Goal: Contribute content: Add original content to the website for others to see

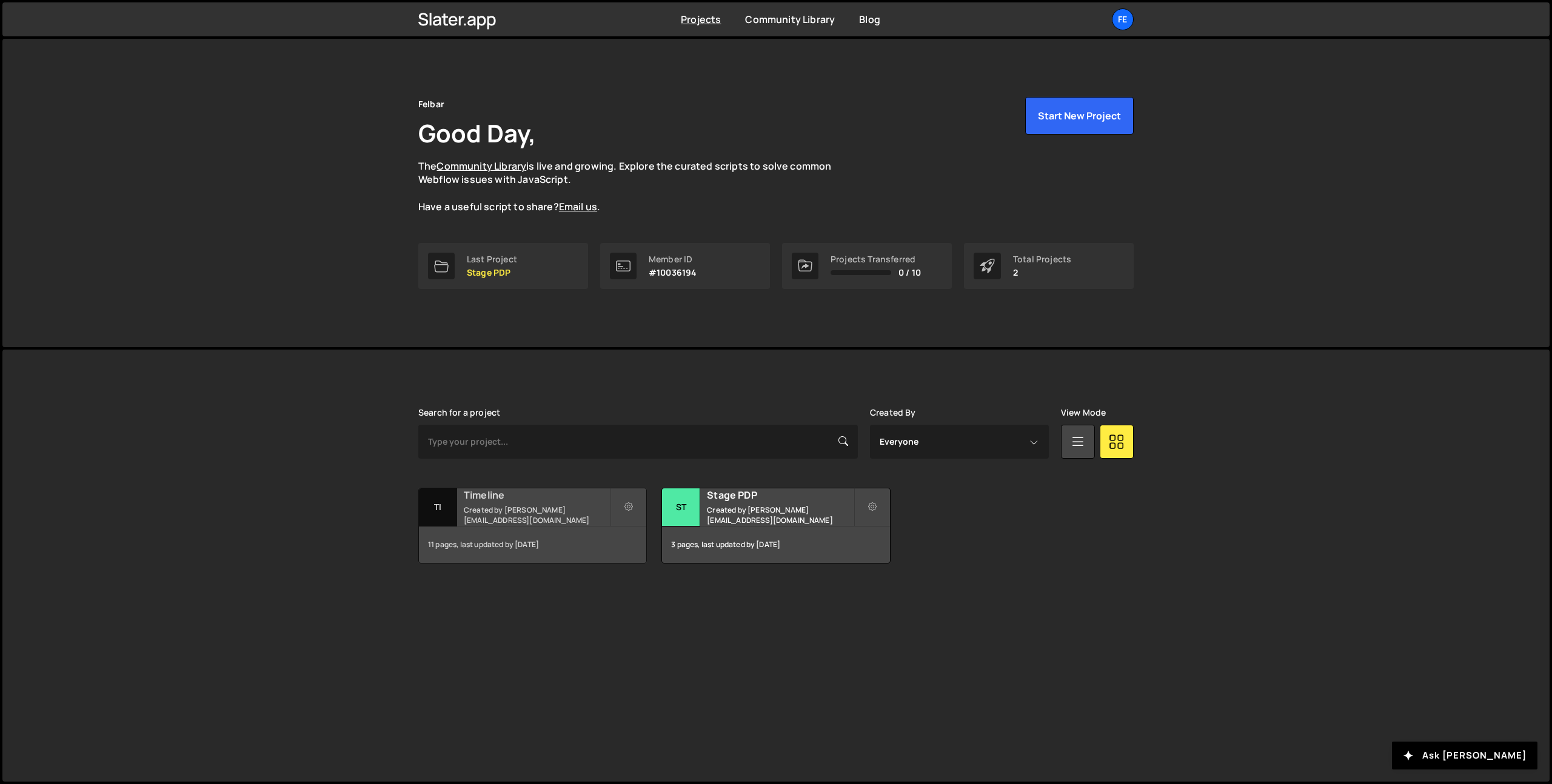
click at [517, 517] on small "Created by filip.felbar@gmail.com" at bounding box center [537, 514] width 146 height 20
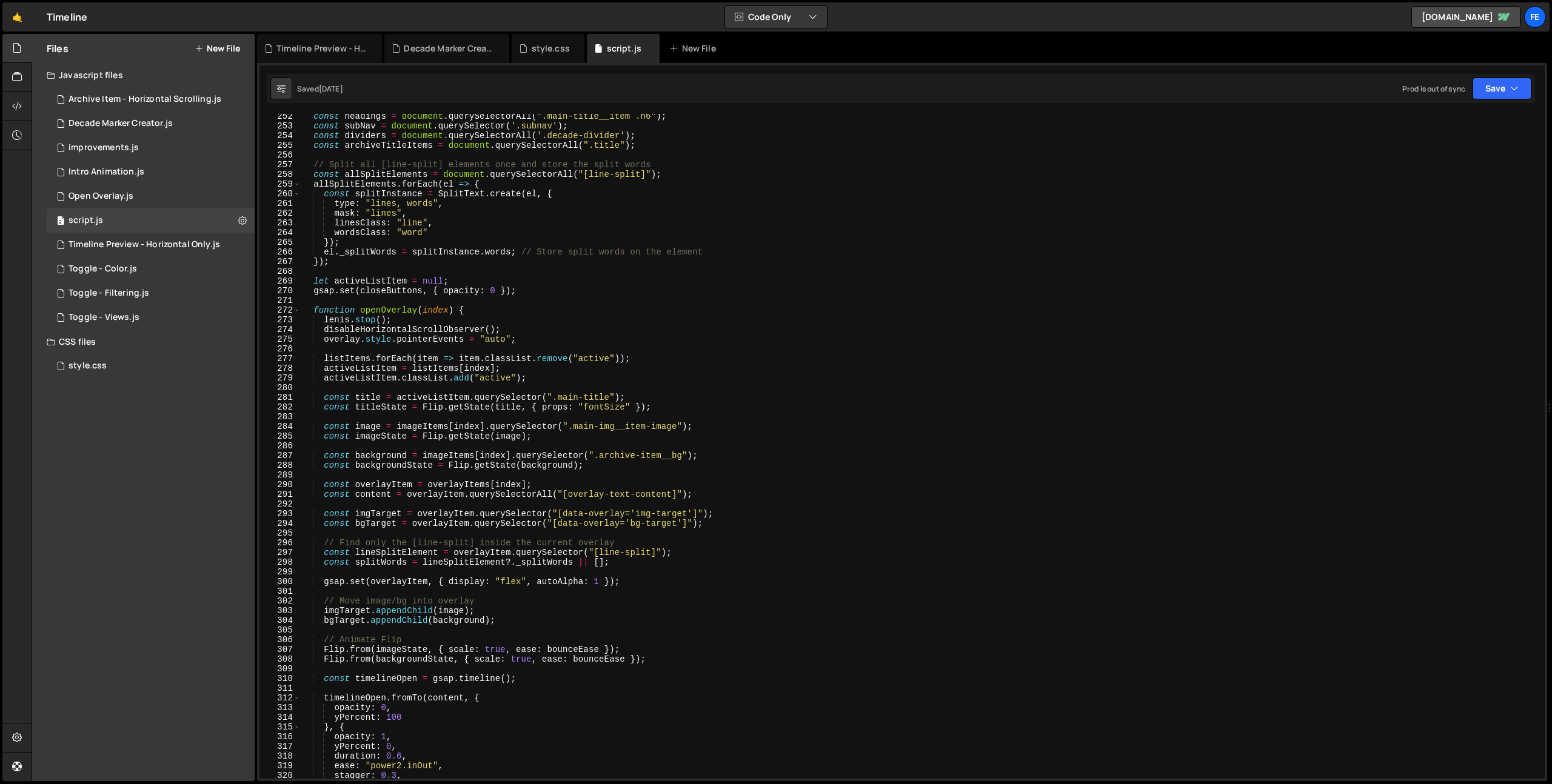
scroll to position [2345, 0]
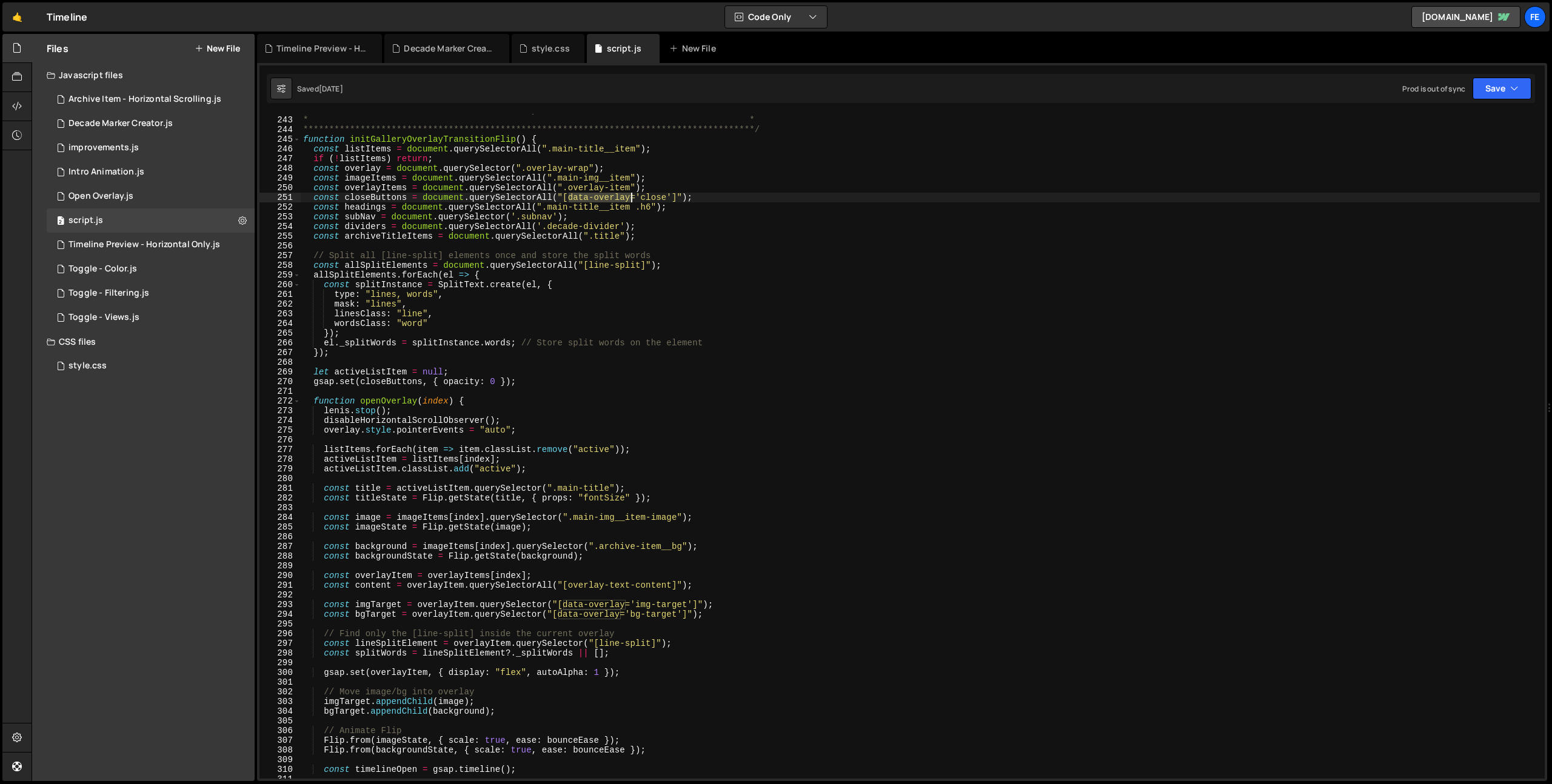
drag, startPoint x: 570, startPoint y: 198, endPoint x: 630, endPoint y: 198, distance: 60.0
click at [630, 198] on div "**********" at bounding box center [921, 447] width 1239 height 684
click at [514, 204] on div "**********" at bounding box center [921, 447] width 1239 height 684
click at [381, 410] on div "**********" at bounding box center [921, 447] width 1239 height 684
click at [329, 428] on div "**********" at bounding box center [921, 447] width 1239 height 684
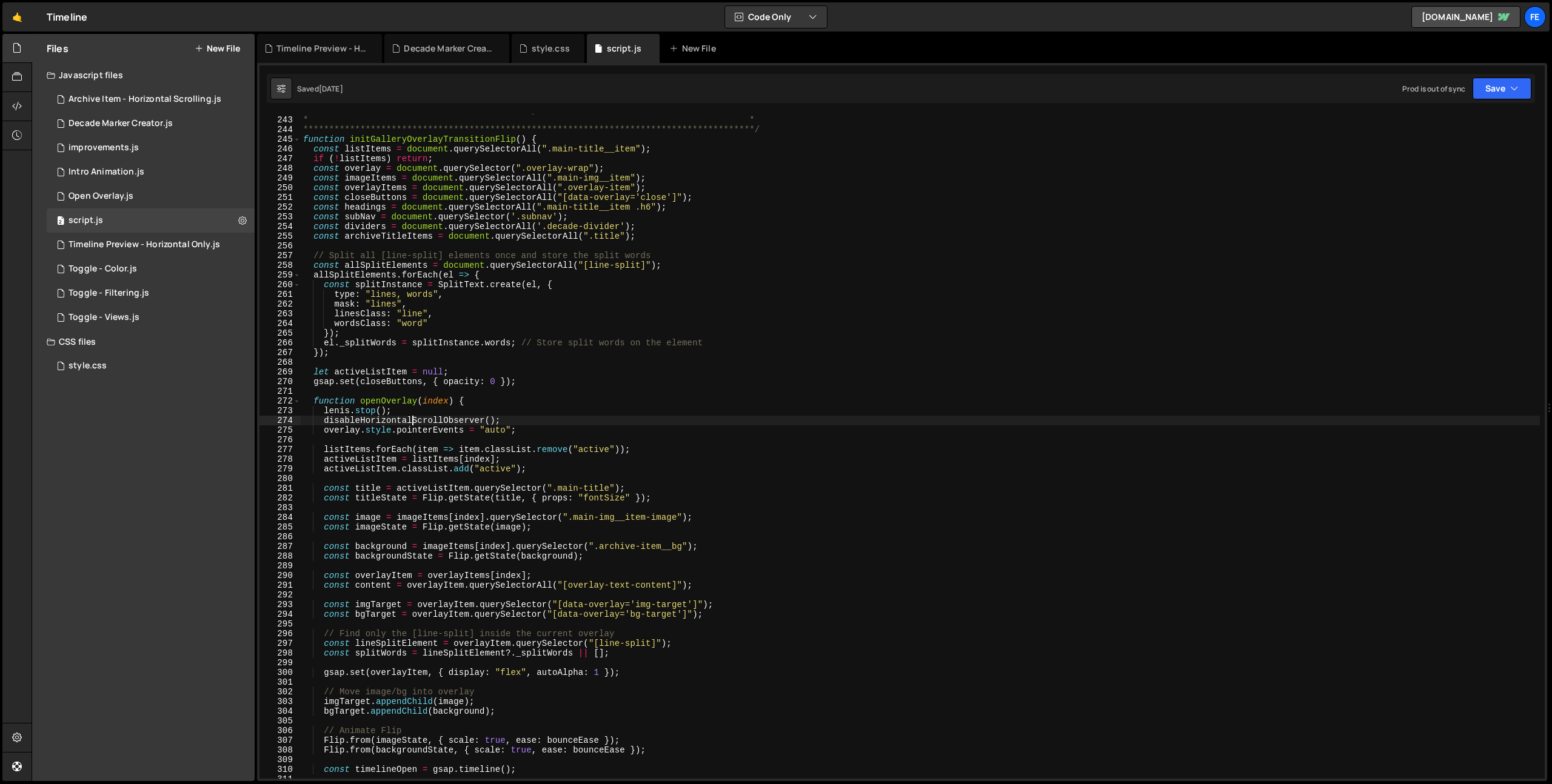
click at [413, 424] on div "**********" at bounding box center [921, 447] width 1239 height 684
click at [427, 433] on div "**********" at bounding box center [921, 447] width 1239 height 684
click at [358, 421] on div "**********" at bounding box center [921, 447] width 1239 height 684
click at [353, 417] on div "**********" at bounding box center [921, 447] width 1239 height 684
click at [399, 406] on div "**********" at bounding box center [921, 447] width 1239 height 684
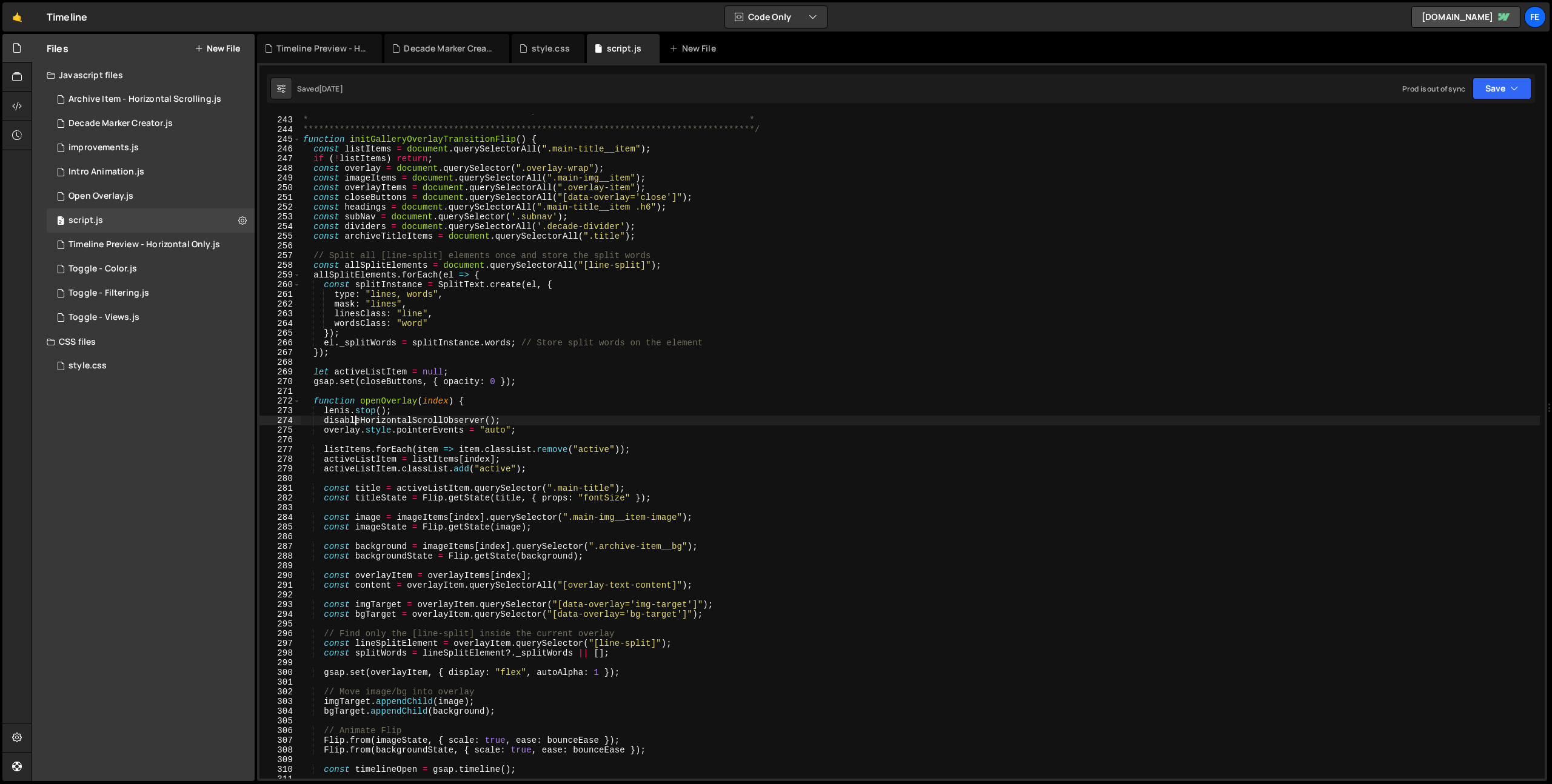
type textarea "[PERSON_NAME].stop();"
click at [548, 440] on div "**********" at bounding box center [921, 447] width 1239 height 684
click at [635, 454] on div "**********" at bounding box center [921, 447] width 1239 height 684
click at [582, 449] on div "**********" at bounding box center [921, 447] width 1239 height 684
click at [603, 455] on div "**********" at bounding box center [921, 447] width 1239 height 684
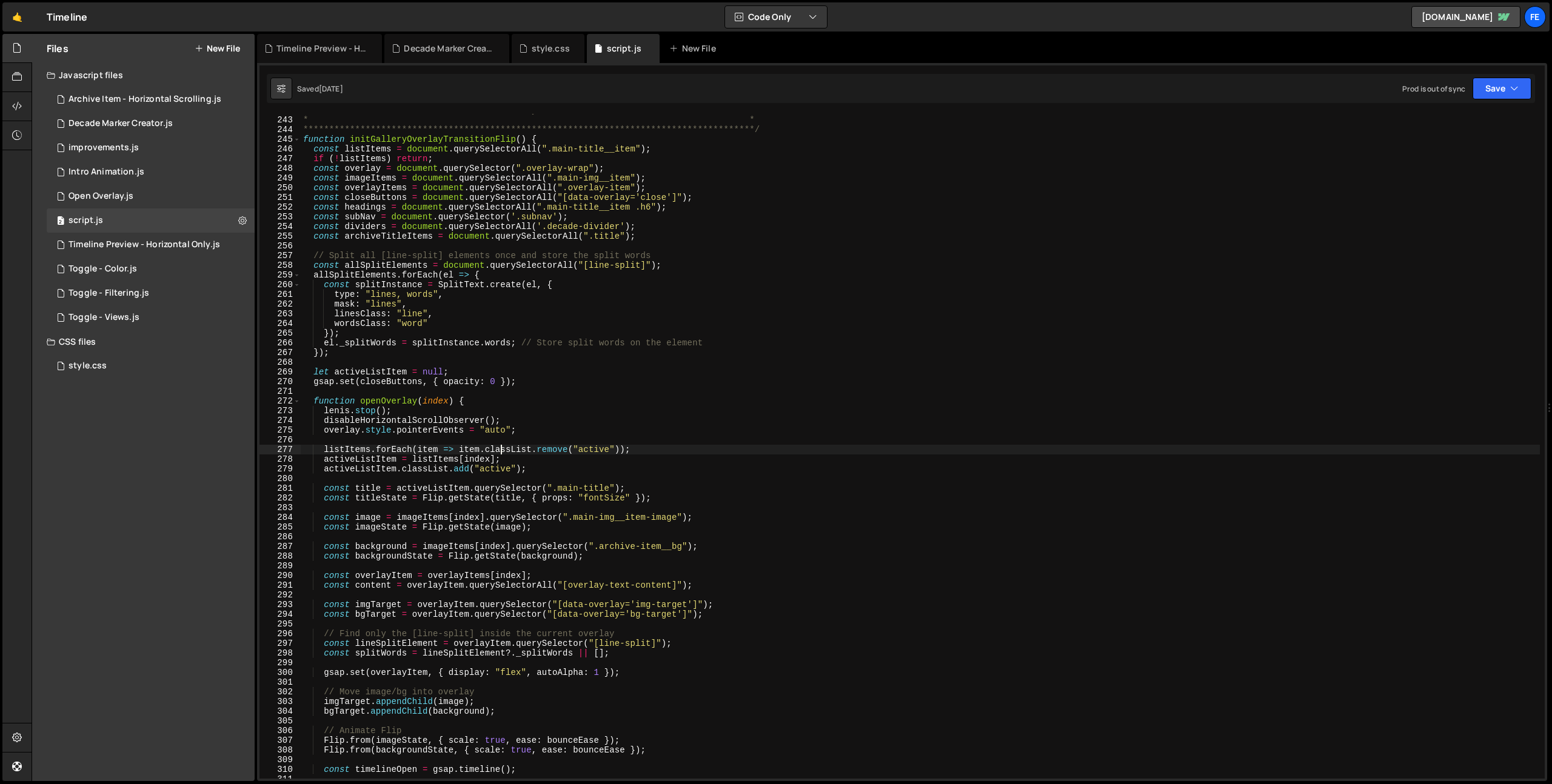
click at [502, 452] on div "**********" at bounding box center [921, 447] width 1239 height 684
click at [392, 673] on div "**********" at bounding box center [921, 447] width 1239 height 684
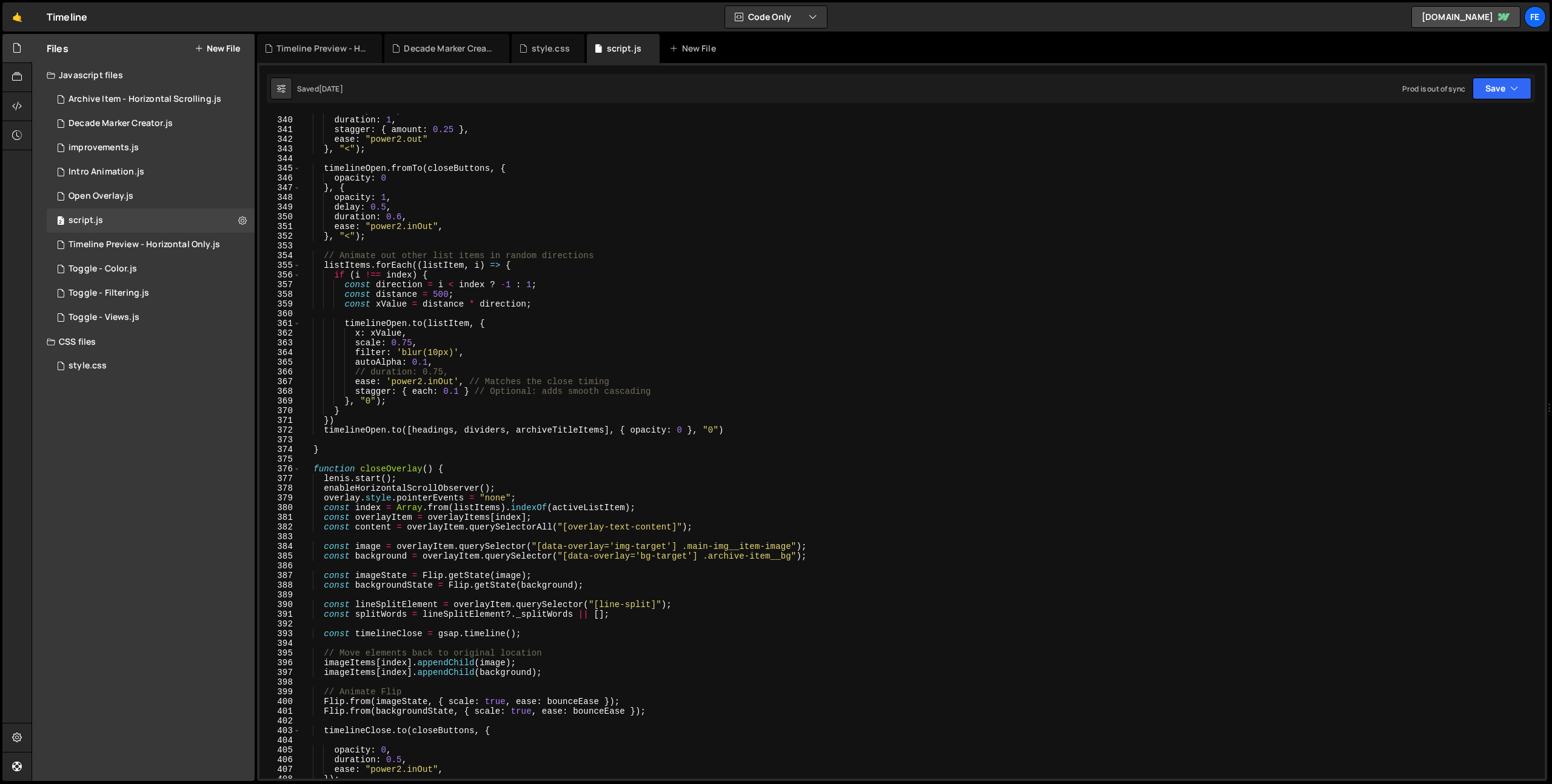
scroll to position [3368, 0]
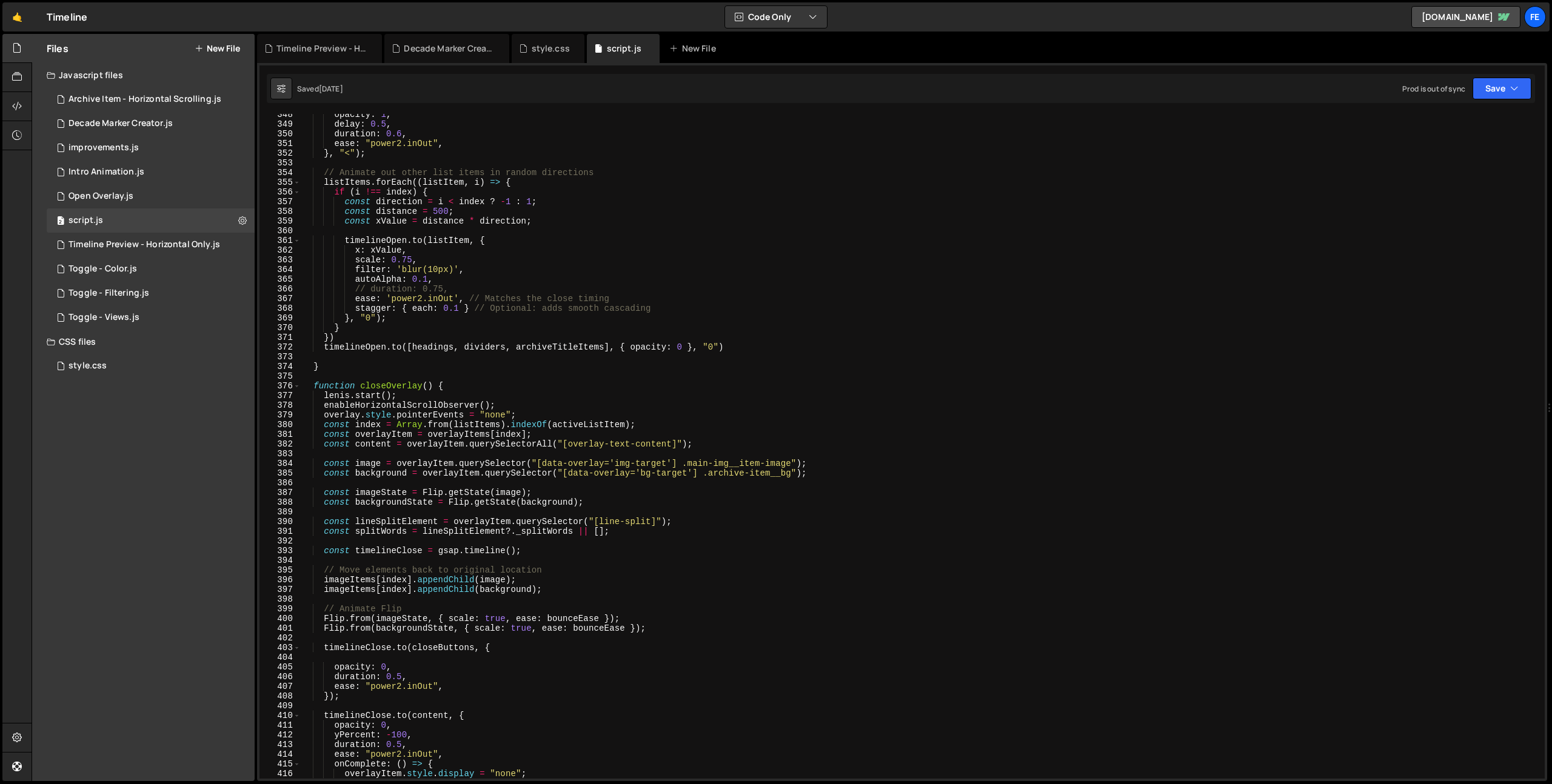
click at [787, 424] on div "opacity : 1 , delay : 0.5 , duration : 0.6 , ease : "power2.inOut" , } , "<" ) …" at bounding box center [921, 451] width 1239 height 684
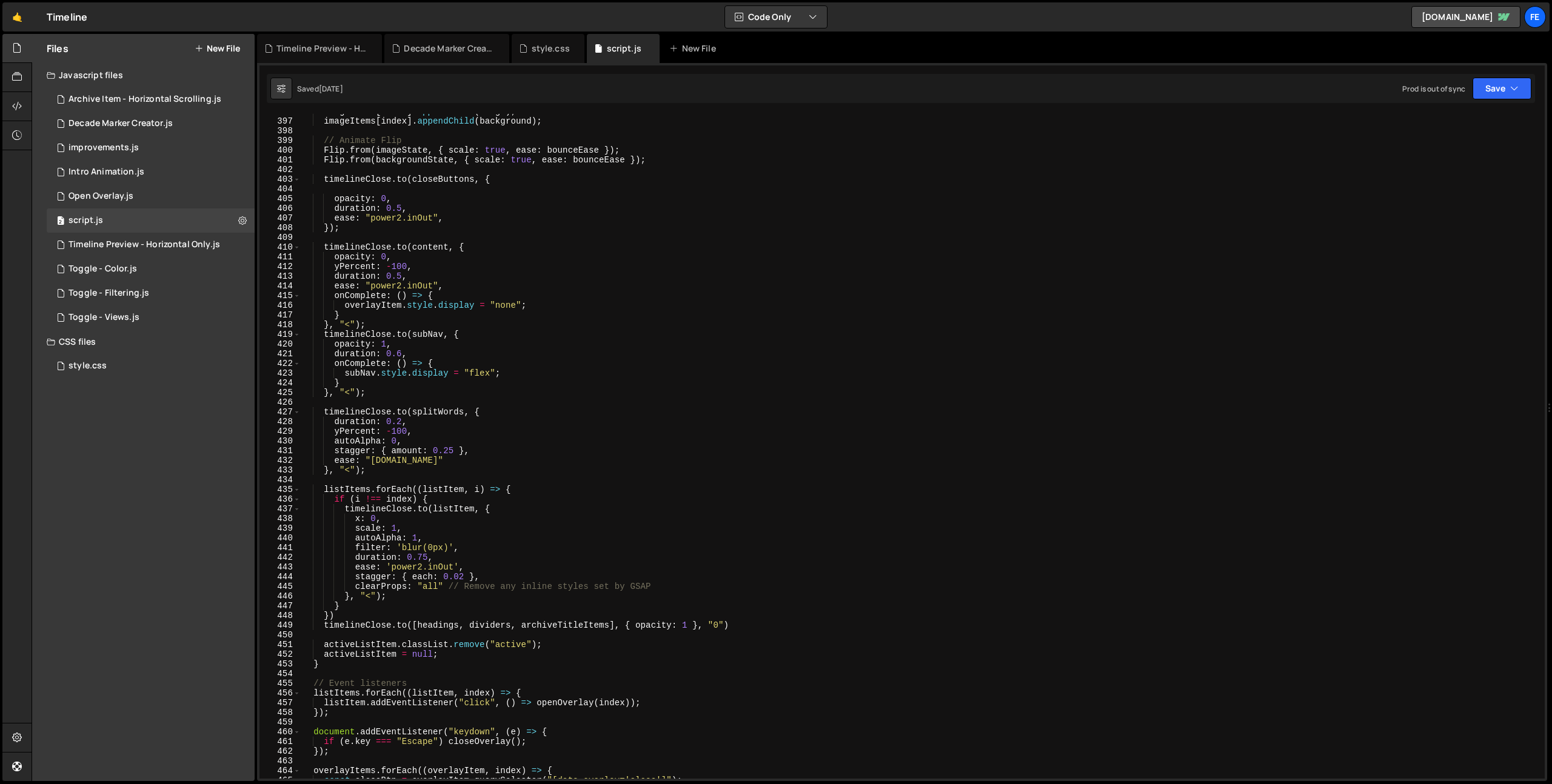
scroll to position [3583, 0]
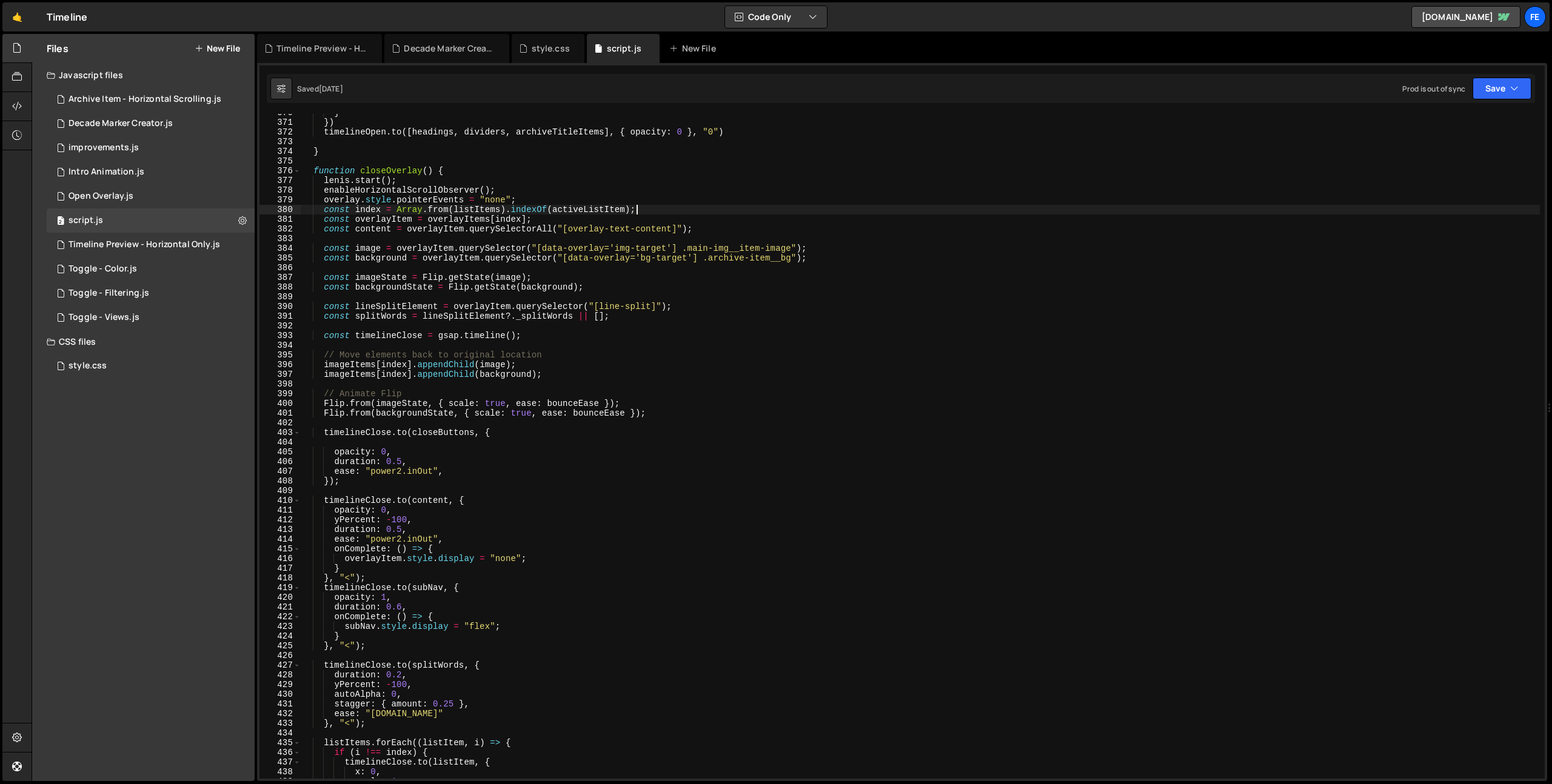
click at [510, 404] on div "} }) timelineOpen . to ([ headings , dividers , archiveTitleItems ] , { opacity…" at bounding box center [921, 449] width 1239 height 684
click at [516, 402] on div "} }) timelineOpen . to ([ headings , dividers , archiveTitleItems ] , { opacity…" at bounding box center [921, 449] width 1239 height 684
click at [540, 415] on div "} }) timelineOpen . to ([ headings , dividers , archiveTitleItems ] , { opacity…" at bounding box center [921, 449] width 1239 height 684
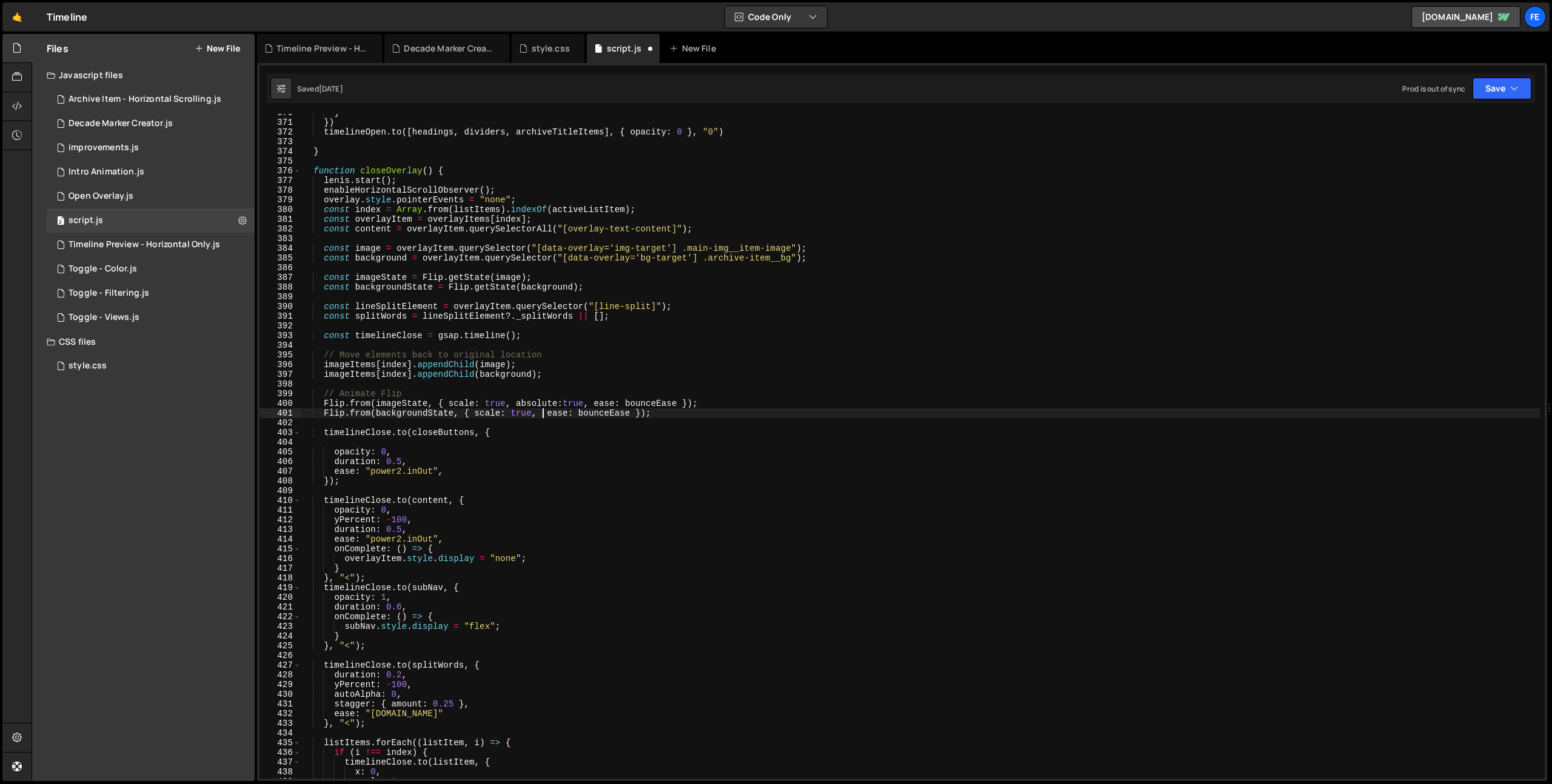
paste textarea "absolute:true,"
drag, startPoint x: 457, startPoint y: 408, endPoint x: 447, endPoint y: 406, distance: 10.2
click at [447, 406] on div "} }) timelineOpen . to ([ headings , dividers , archiveTitleItems ] , { opacity…" at bounding box center [921, 449] width 1239 height 684
drag, startPoint x: 473, startPoint y: 415, endPoint x: 539, endPoint y: 415, distance: 66.0
click at [539, 415] on div "} }) timelineOpen . to ([ headings , dividers , archiveTitleItems ] , { opacity…" at bounding box center [921, 449] width 1239 height 684
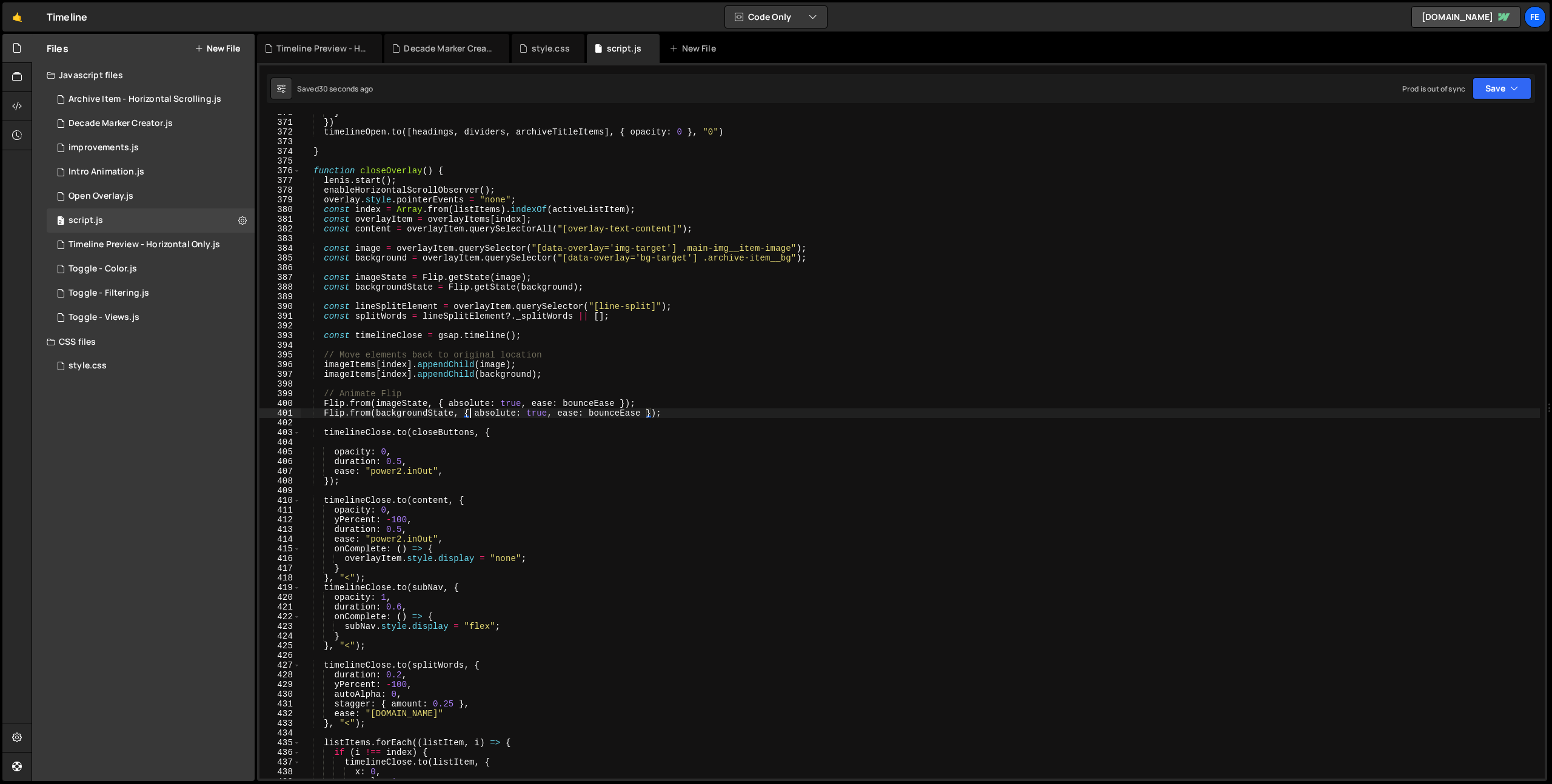
click at [472, 352] on div "} }) timelineOpen . to ([ headings , dividers , archiveTitleItems ] , { opacity…" at bounding box center [921, 449] width 1239 height 684
drag, startPoint x: 554, startPoint y: 415, endPoint x: 475, endPoint y: 416, distance: 79.0
click at [476, 416] on div "} }) timelineOpen . to ([ headings , dividers , archiveTitleItems ] , { opacity…" at bounding box center [921, 449] width 1239 height 684
drag, startPoint x: 449, startPoint y: 403, endPoint x: 524, endPoint y: 403, distance: 75.0
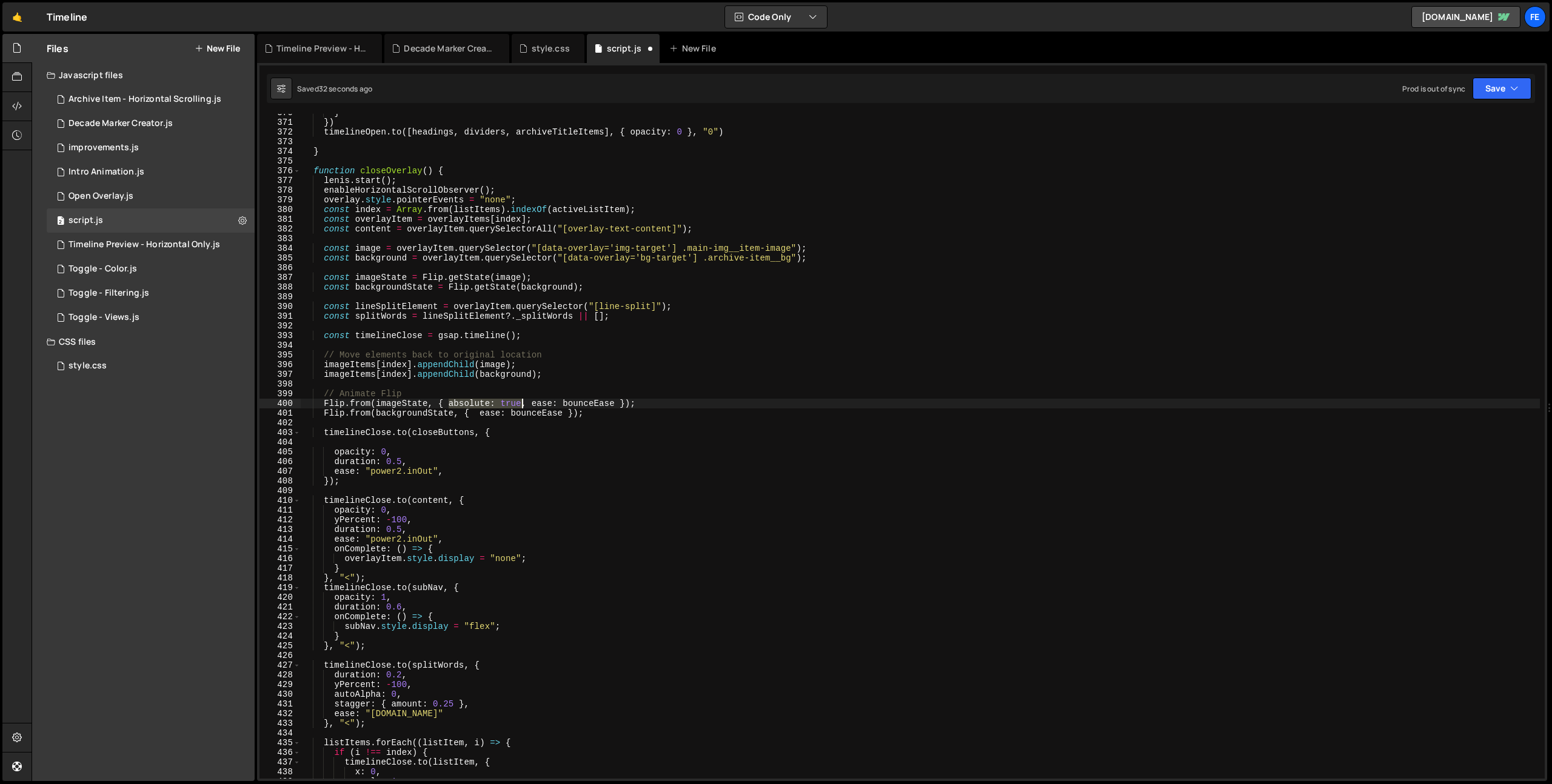
click at [524, 403] on div "} }) timelineOpen . to ([ headings , dividers , archiveTitleItems ] , { opacity…" at bounding box center [921, 449] width 1239 height 684
click at [444, 417] on div "} }) timelineOpen . to ([ headings , dividers , archiveTitleItems ] , { opacity…" at bounding box center [921, 449] width 1239 height 684
click at [632, 411] on div "} }) timelineOpen . to ([ headings , dividers , archiveTitleItems ] , { opacity…" at bounding box center [921, 449] width 1239 height 684
drag, startPoint x: 632, startPoint y: 411, endPoint x: 326, endPoint y: 415, distance: 306.0
click at [326, 415] on div "} }) timelineOpen . to ([ headings , dividers , archiveTitleItems ] , { opacity…" at bounding box center [921, 449] width 1239 height 684
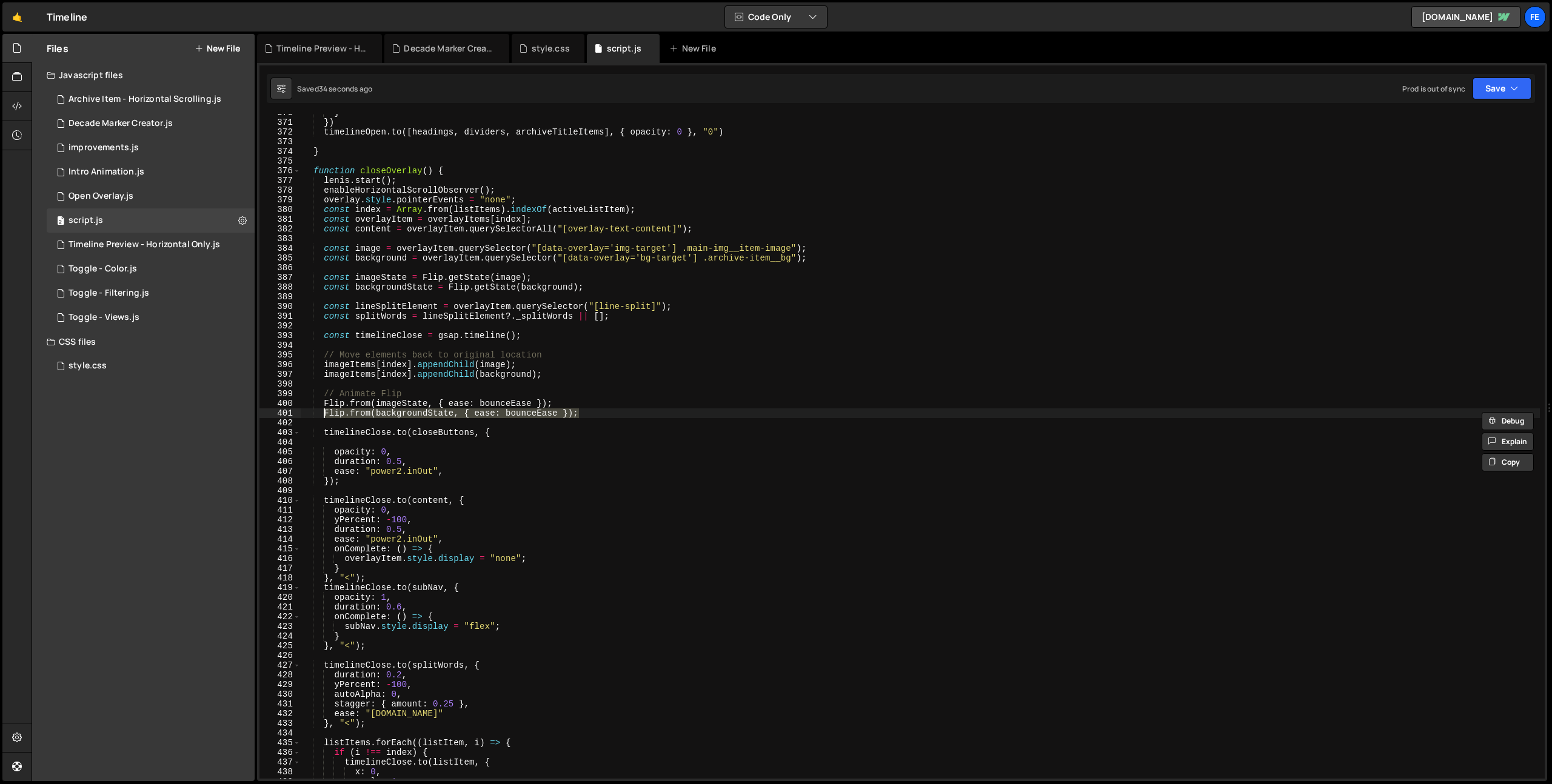
scroll to position [0, 1]
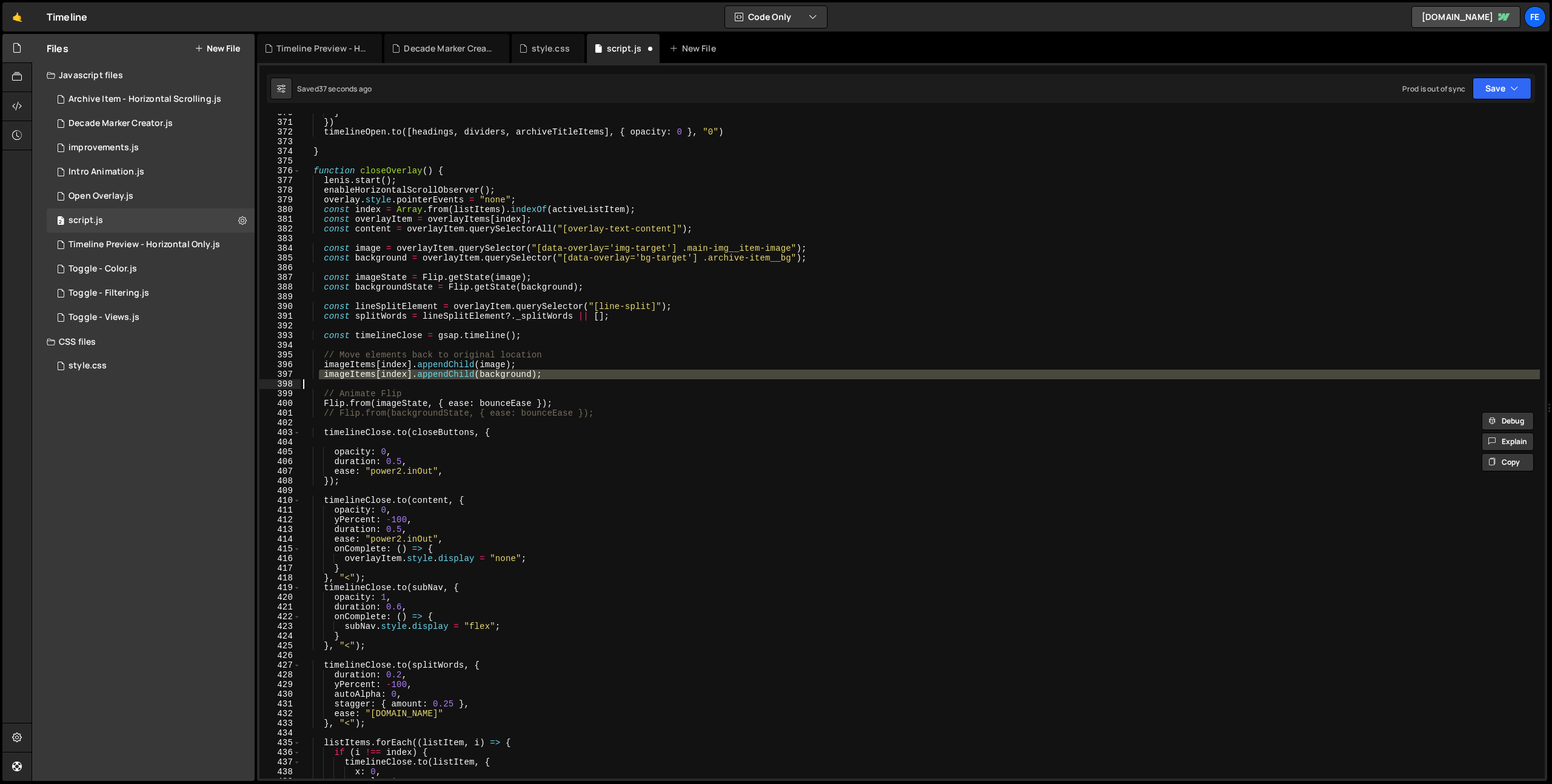
drag, startPoint x: 319, startPoint y: 371, endPoint x: 542, endPoint y: 379, distance: 223.1
click at [542, 379] on div "} }) timelineOpen . to ([ headings , dividers , archiveTitleItems ] , { opacity…" at bounding box center [921, 449] width 1239 height 684
type textarea "// imageItems[index].appendChild(background);"
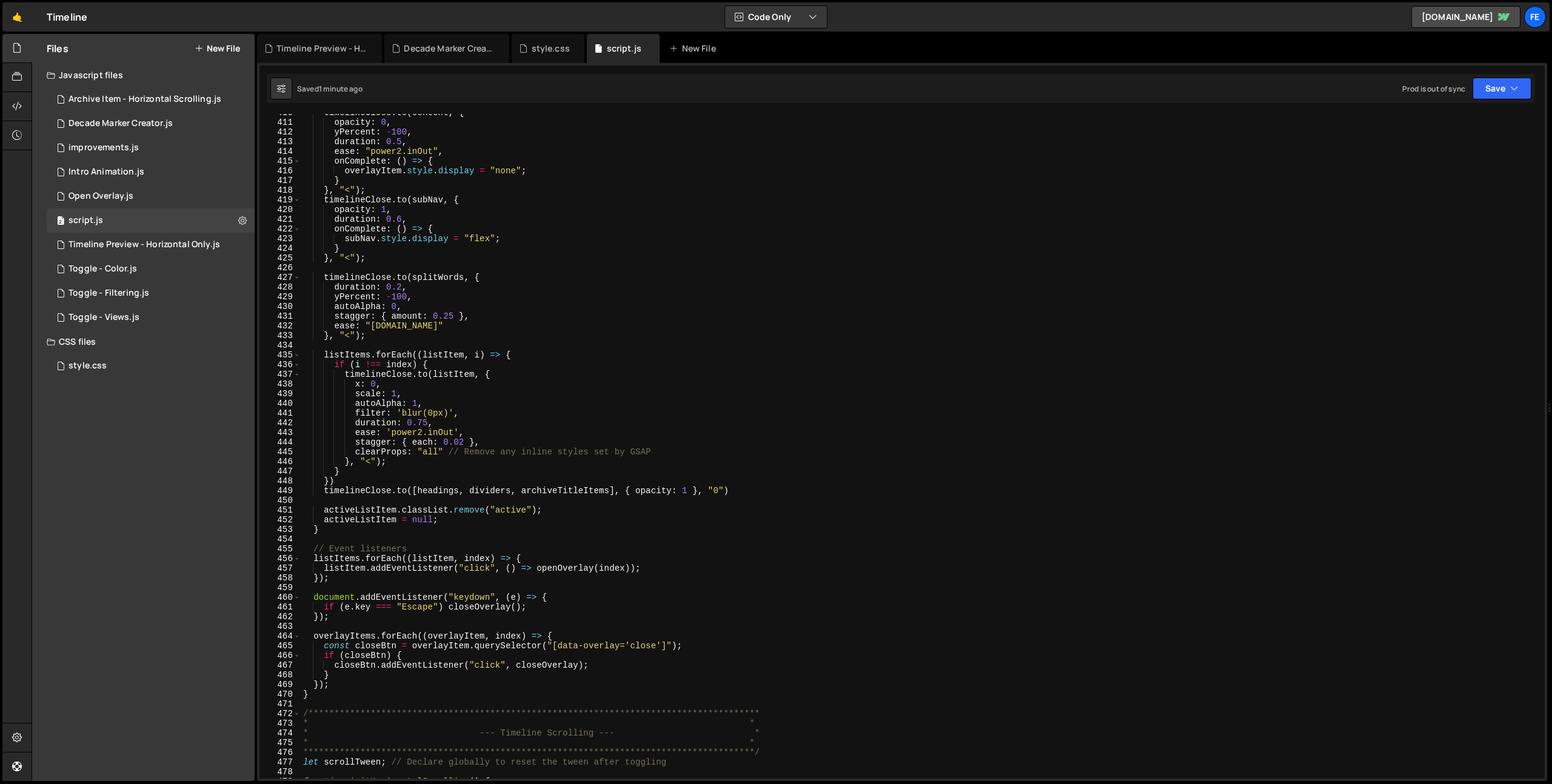
scroll to position [3971, 0]
click at [385, 688] on div "timelineClose . to ( content , { opacity : 0 , yPercent : - 100 , duration : 0.…" at bounding box center [921, 449] width 1239 height 684
click at [382, 694] on div "timelineClose . to ( content , { opacity : 0 , yPercent : - 100 , duration : 0.…" at bounding box center [921, 449] width 1239 height 684
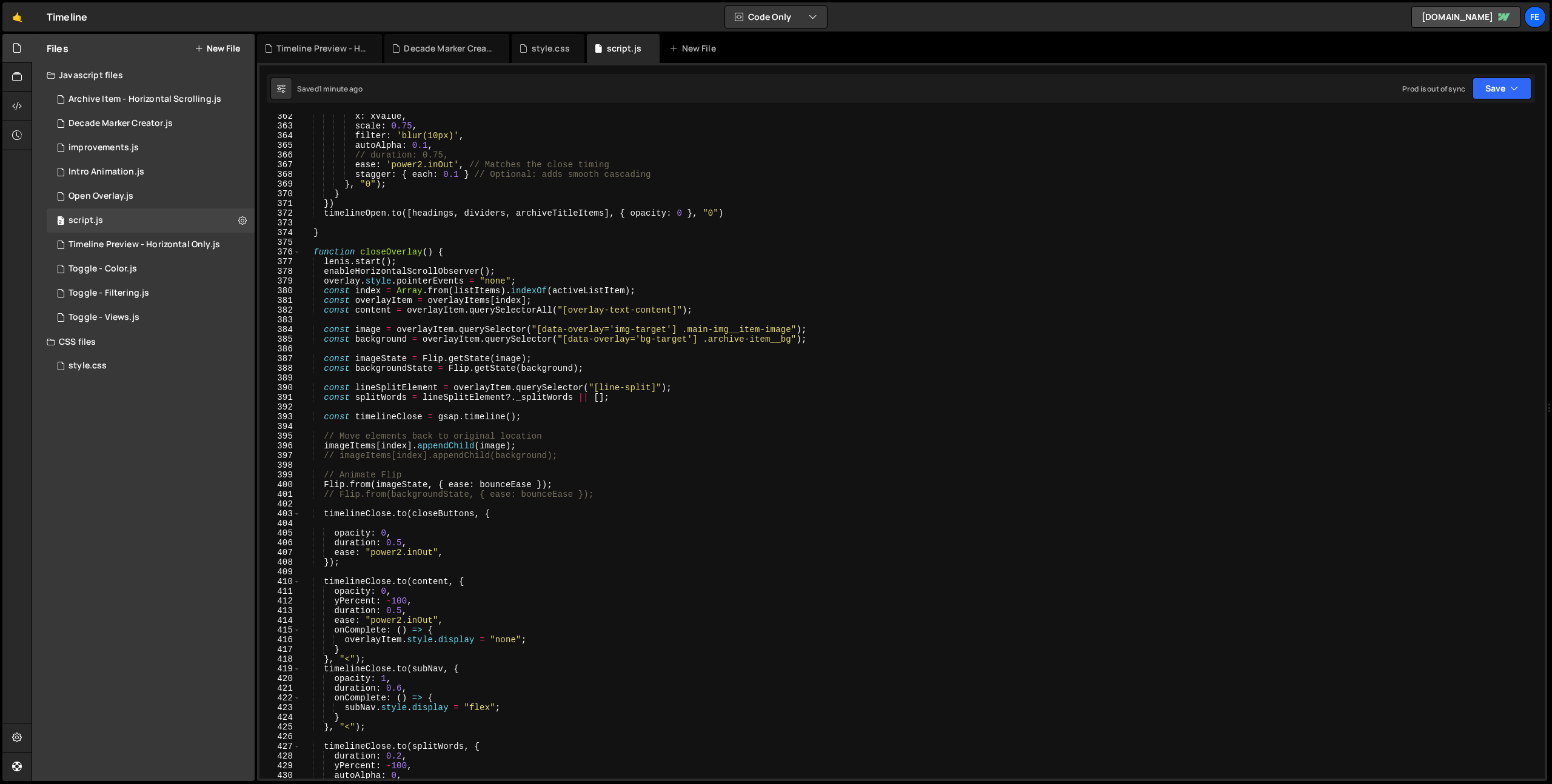
scroll to position [3502, 0]
click at [324, 368] on div "x : xValue , scale : 0.75 , filter : 'blur(10px)' , autoAlpha : 0.1 , // durati…" at bounding box center [921, 453] width 1239 height 684
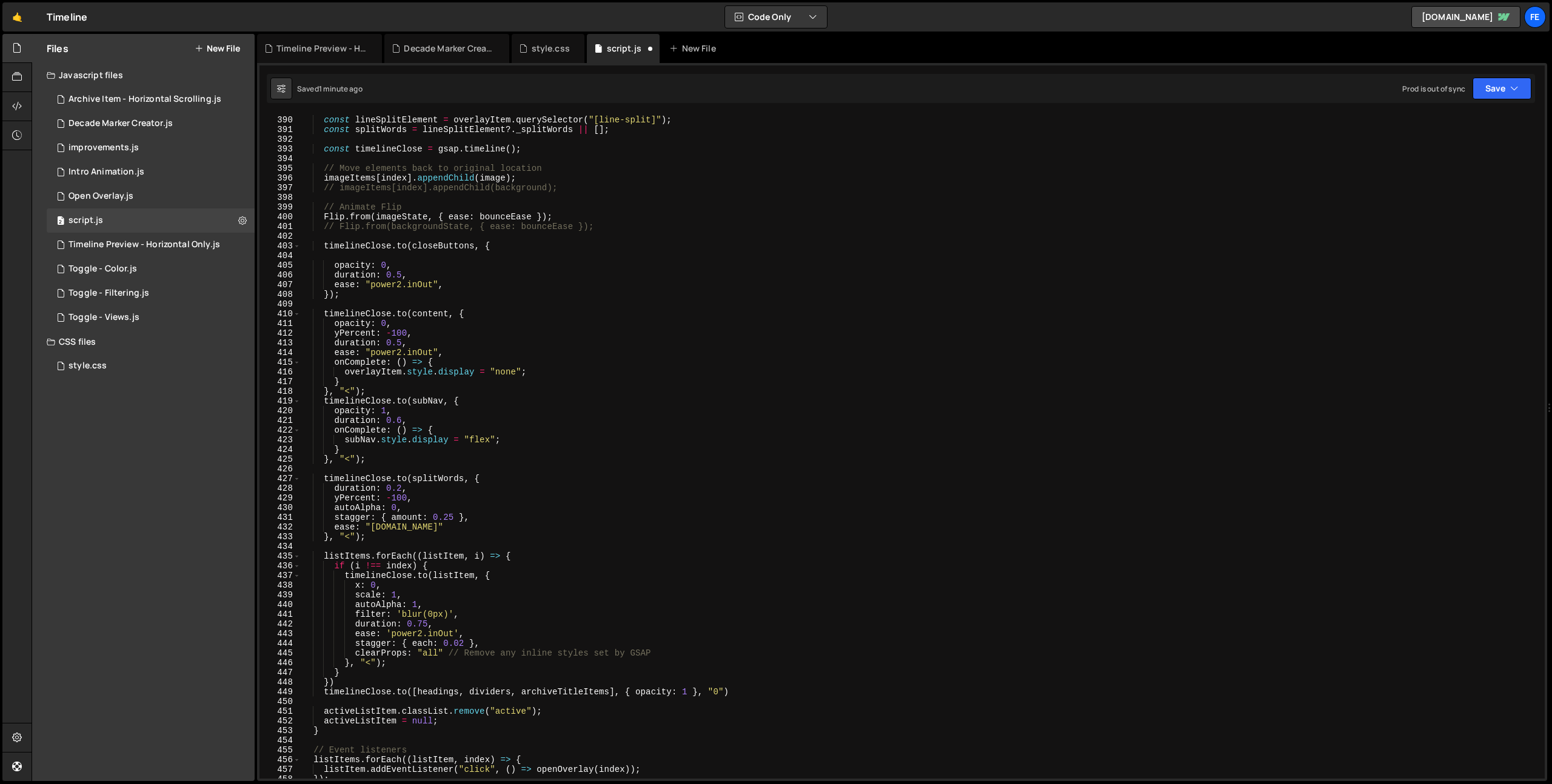
scroll to position [3419, 0]
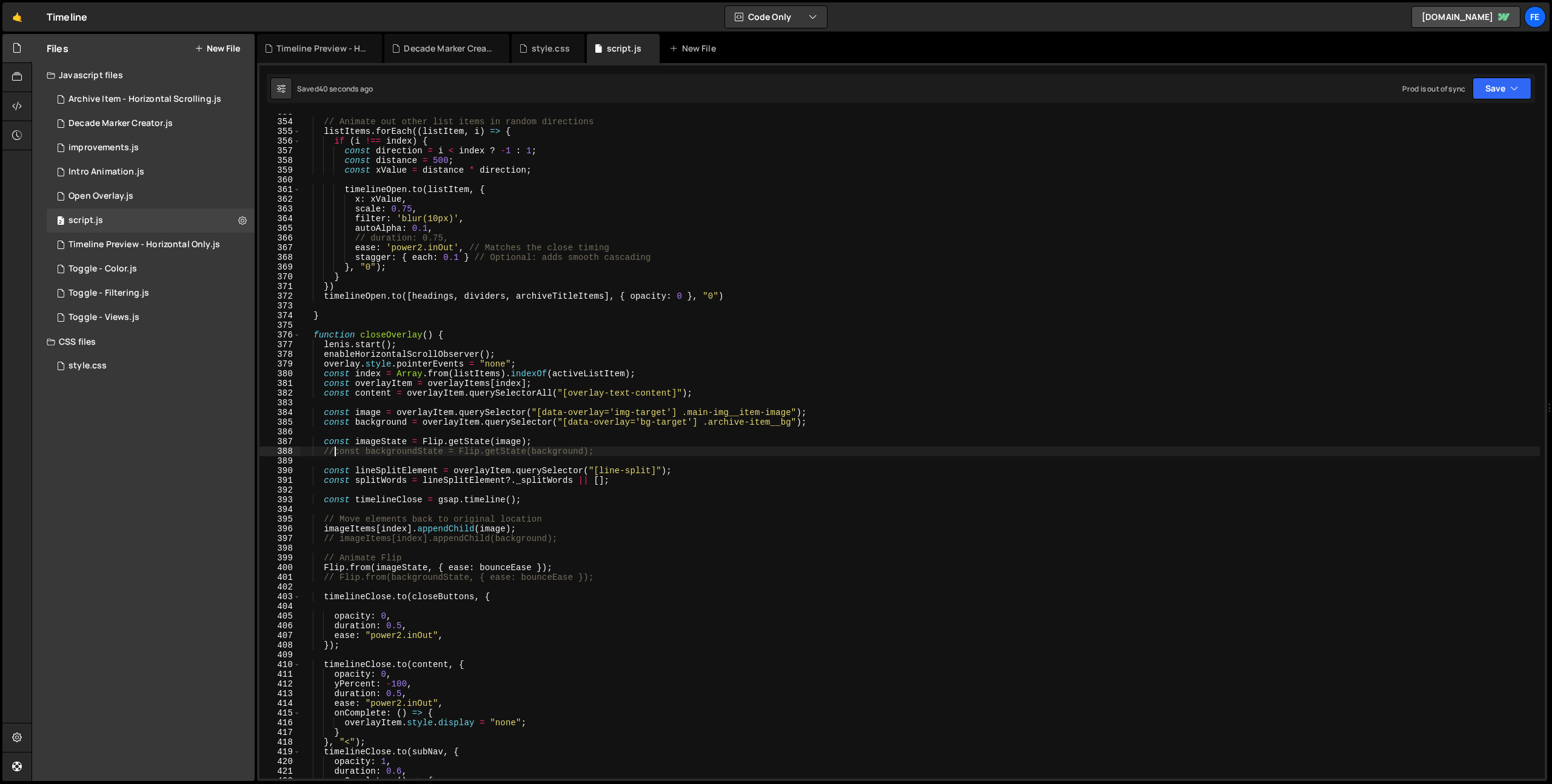
drag, startPoint x: 323, startPoint y: 425, endPoint x: 325, endPoint y: 436, distance: 11.2
click at [323, 425] on div "// Animate out other list items in random directions listItems . forEach (( lis…" at bounding box center [921, 449] width 1239 height 684
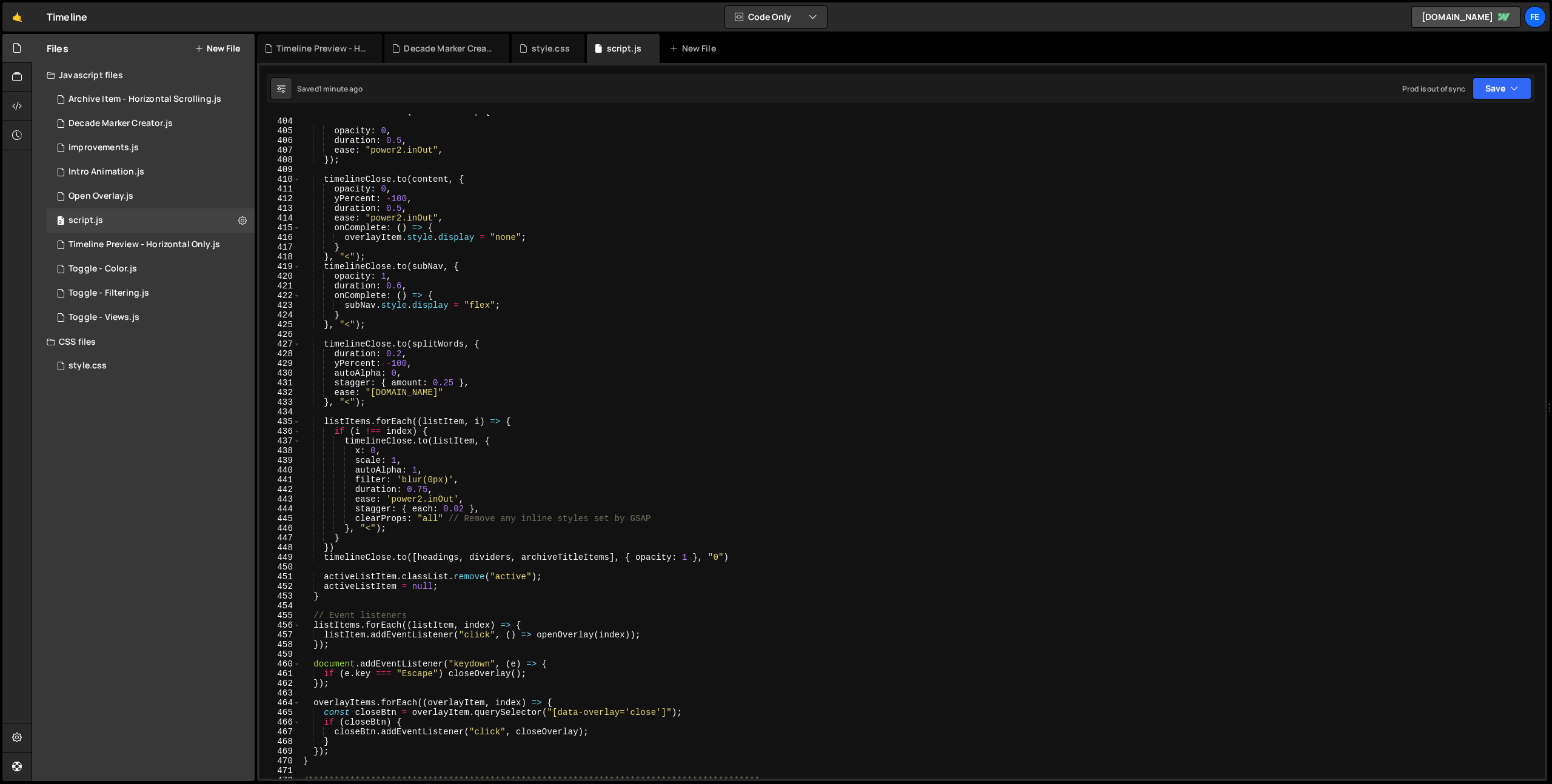
scroll to position [4039, 0]
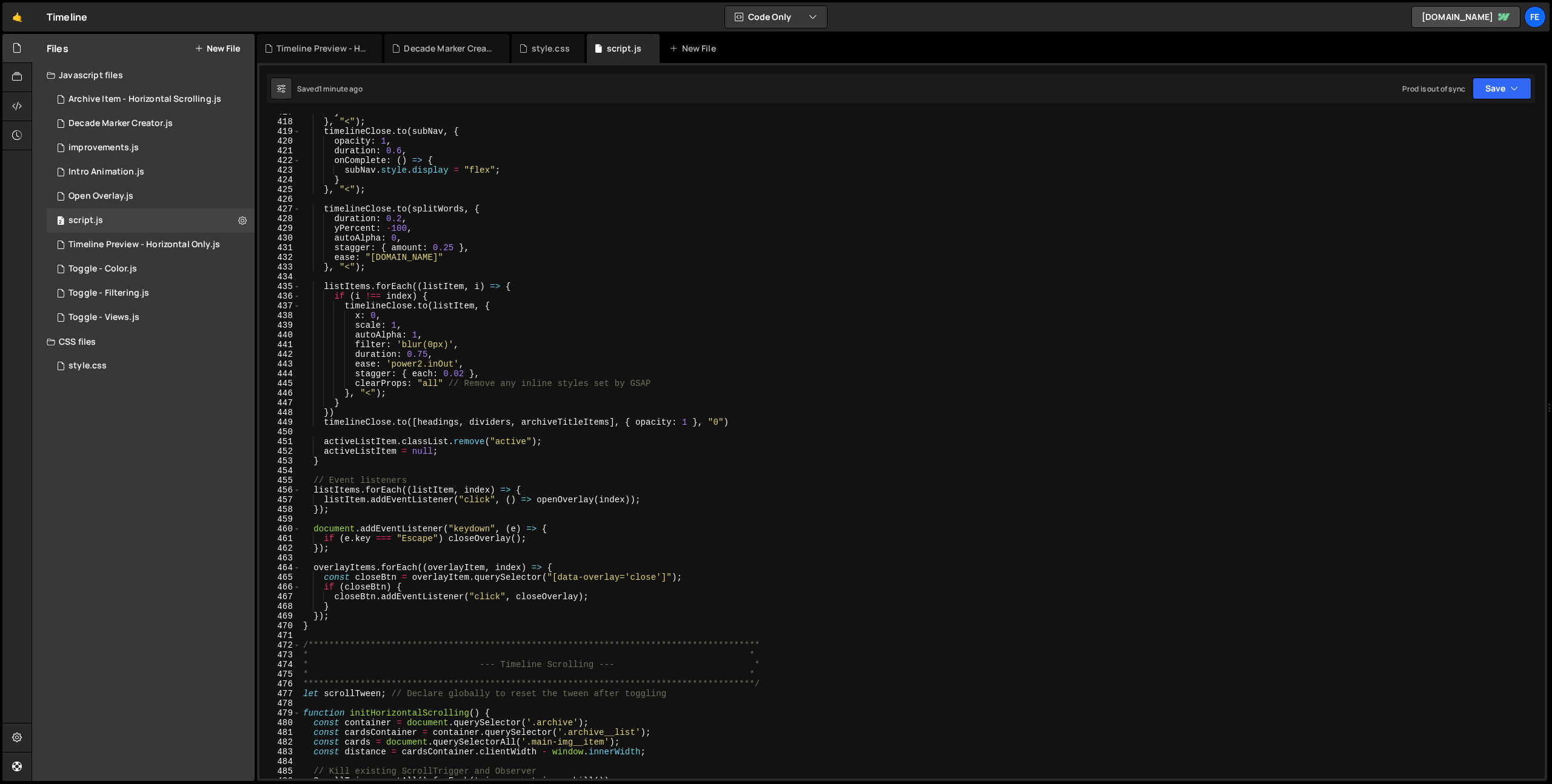
click at [442, 622] on div "} } , "<" ) ; timelineClose . to ( subNav , { opacity : 1 , duration : 0.6 , on…" at bounding box center [921, 449] width 1239 height 684
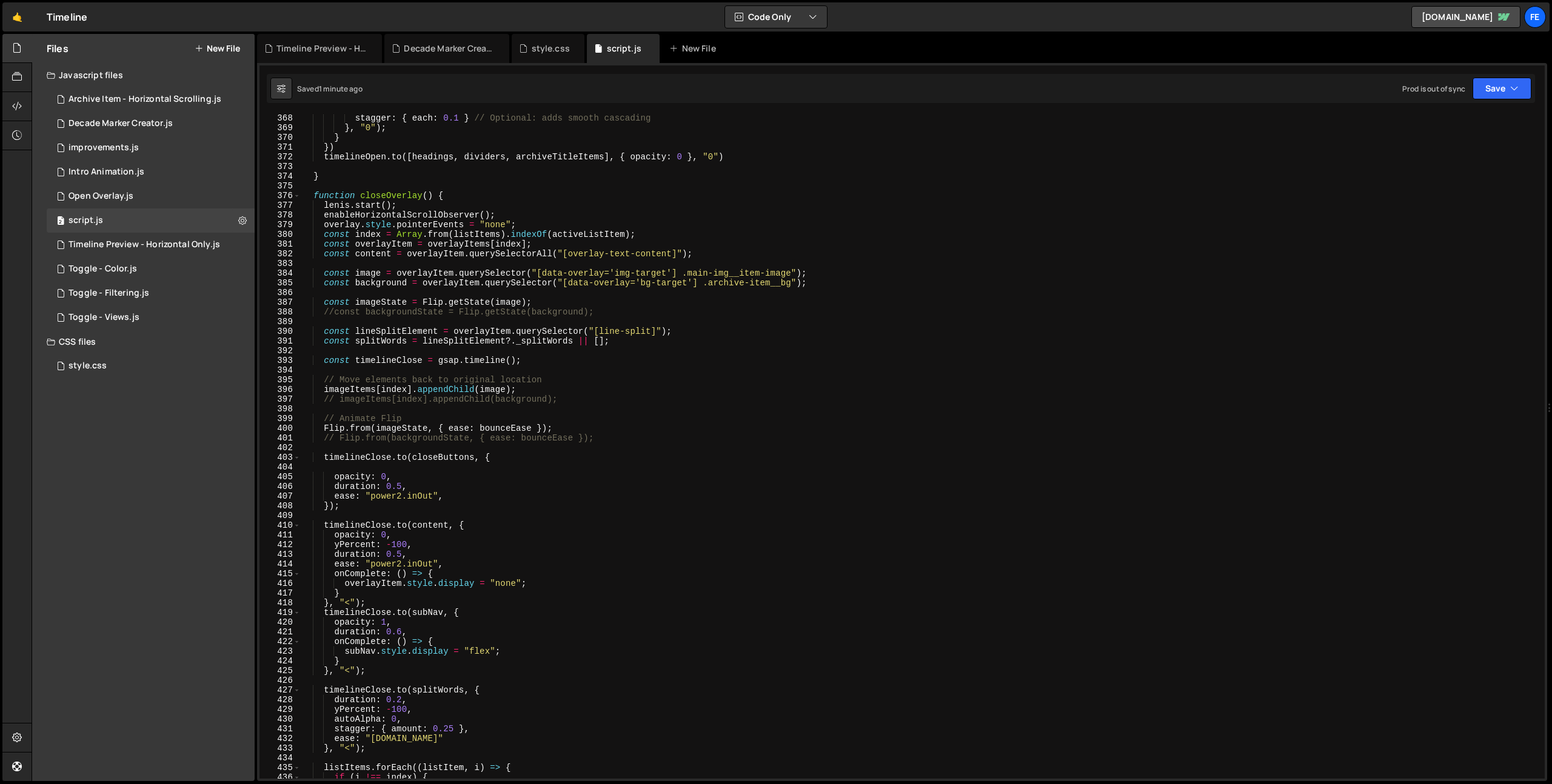
click at [556, 574] on div "stagger : { each : 0.1 } // Optional: adds smooth cascading } , "0" ) ; } }) ti…" at bounding box center [921, 455] width 1239 height 684
click at [548, 586] on div "stagger : { each : 0.1 } // Optional: adds smooth cascading } , "0" ) ; } }) ti…" at bounding box center [921, 455] width 1239 height 684
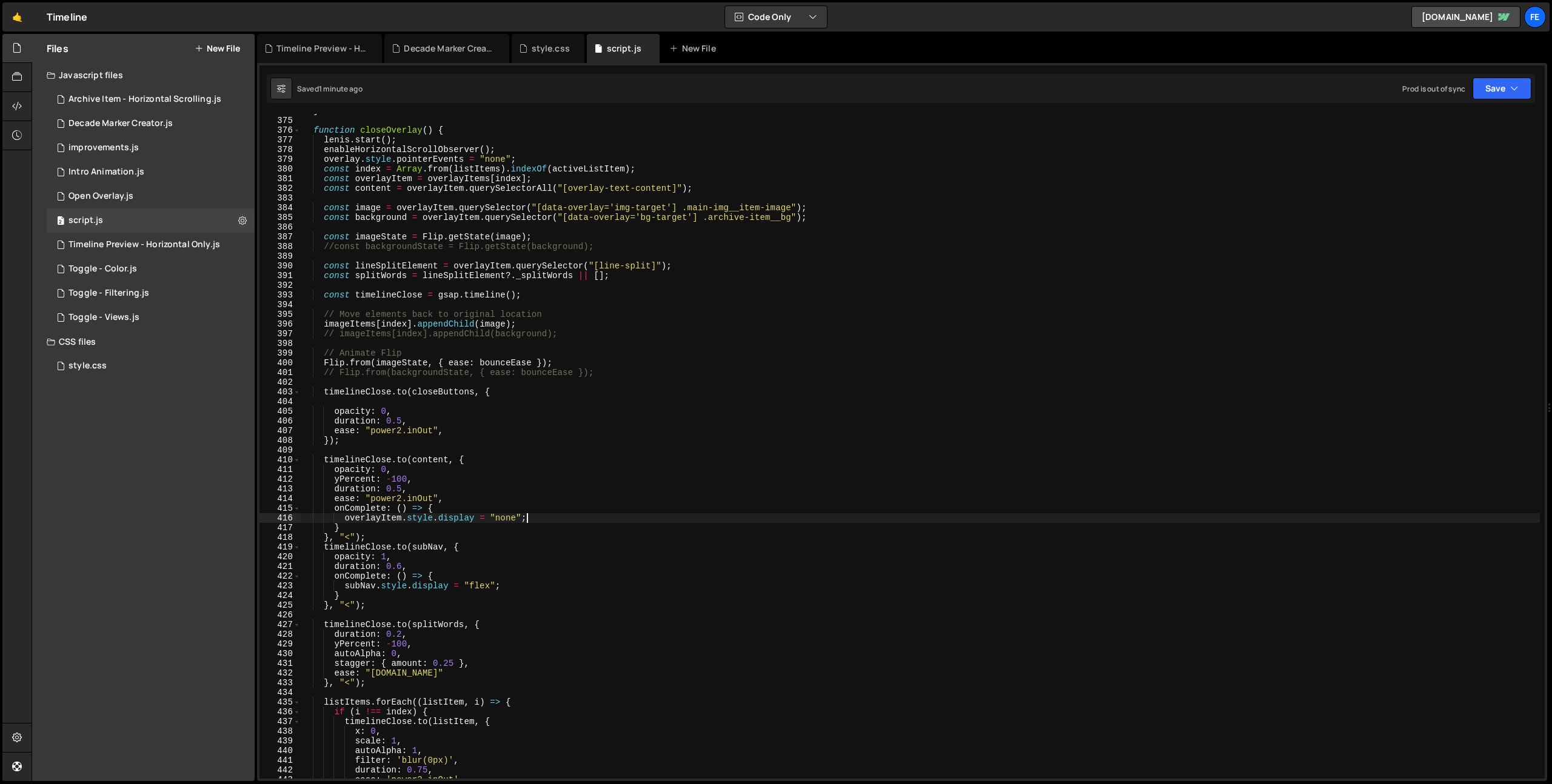
scroll to position [3624, 0]
click at [396, 220] on div "} function closeOverlay ( ) { [PERSON_NAME] . start ( ) ; enableHorizontalScrol…" at bounding box center [921, 448] width 1239 height 684
type textarea "const background = overlayItem.querySelector("[data-overlay='bg-target'] .archi…"
click at [396, 220] on div "} function closeOverlay ( ) { [PERSON_NAME] . start ( ) ; enableHorizontalScrol…" at bounding box center [921, 448] width 1239 height 684
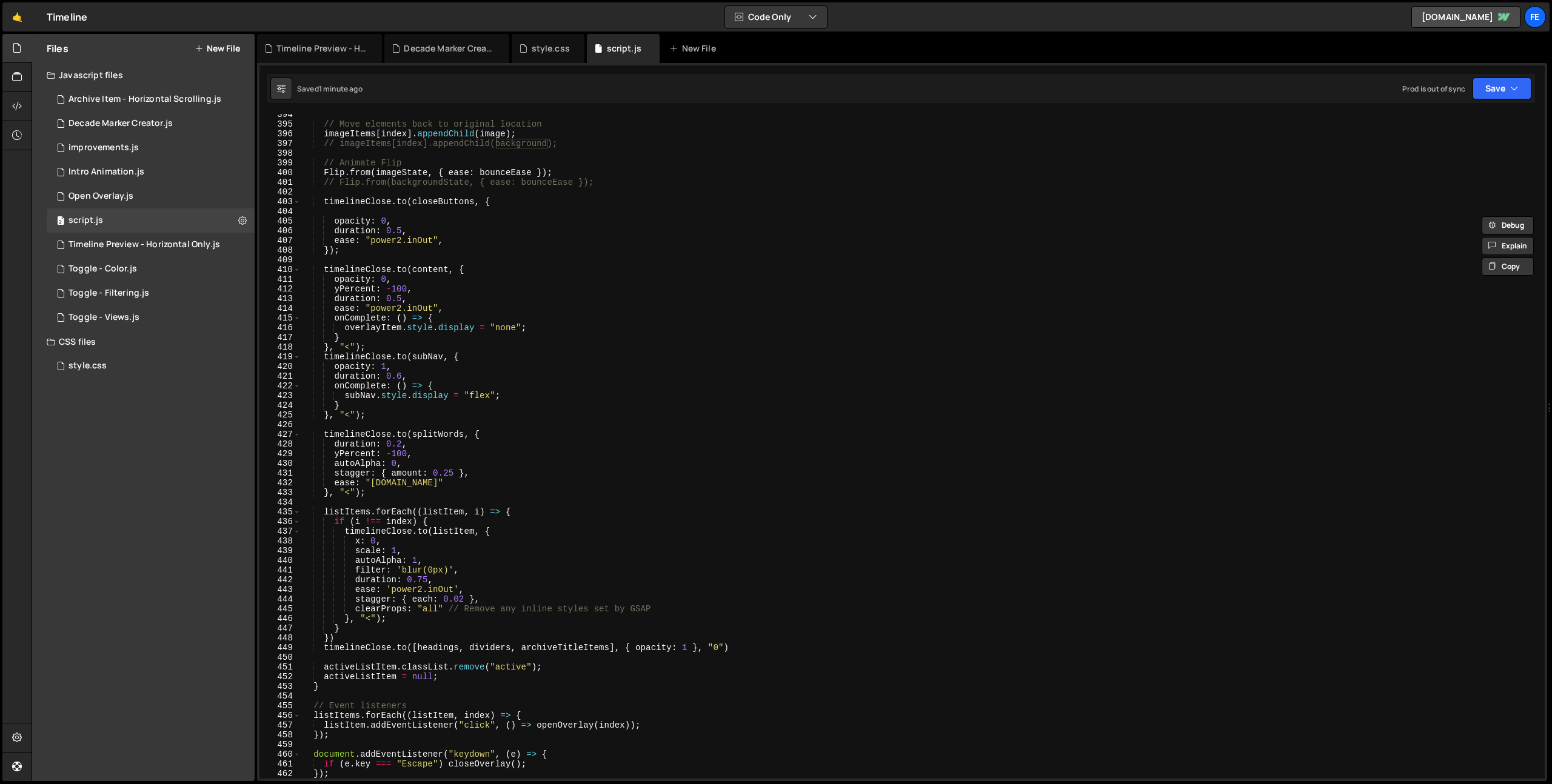
scroll to position [3652, 0]
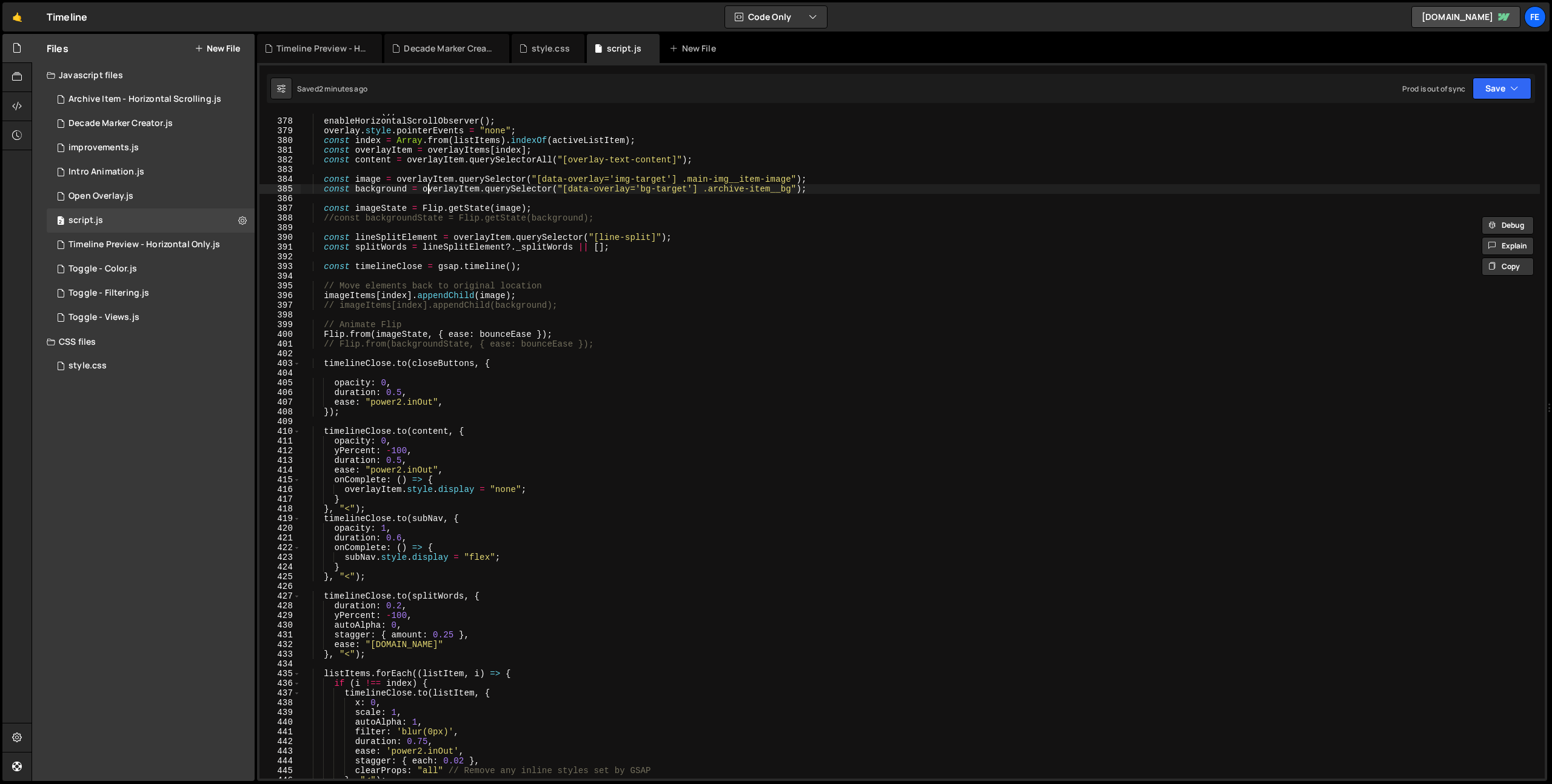
click at [430, 189] on div "[PERSON_NAME] . start ( ) ; enableHorizontalScrollObserver ( ) ; overlay . styl…" at bounding box center [921, 449] width 1239 height 684
click at [637, 189] on div "[PERSON_NAME] . start ( ) ; enableHorizontalScrollObserver ( ) ; overlay . styl…" at bounding box center [921, 449] width 1239 height 684
click at [789, 196] on div "[PERSON_NAME] . start ( ) ; enableHorizontalScrollObserver ( ) ; overlay . styl…" at bounding box center [921, 449] width 1239 height 684
drag, startPoint x: 827, startPoint y: 192, endPoint x: 324, endPoint y: 191, distance: 503.0
click at [324, 192] on div "[PERSON_NAME] . start ( ) ; enableHorizontalScrollObserver ( ) ; overlay . styl…" at bounding box center [921, 449] width 1239 height 684
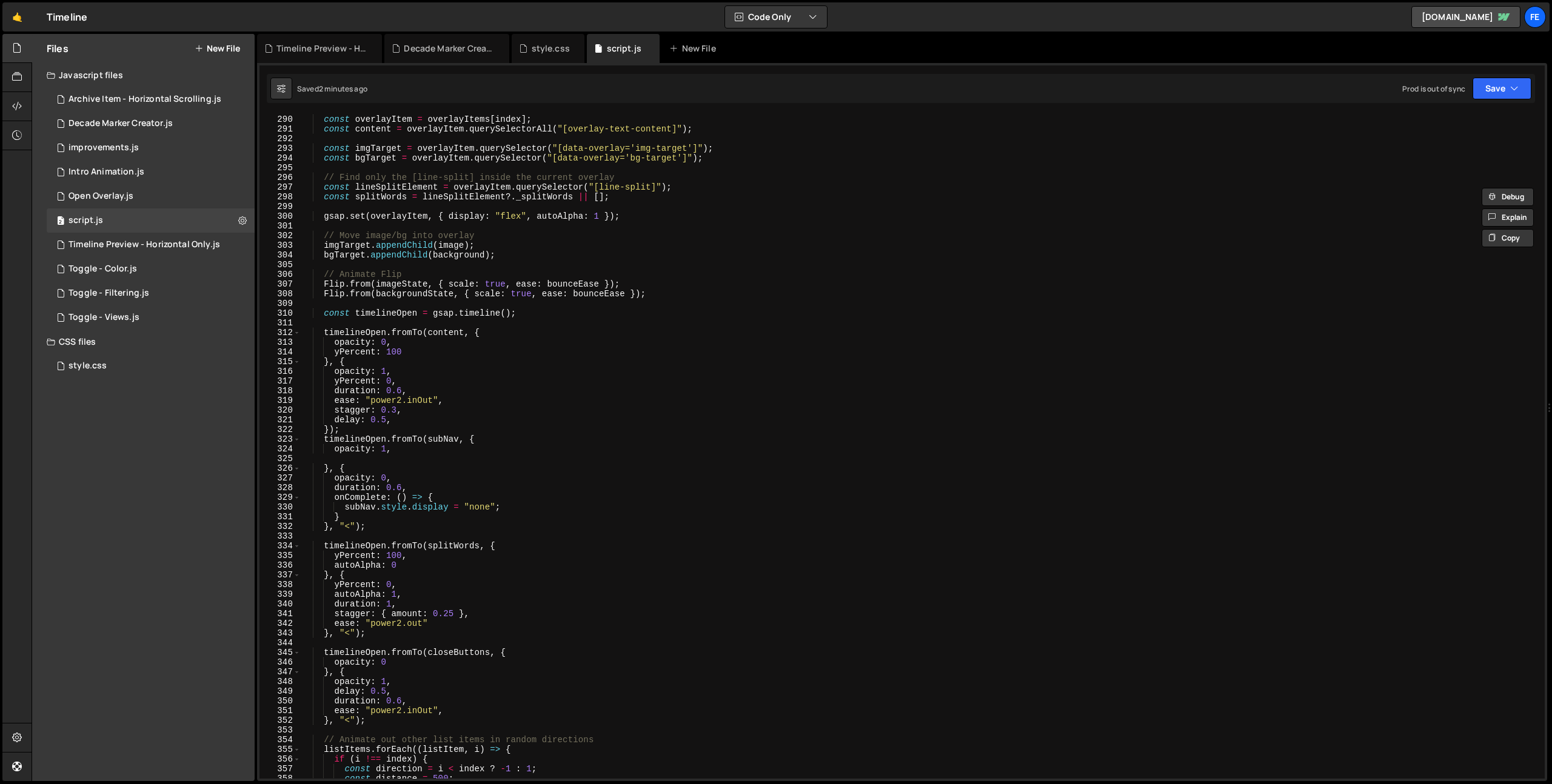
scroll to position [2801, 0]
click at [322, 298] on div "const overlayItem = overlayItems [ index ] ; const content = overlayItem . quer…" at bounding box center [921, 447] width 1239 height 684
type textarea "// Animate Flip"
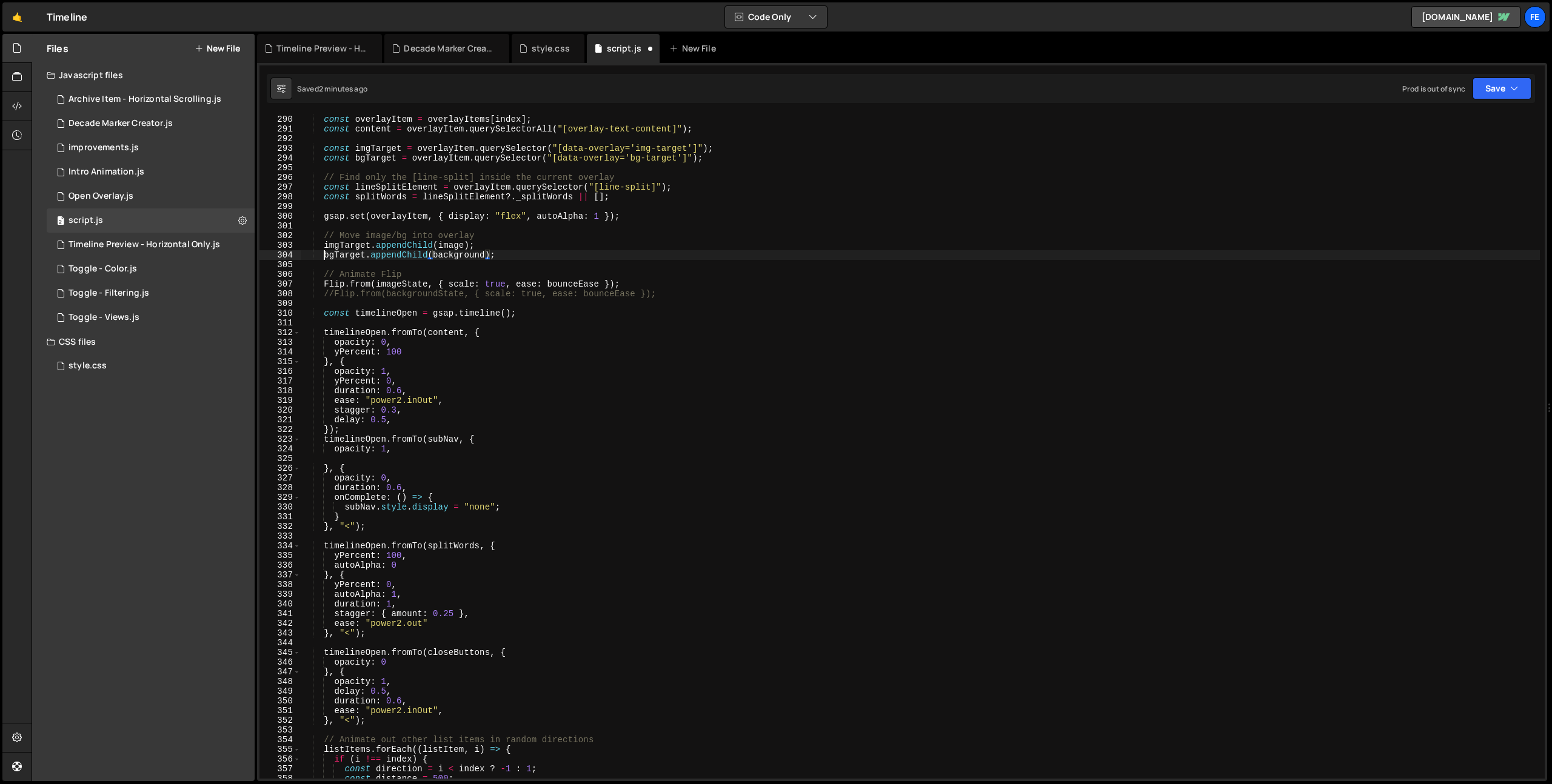
click at [322, 255] on div "const overlayItem = overlayItems [ index ] ; const content = overlayItem . quer…" at bounding box center [921, 447] width 1239 height 684
click at [326, 157] on div "const overlayItem = overlayItems [ index ] ; const content = overlayItem . quer…" at bounding box center [921, 447] width 1239 height 684
type textarea "//const bgTarget = overlayItem.querySelector("[data-overlay='bg-target']");"
click at [485, 267] on div "const overlayItem = overlayItems [ index ] ; const content = overlayItem . quer…" at bounding box center [921, 447] width 1239 height 684
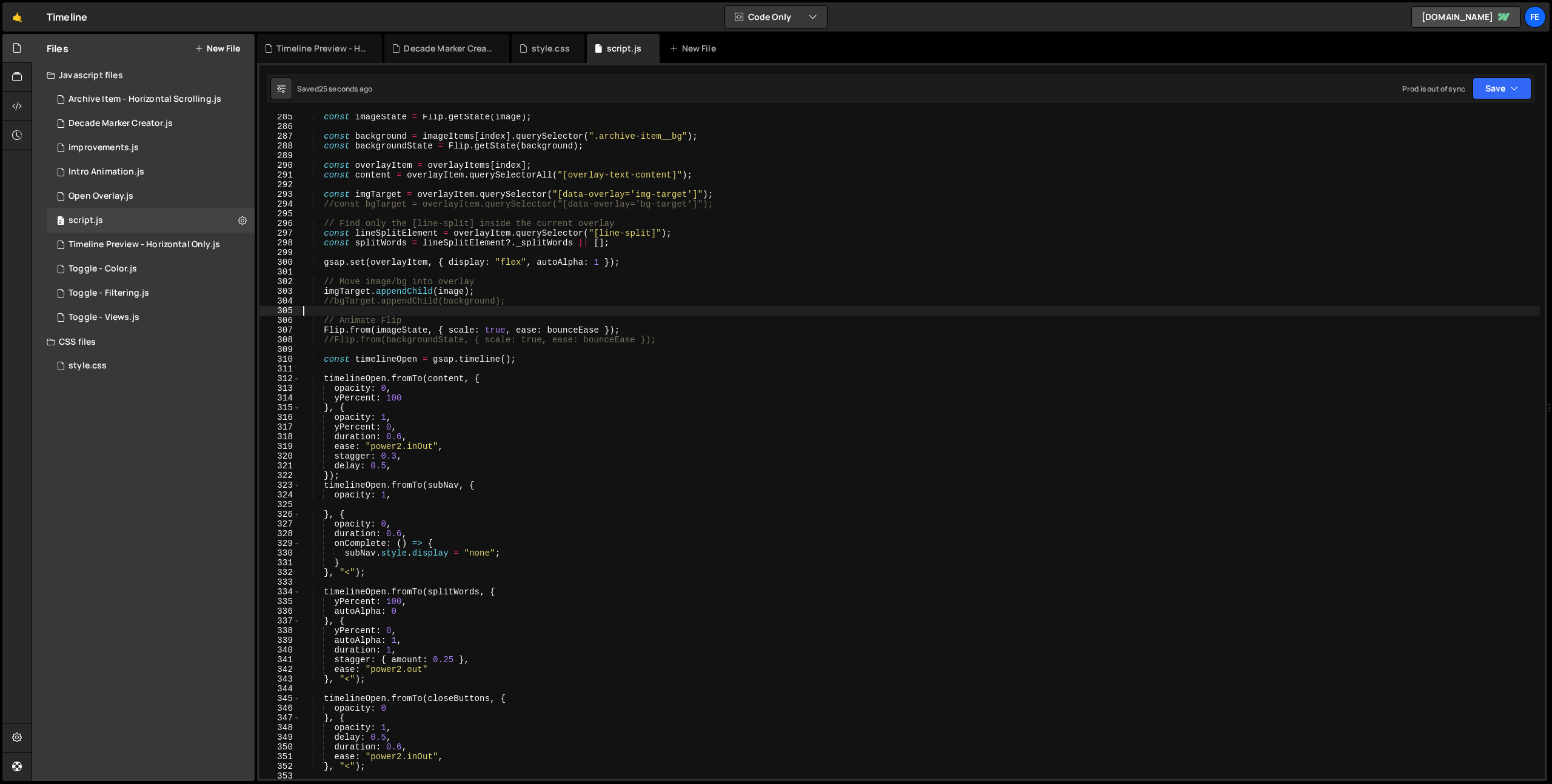
scroll to position [2755, 0]
click at [329, 143] on div "const imageState = Flip . getState ( image ) ; const background = imageItems [ …" at bounding box center [921, 454] width 1239 height 684
click at [328, 590] on div "const imageState = Flip . getState ( image ) ; const background = imageItems [ …" at bounding box center [921, 454] width 1239 height 684
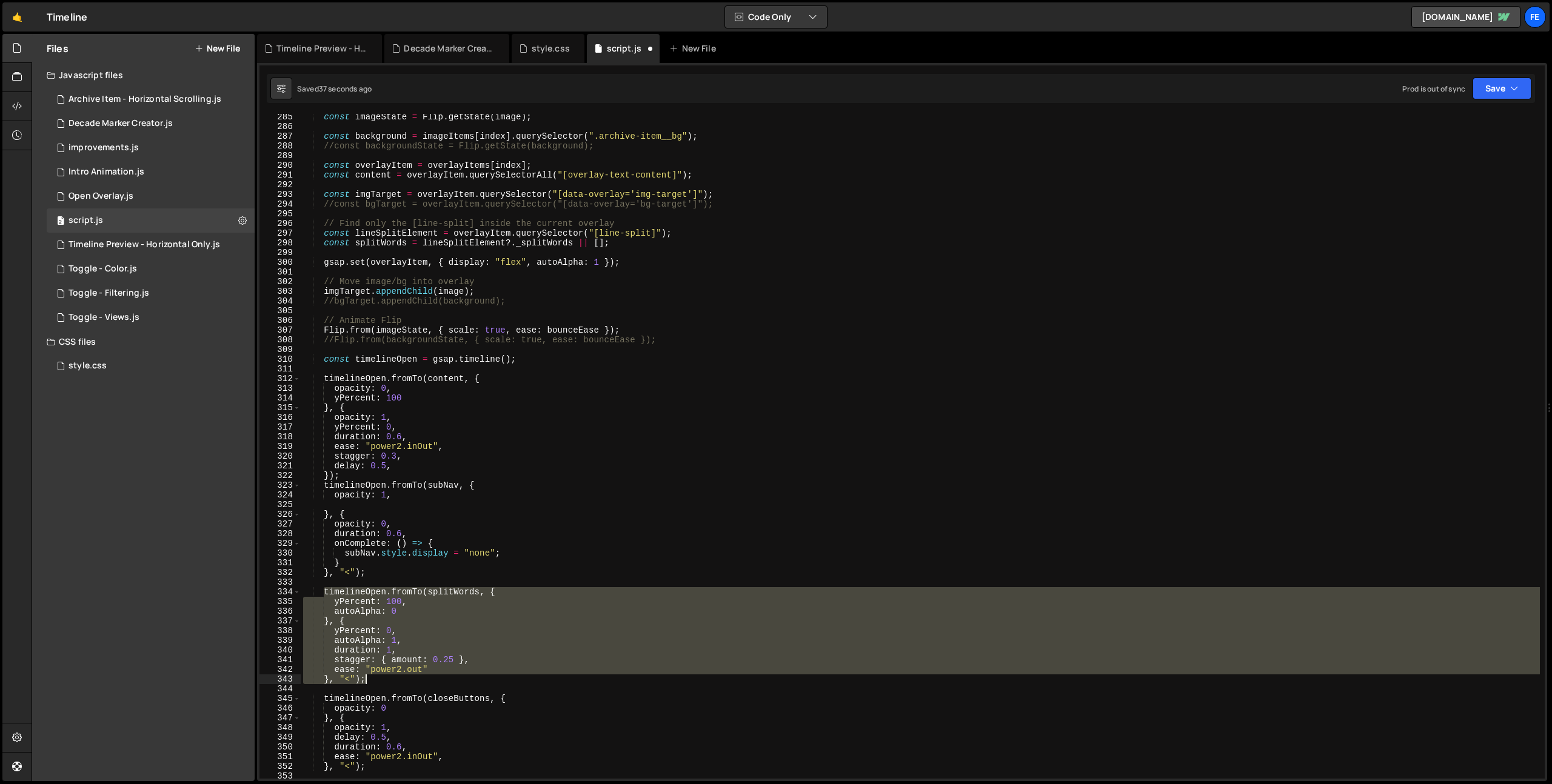
drag, startPoint x: 322, startPoint y: 593, endPoint x: 375, endPoint y: 681, distance: 102.7
click at [375, 683] on div "const imageState = Flip . getState ( image ) ; const background = imageItems [ …" at bounding box center [921, 454] width 1239 height 684
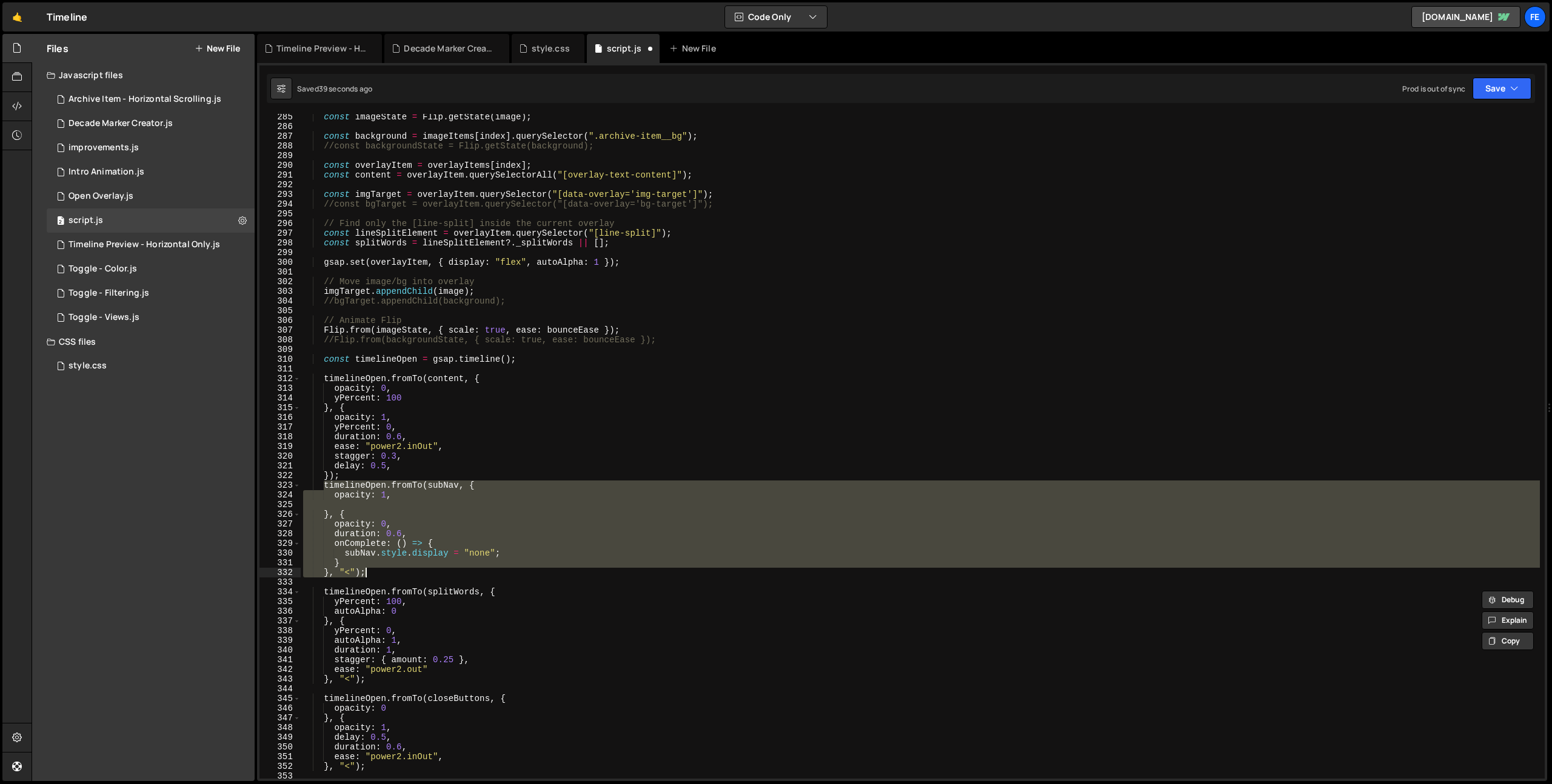
drag, startPoint x: 332, startPoint y: 505, endPoint x: 370, endPoint y: 574, distance: 78.8
click at [370, 574] on div "const imageState = Flip . getState ( image ) ; const background = imageItems [ …" at bounding box center [921, 454] width 1239 height 684
click at [351, 472] on div "const imageState = Flip . getState ( image ) ; const background = imageItems [ …" at bounding box center [921, 454] width 1239 height 684
type textarea "});"
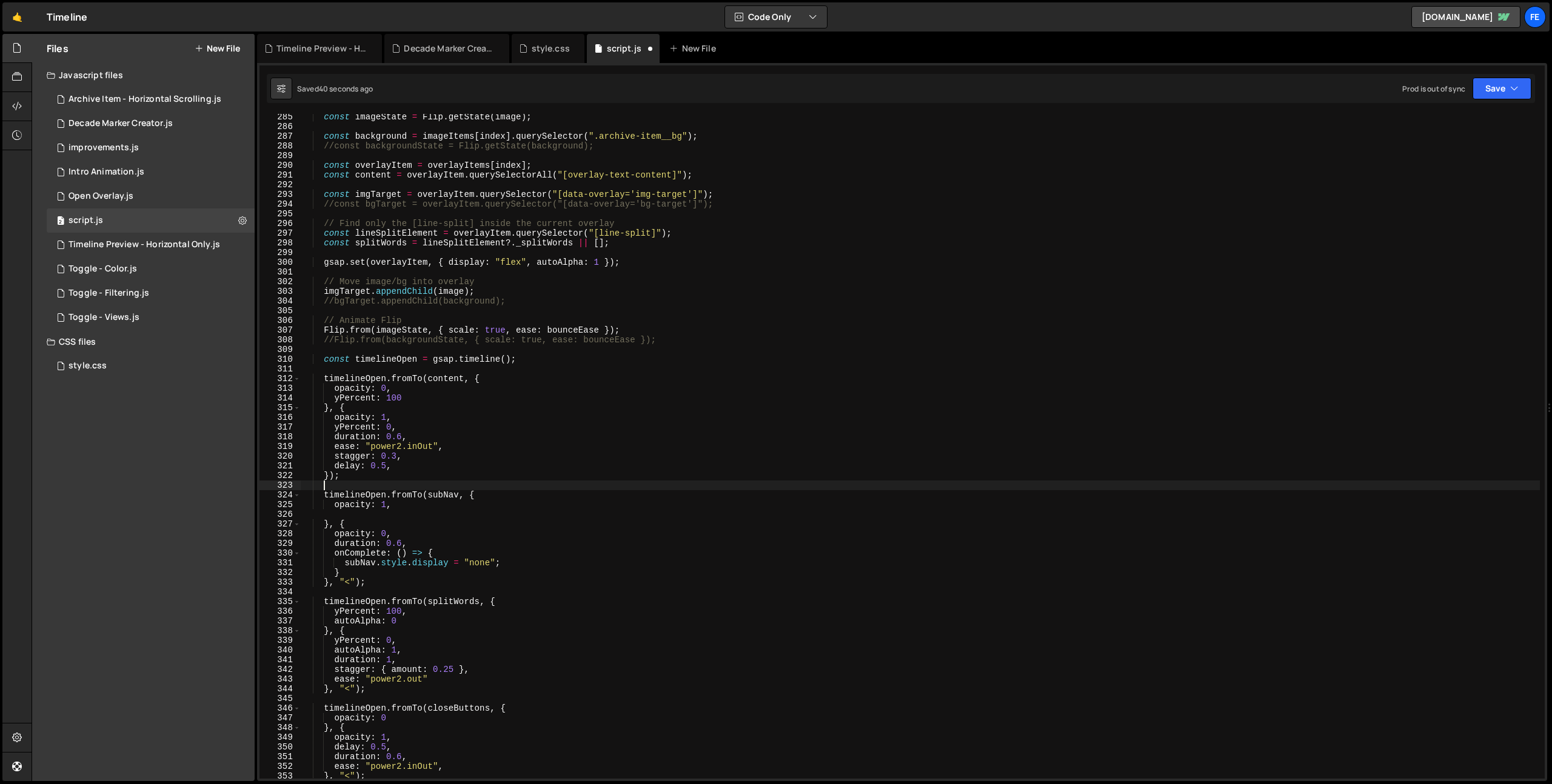
scroll to position [0, 1]
paste textarea "}, "<");"
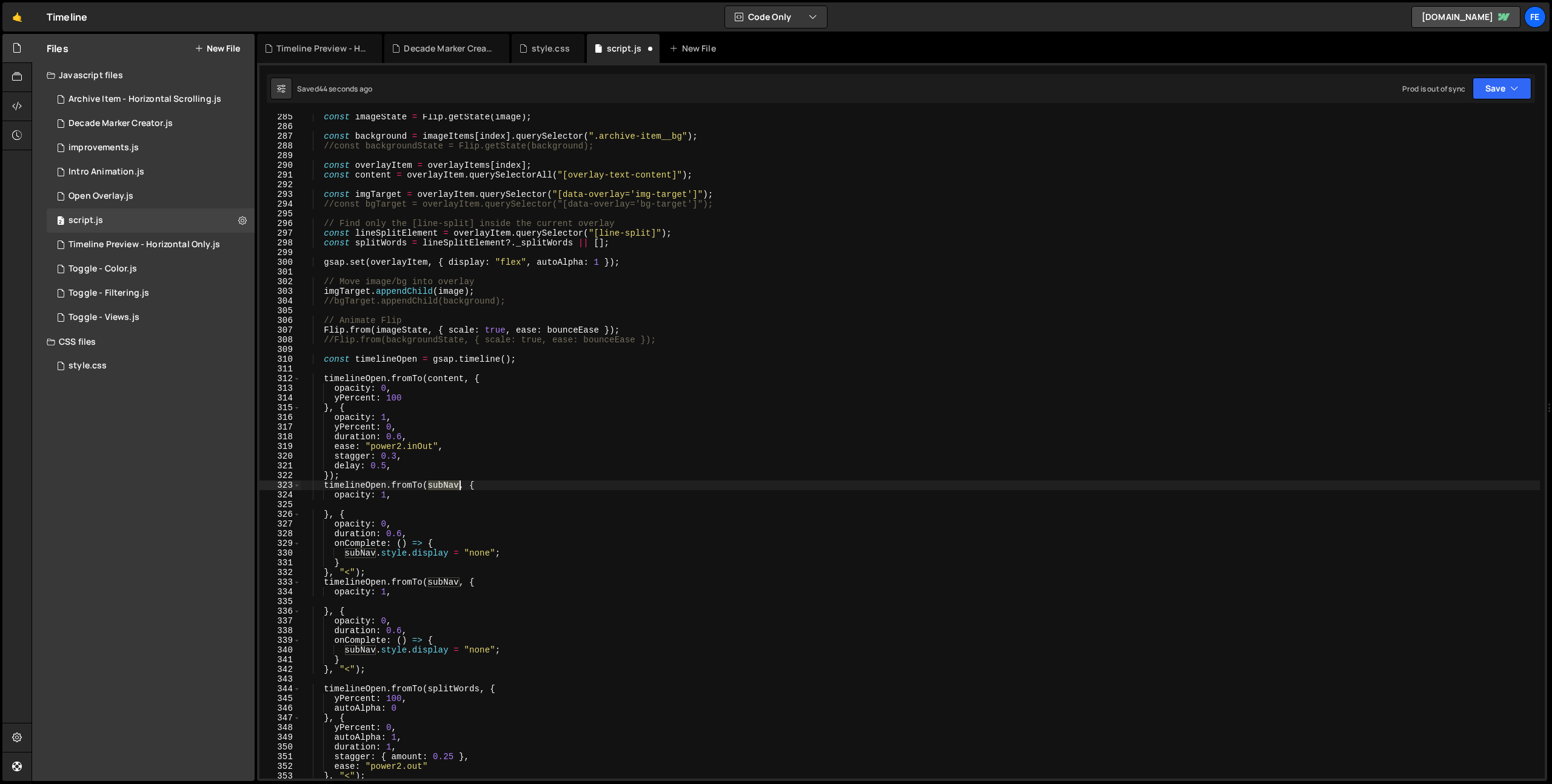
drag, startPoint x: 430, startPoint y: 483, endPoint x: 459, endPoint y: 489, distance: 29.6
click at [459, 489] on div "const imageState = Flip . getState ( image ) ; const background = imageItems [ …" at bounding box center [921, 454] width 1239 height 684
click at [386, 495] on div "const imageState = Flip . getState ( image ) ; const background = imageItems [ …" at bounding box center [921, 454] width 1239 height 684
type textarea "opacity: 1,"
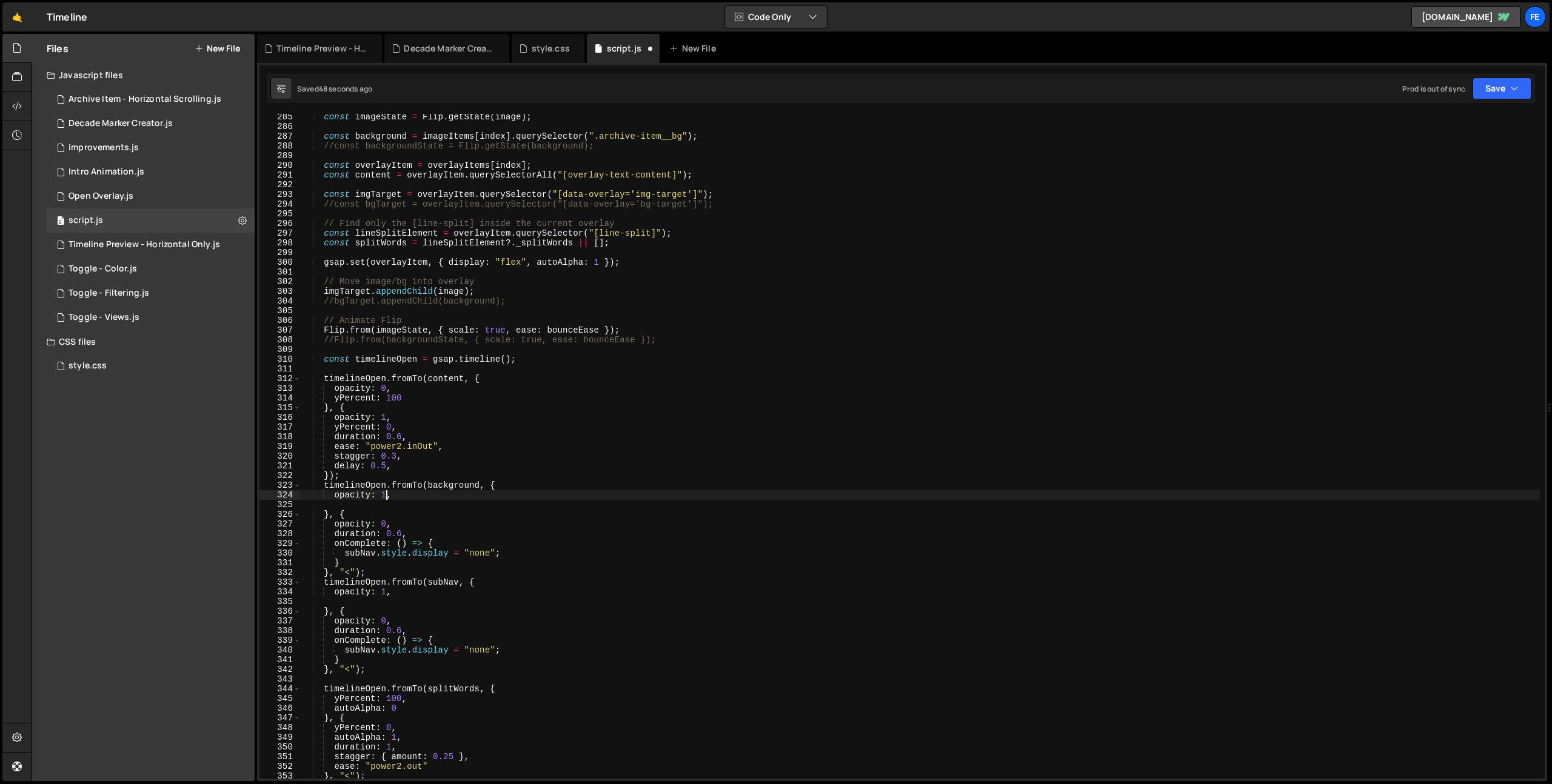
scroll to position [0, 0]
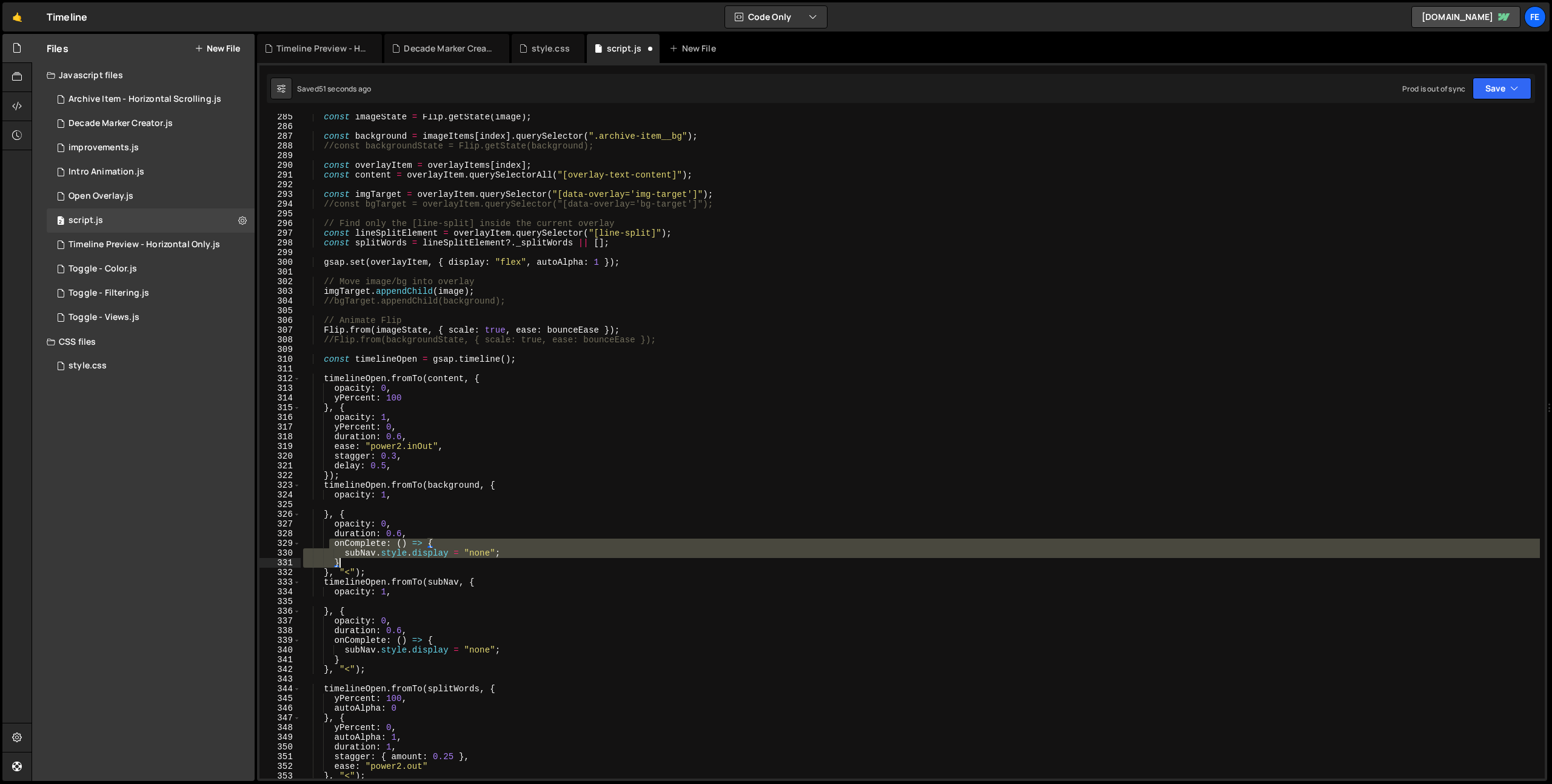
drag, startPoint x: 331, startPoint y: 542, endPoint x: 400, endPoint y: 559, distance: 71.1
click at [400, 559] on div "const imageState = Flip . getState ( image ) ; const background = imageItems [ …" at bounding box center [921, 454] width 1239 height 684
type textarea "subNav.style.display = "none"; }"
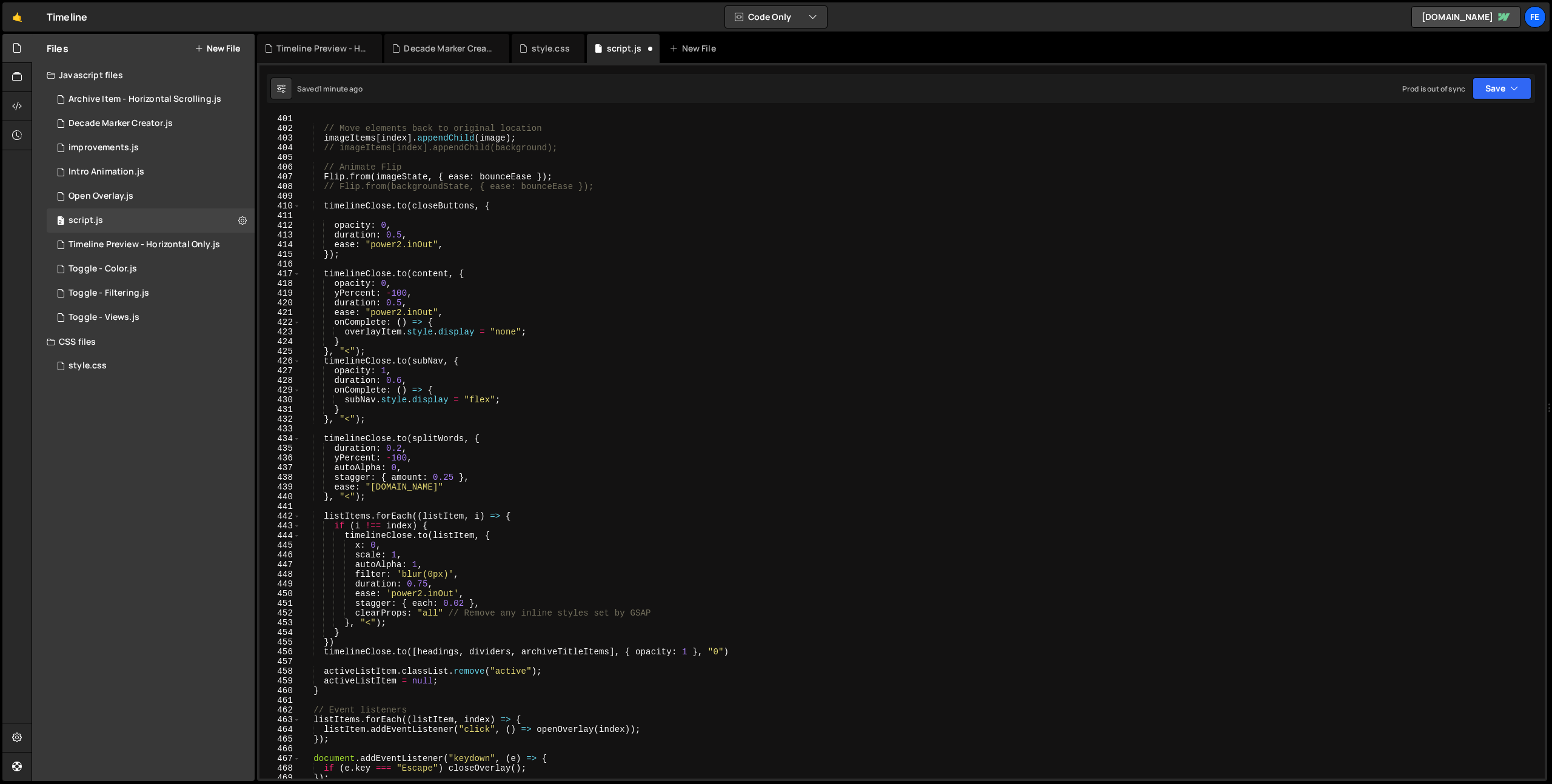
scroll to position [3892, 0]
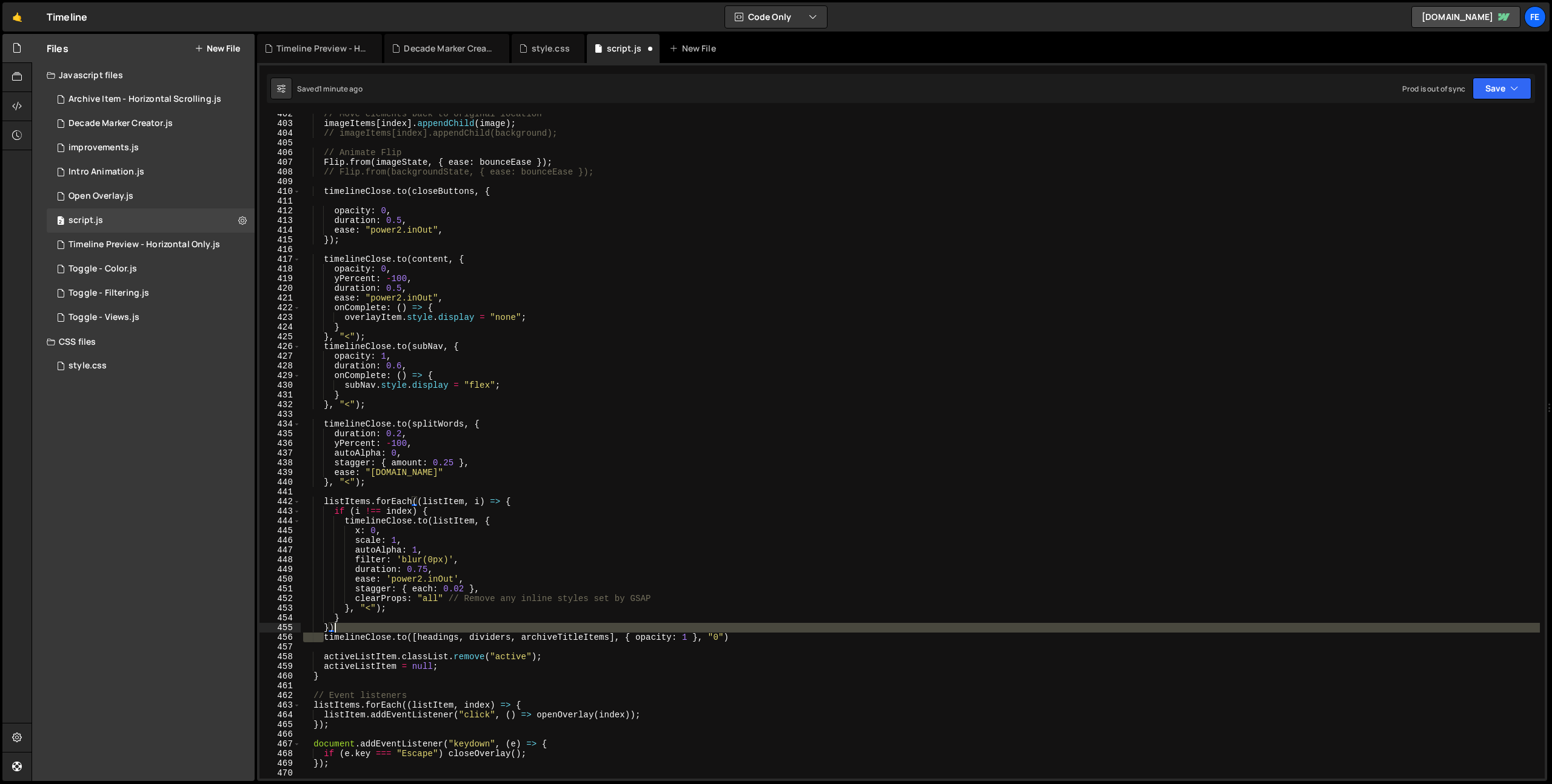
drag, startPoint x: 324, startPoint y: 637, endPoint x: 733, endPoint y: 635, distance: 409.0
click at [733, 635] on div "// Move elements back to original location imageItems [ index ] . appendChild (…" at bounding box center [921, 451] width 1239 height 684
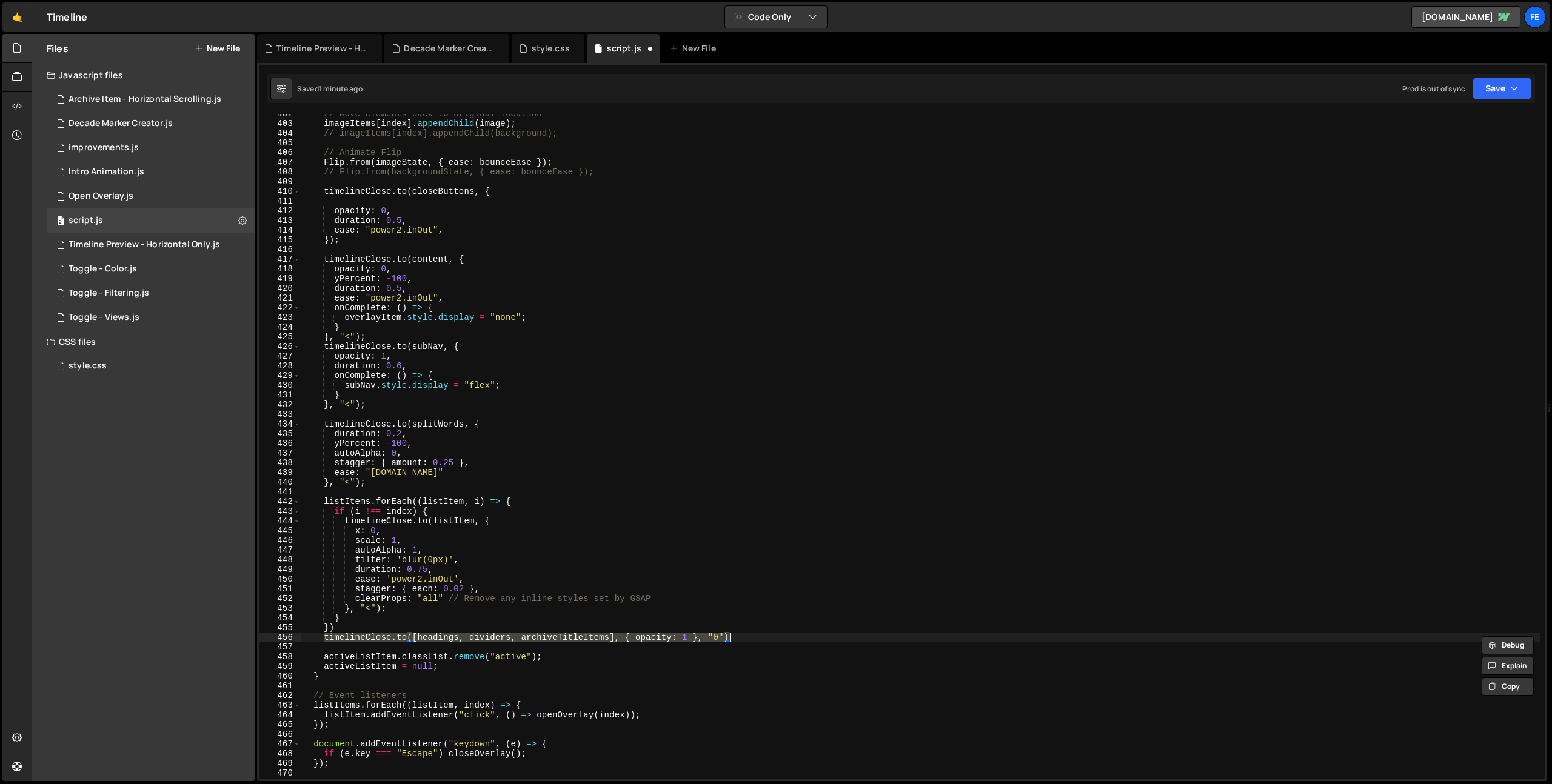
type textarea "[DOMAIN_NAME]([headings, dividers, archiveTitleItems], { opacity: 1 }, "0")"
click at [738, 639] on div "// Move elements back to original location imageItems [ index ] . appendChild (…" at bounding box center [921, 446] width 1239 height 665
paste textarea "[DOMAIN_NAME]([headings, dividers, archiveTitleItems], { opacity: 1 }, "0")"
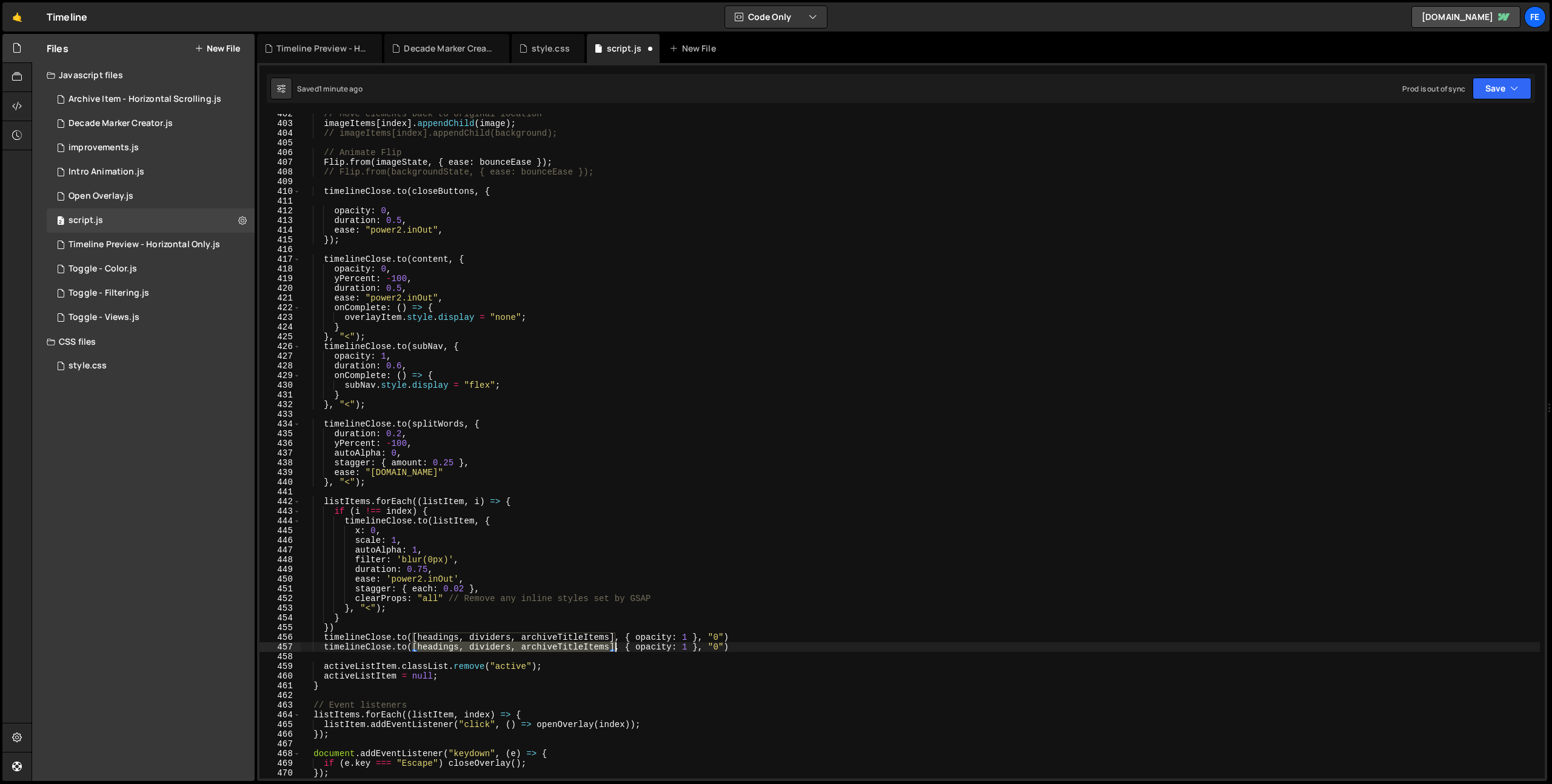
drag, startPoint x: 413, startPoint y: 648, endPoint x: 615, endPoint y: 650, distance: 202.0
click at [615, 650] on div "// Move elements back to original location imageItems [ index ] . appendChild (…" at bounding box center [921, 451] width 1239 height 684
click at [574, 646] on div "// Move elements back to original location imageItems [ index ] . appendChild (…" at bounding box center [921, 451] width 1239 height 684
click at [420, 386] on div "// Move elements back to original location imageItems [ index ] . appendChild (…" at bounding box center [921, 451] width 1239 height 684
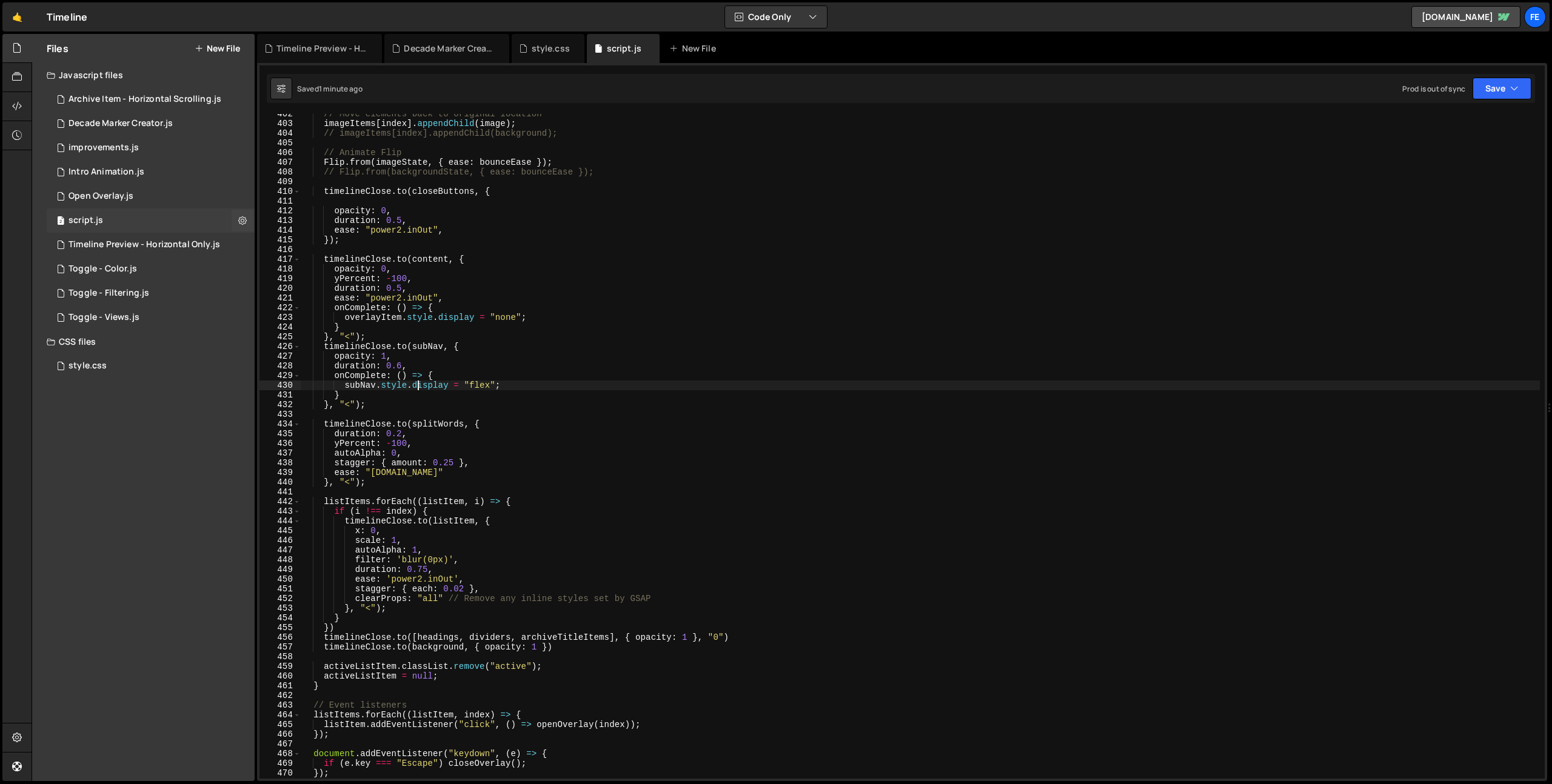
click at [133, 210] on div "2 script.js 0" at bounding box center [150, 220] width 208 height 24
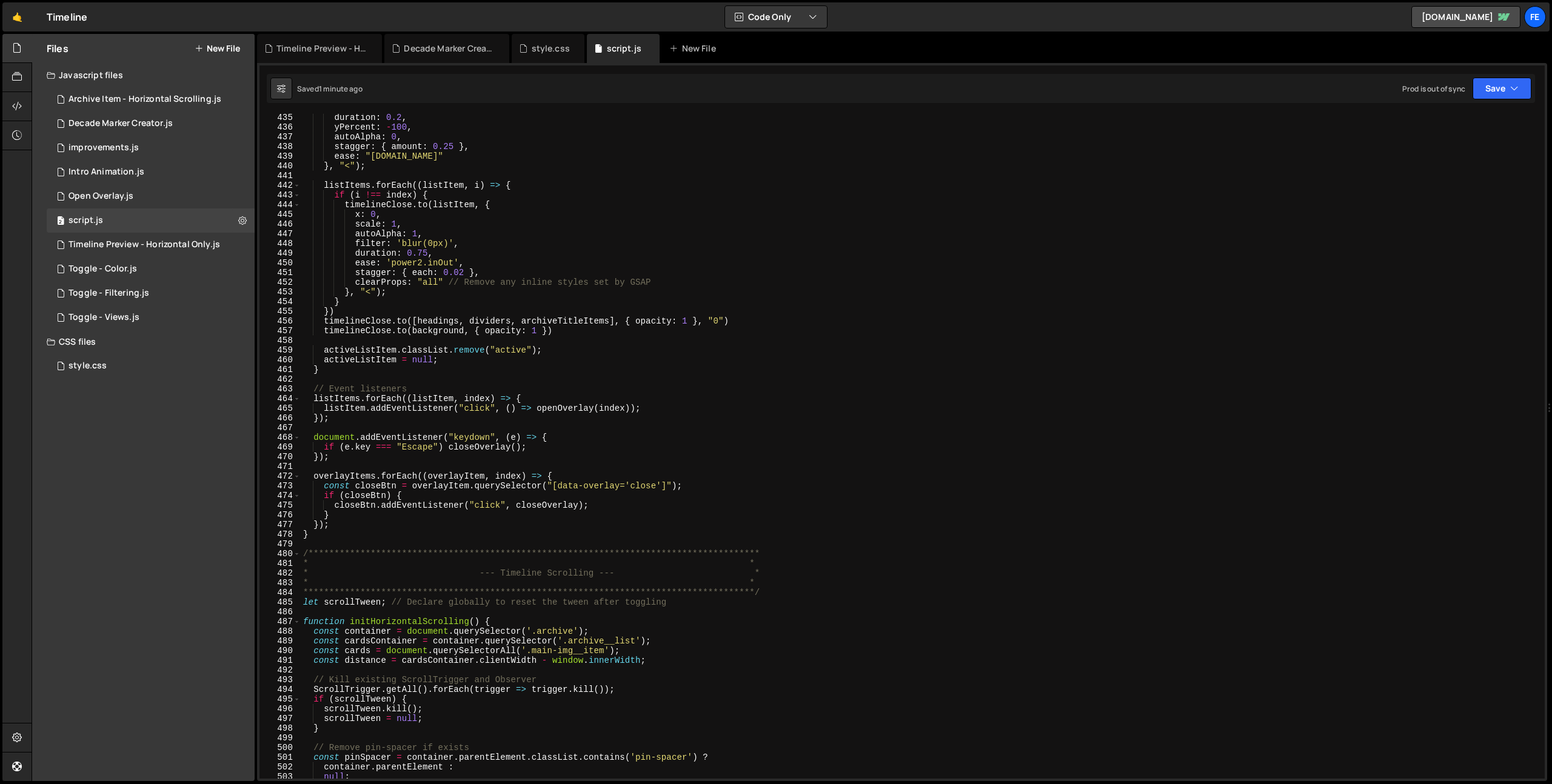
scroll to position [4208, 0]
click at [333, 537] on div "duration : 0.2 , yPercent : - 100 , autoAlpha : 0 , stagger : { amount : 0.25 }…" at bounding box center [921, 455] width 1239 height 684
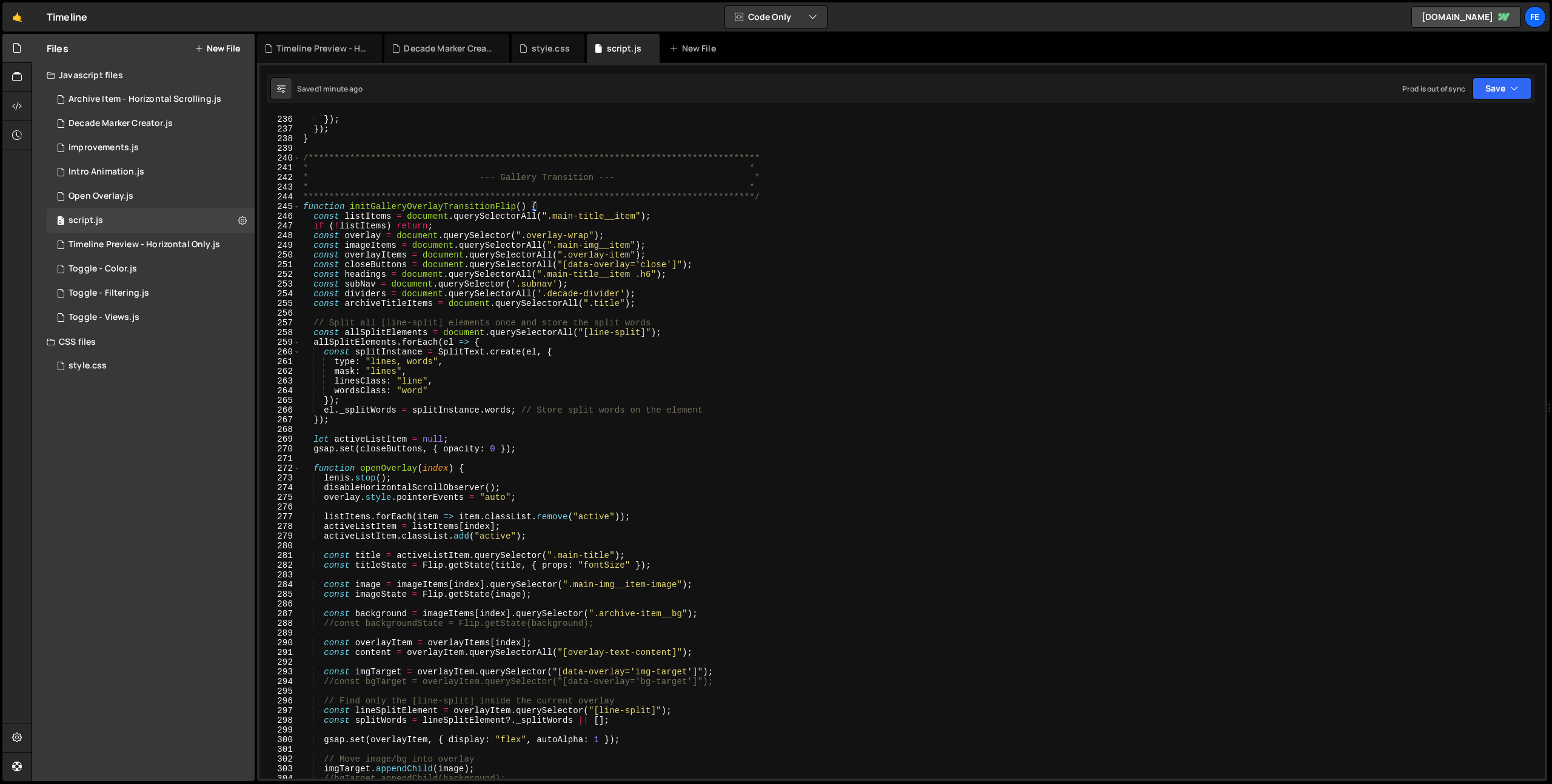
scroll to position [2277, 0]
click at [303, 206] on div "**********" at bounding box center [921, 447] width 1239 height 684
type textarea "function initGalleryOverlayTransitionFlip() { const listItems = document.queryS…"
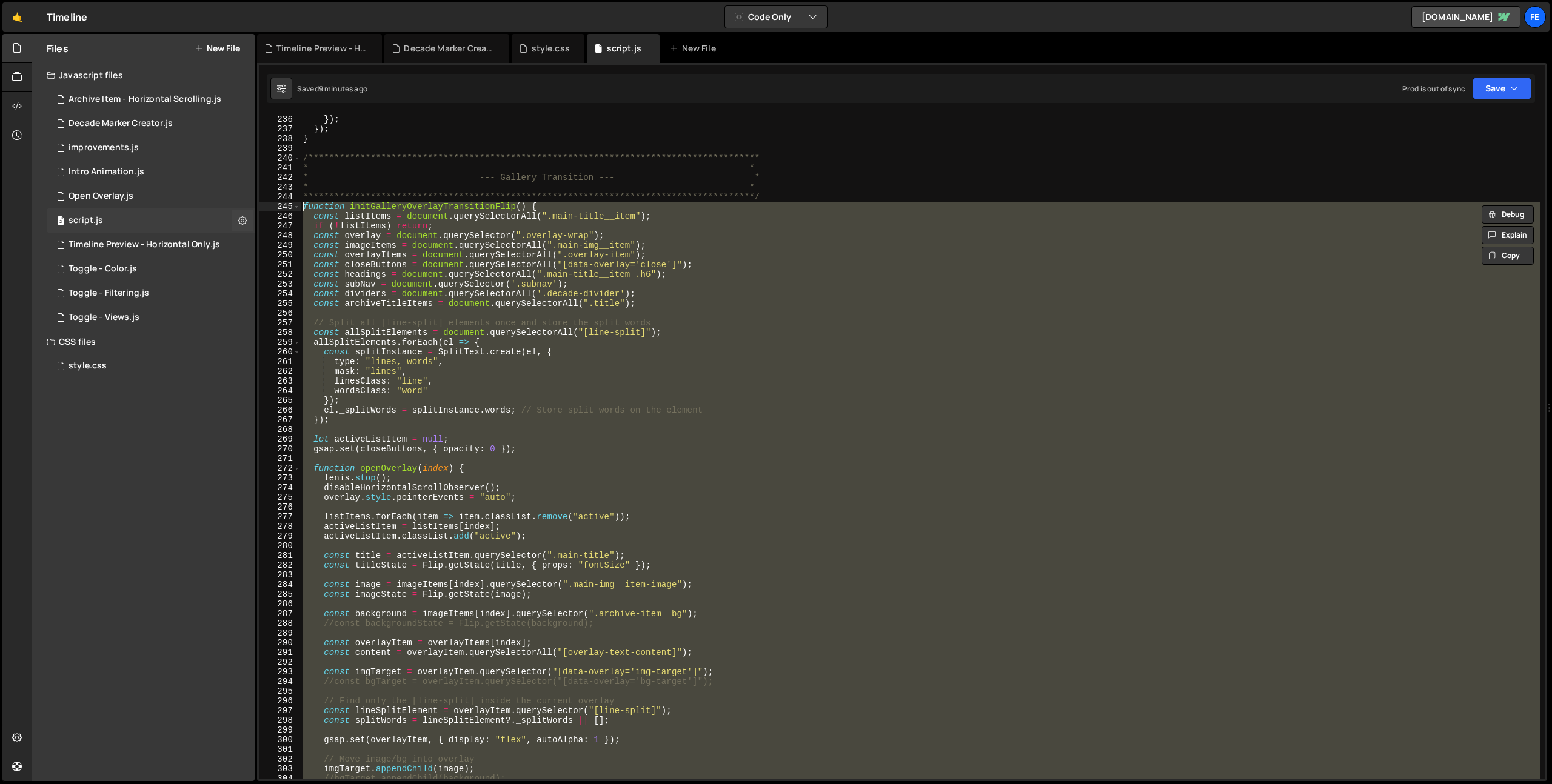
click at [196, 217] on div "2 script.js 0" at bounding box center [150, 220] width 208 height 24
click at [227, 48] on button "New File" at bounding box center [217, 48] width 45 height 10
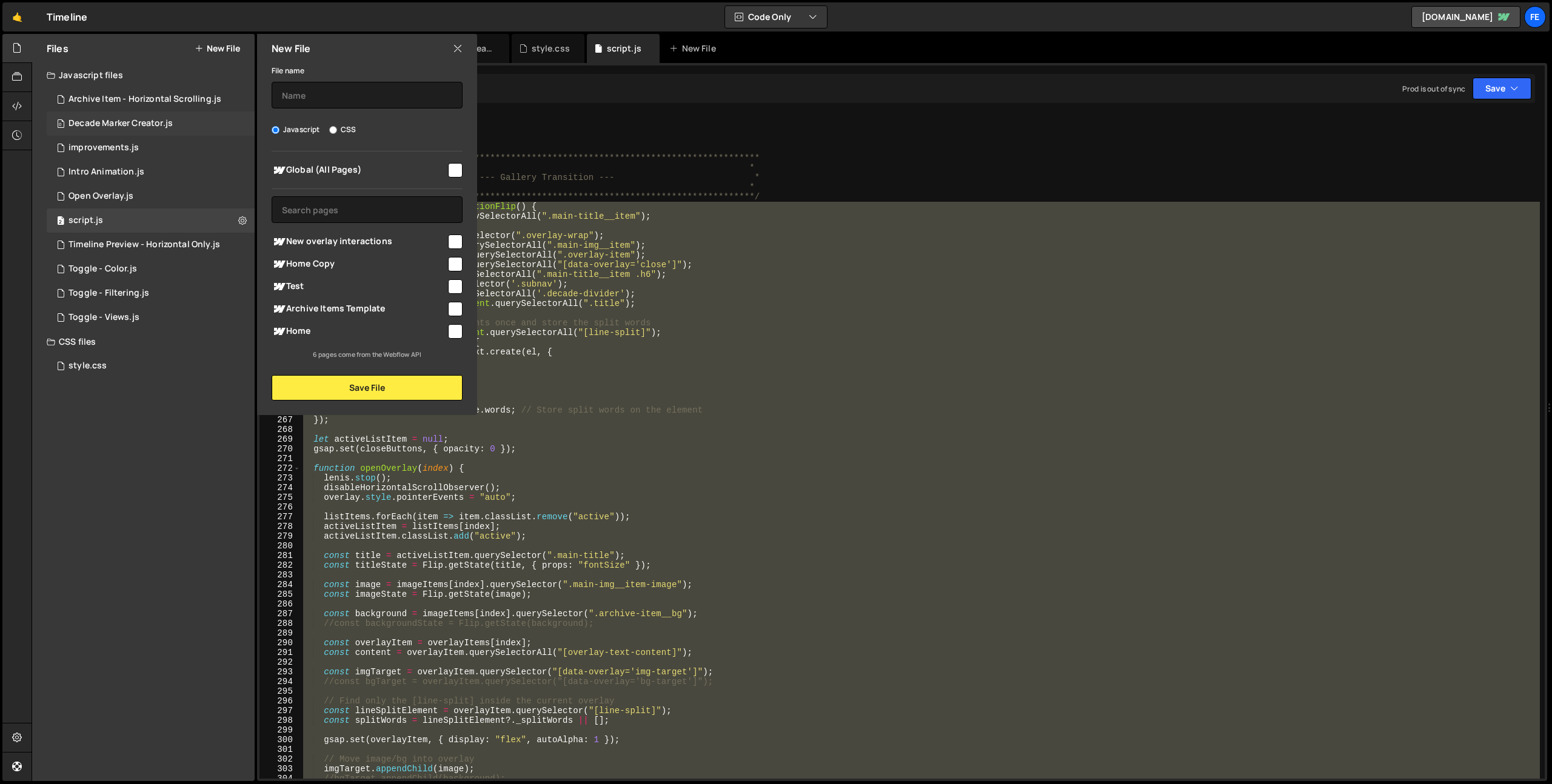
scroll to position [9832, 0]
click at [457, 235] on input "checkbox" at bounding box center [455, 241] width 14 height 14
checkbox input "true"
click at [332, 104] on input "text" at bounding box center [367, 95] width 191 height 27
type input "O"
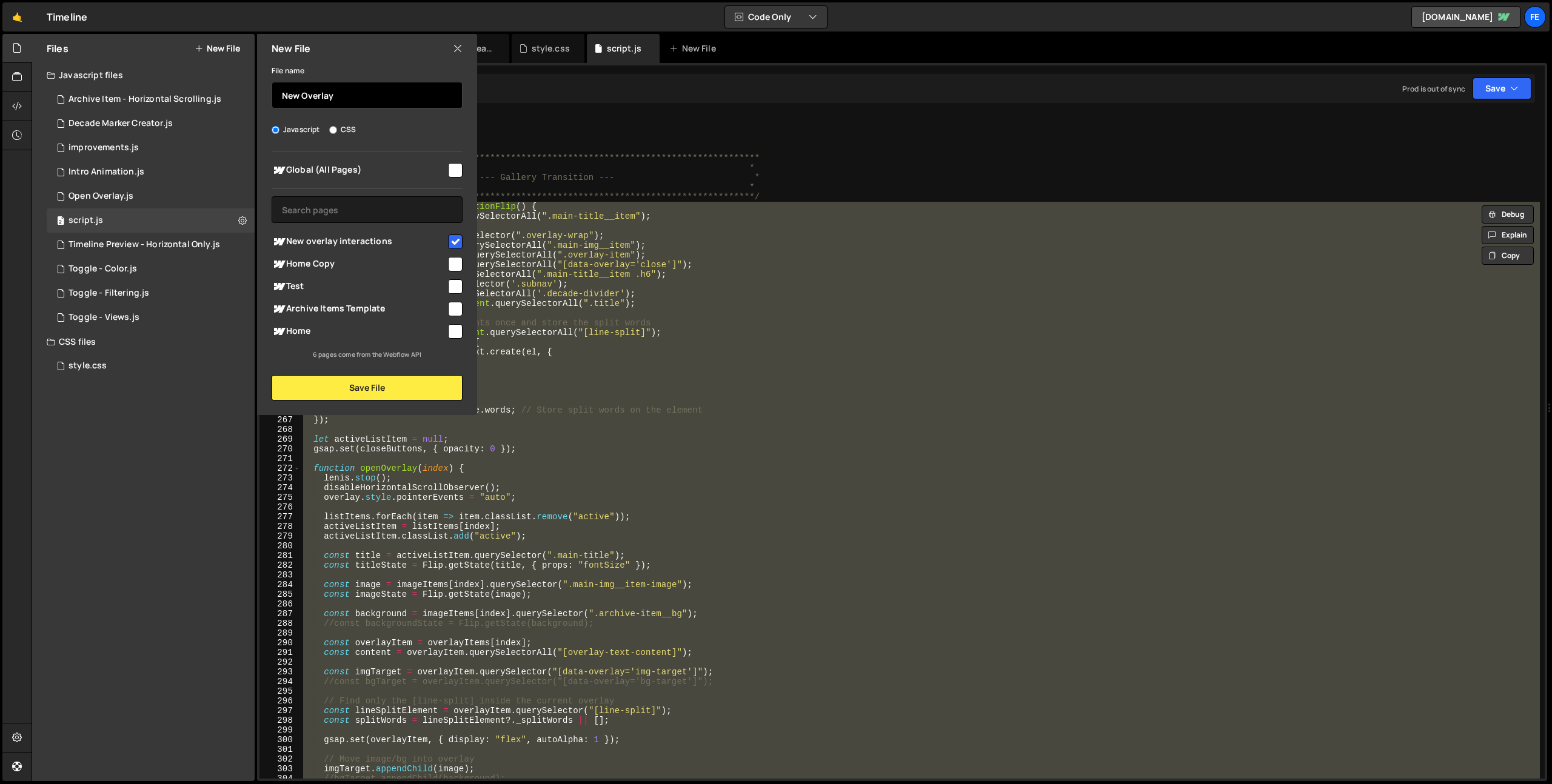
click at [284, 96] on input "New Overlay" at bounding box center [367, 95] width 191 height 27
type input "script - New Overlay"
click at [358, 392] on button "Save File" at bounding box center [367, 387] width 191 height 26
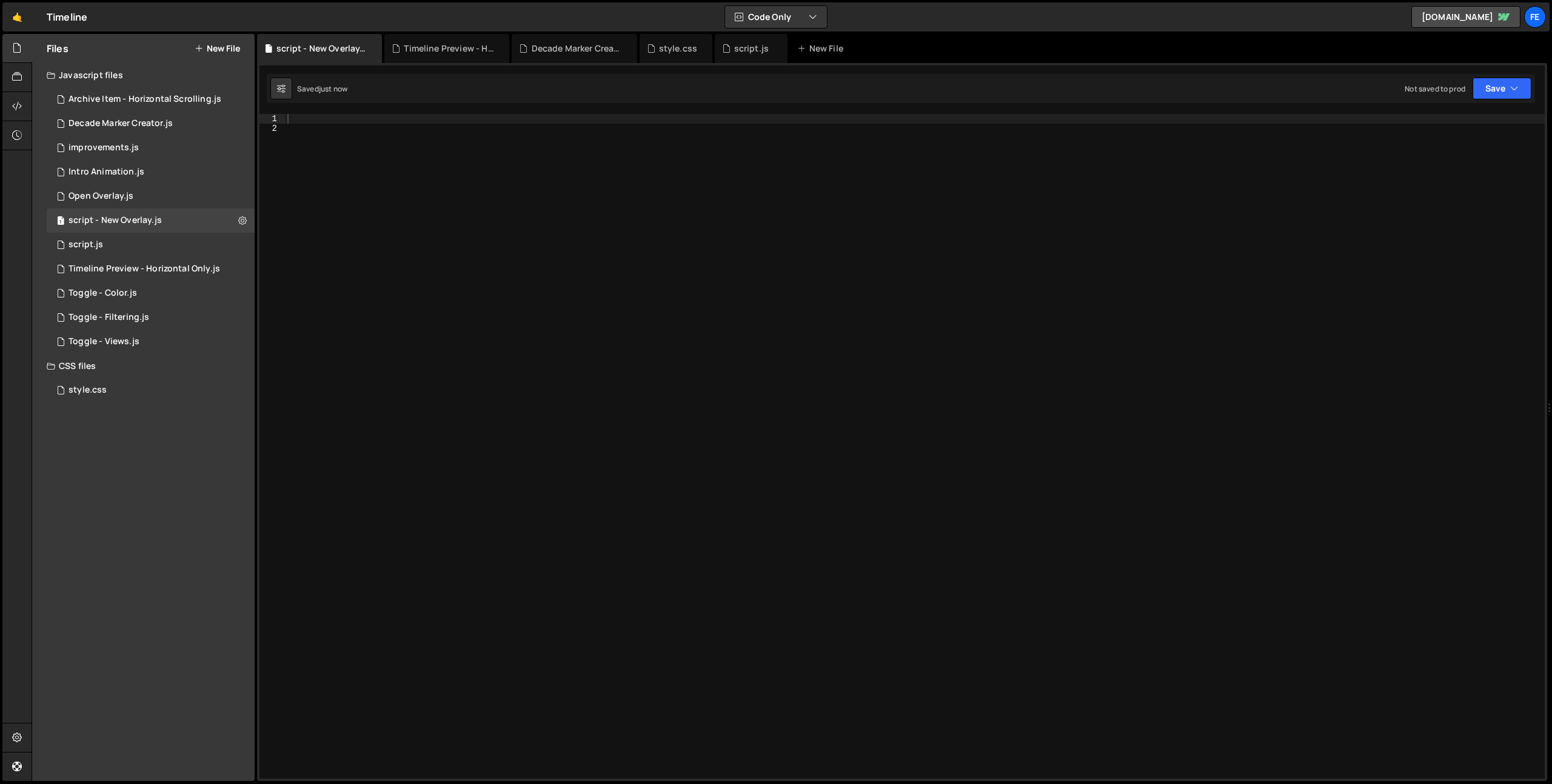
click at [443, 225] on div at bounding box center [914, 456] width 1260 height 684
paste textarea "function initSimpleOverlay2() {"
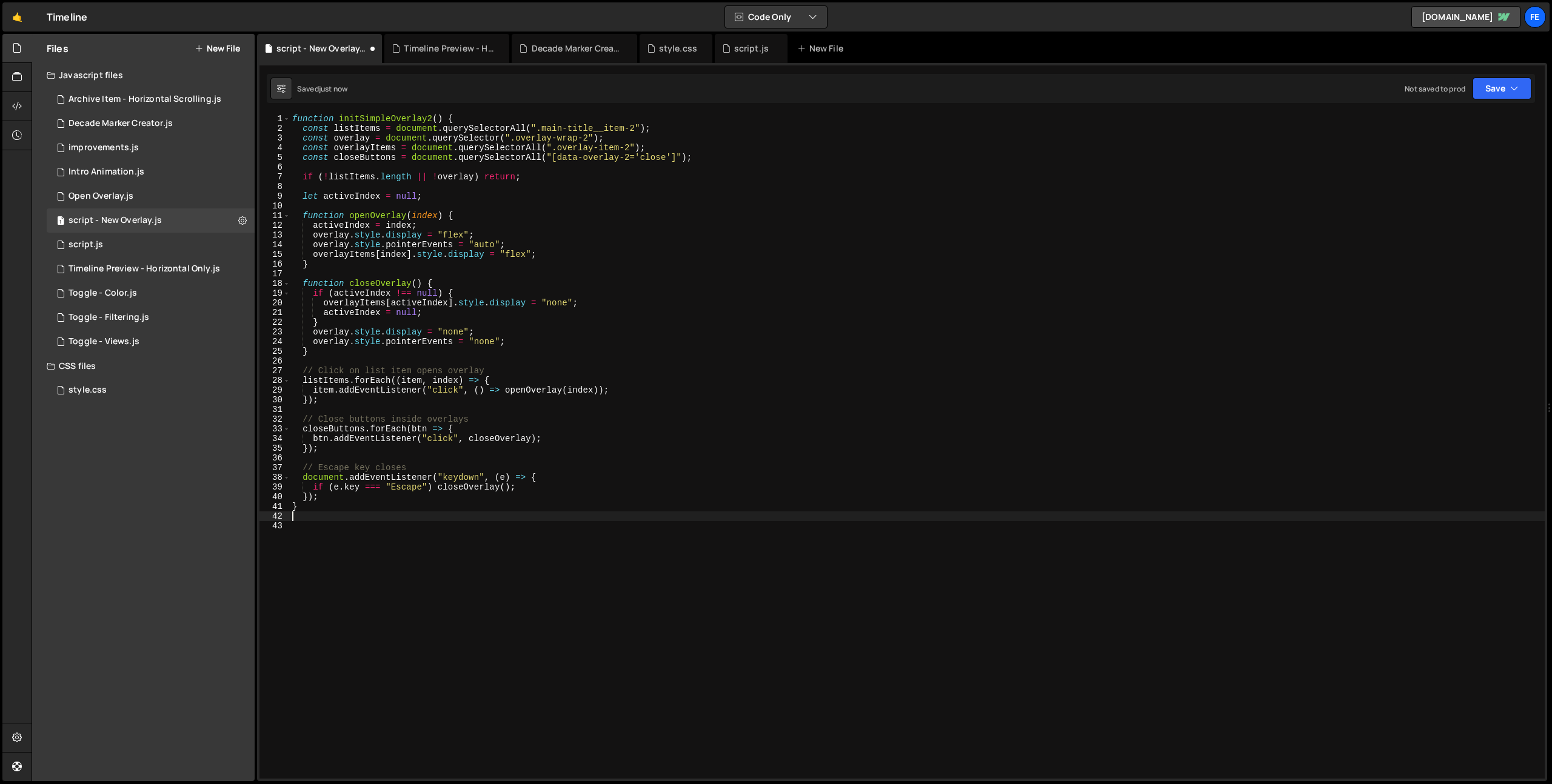
click at [430, 119] on div "function initSimpleOverlay2 ( ) { const listItems = document . querySelectorAll…" at bounding box center [916, 456] width 1255 height 684
drag, startPoint x: 402, startPoint y: 120, endPoint x: 438, endPoint y: 120, distance: 36.0
click at [438, 120] on div "function initSimpleOverlay ( ) { const listItems = document . querySelectorAll …" at bounding box center [916, 456] width 1255 height 684
click at [371, 504] on div "function initSimpleOverlay ( ) { const listItems = document . querySelectorAll …" at bounding box center [916, 456] width 1255 height 684
type textarea "}"
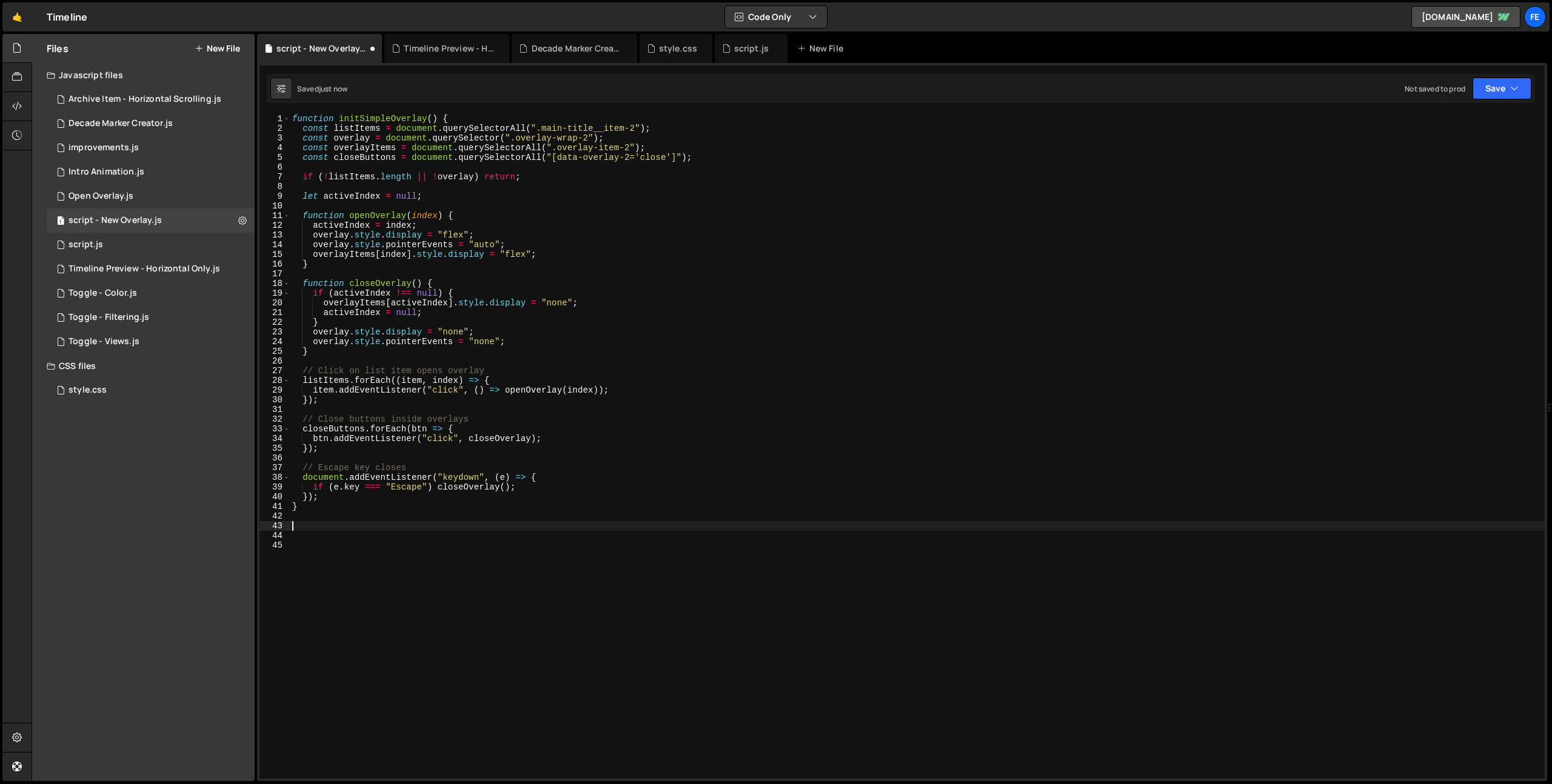
paste textarea "initSimpleOverlay()"
click at [630, 158] on div "function initSimpleOverlay ( ) { const listItems = document . querySelectorAll …" at bounding box center [916, 456] width 1255 height 684
click at [343, 151] on div "function initSimpleOverlay ( ) { const listItems = document . querySelectorAll …" at bounding box center [916, 456] width 1255 height 684
click at [565, 304] on div "function initSimpleOverlay ( ) { const listItems = document . querySelectorAll …" at bounding box center [916, 456] width 1255 height 684
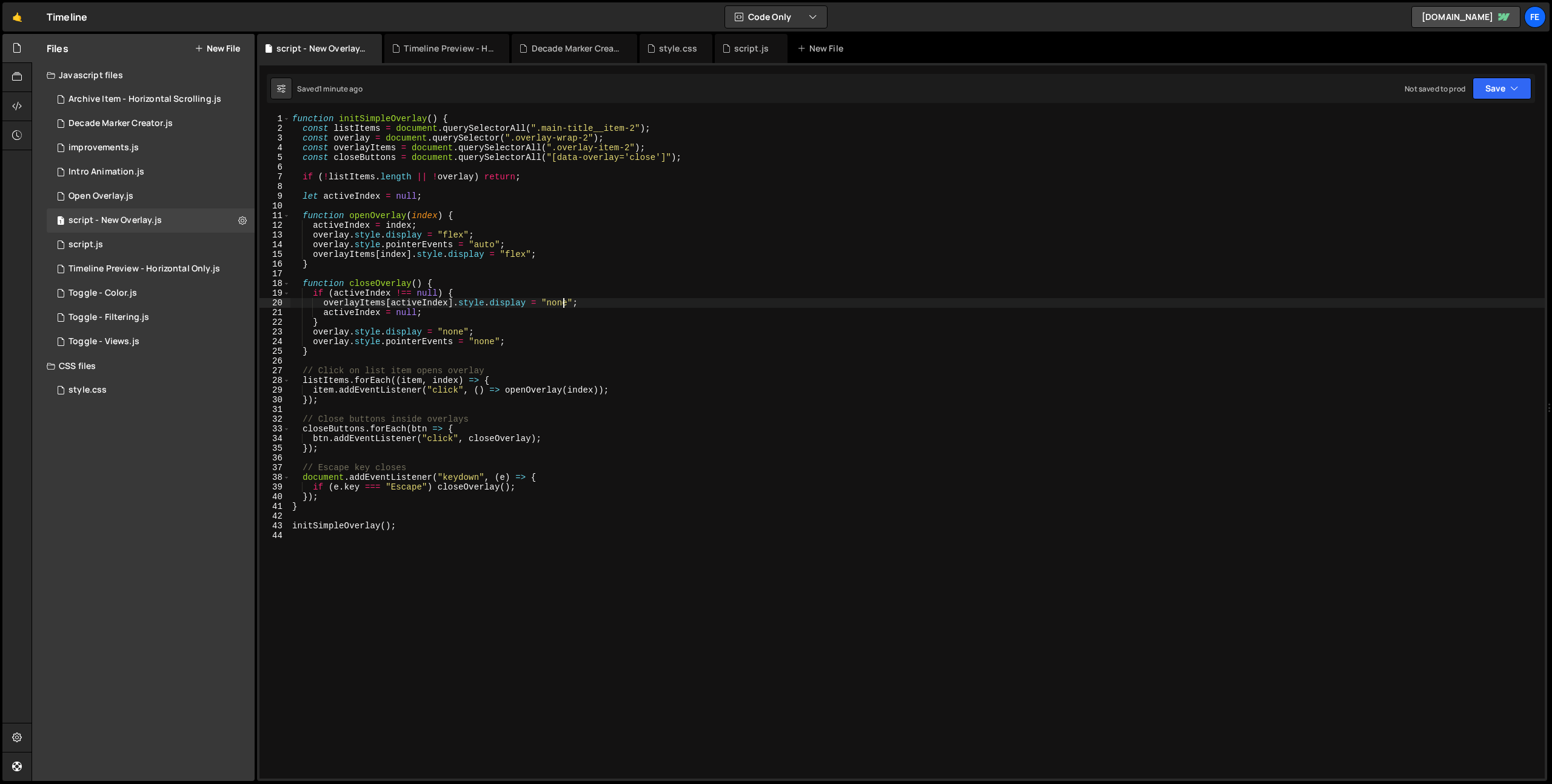
click at [408, 214] on div "function initSimpleOverlay ( ) { const listItems = document . querySelectorAll …" at bounding box center [916, 456] width 1255 height 684
click at [354, 223] on div "function initSimpleOverlay ( ) { const listItems = document . querySelectorAll …" at bounding box center [916, 456] width 1255 height 684
click at [571, 127] on div "function initSimpleOverlay ( ) { const listItems = document . querySelectorAll …" at bounding box center [916, 456] width 1255 height 684
click at [594, 155] on div "function initSimpleOverlay ( ) { const listItems = document . querySelectorAll …" at bounding box center [916, 456] width 1255 height 684
click at [618, 147] on div "function initSimpleOverlay ( ) { const listItems = document . querySelectorAll …" at bounding box center [916, 456] width 1255 height 684
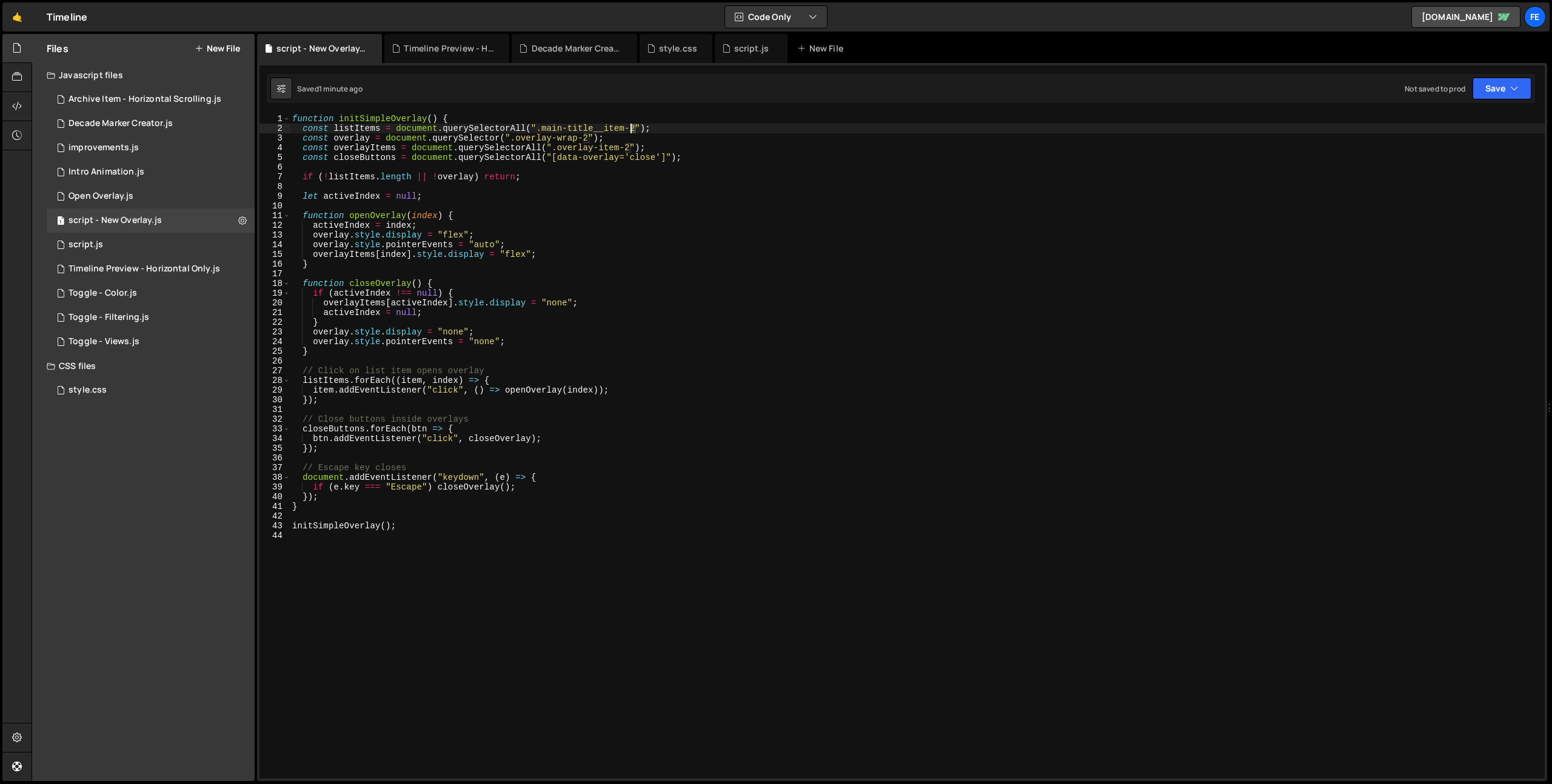
click at [631, 129] on div "function initSimpleOverlay ( ) { const listItems = document . querySelectorAll …" at bounding box center [916, 456] width 1255 height 684
click at [778, 259] on div "function initSimpleOverlay ( ) { const listItems = document . querySelectorAll …" at bounding box center [916, 456] width 1255 height 684
click at [298, 214] on div "function initSimpleOverlay ( ) { const listItems = document . querySelectorAll …" at bounding box center [916, 456] width 1255 height 684
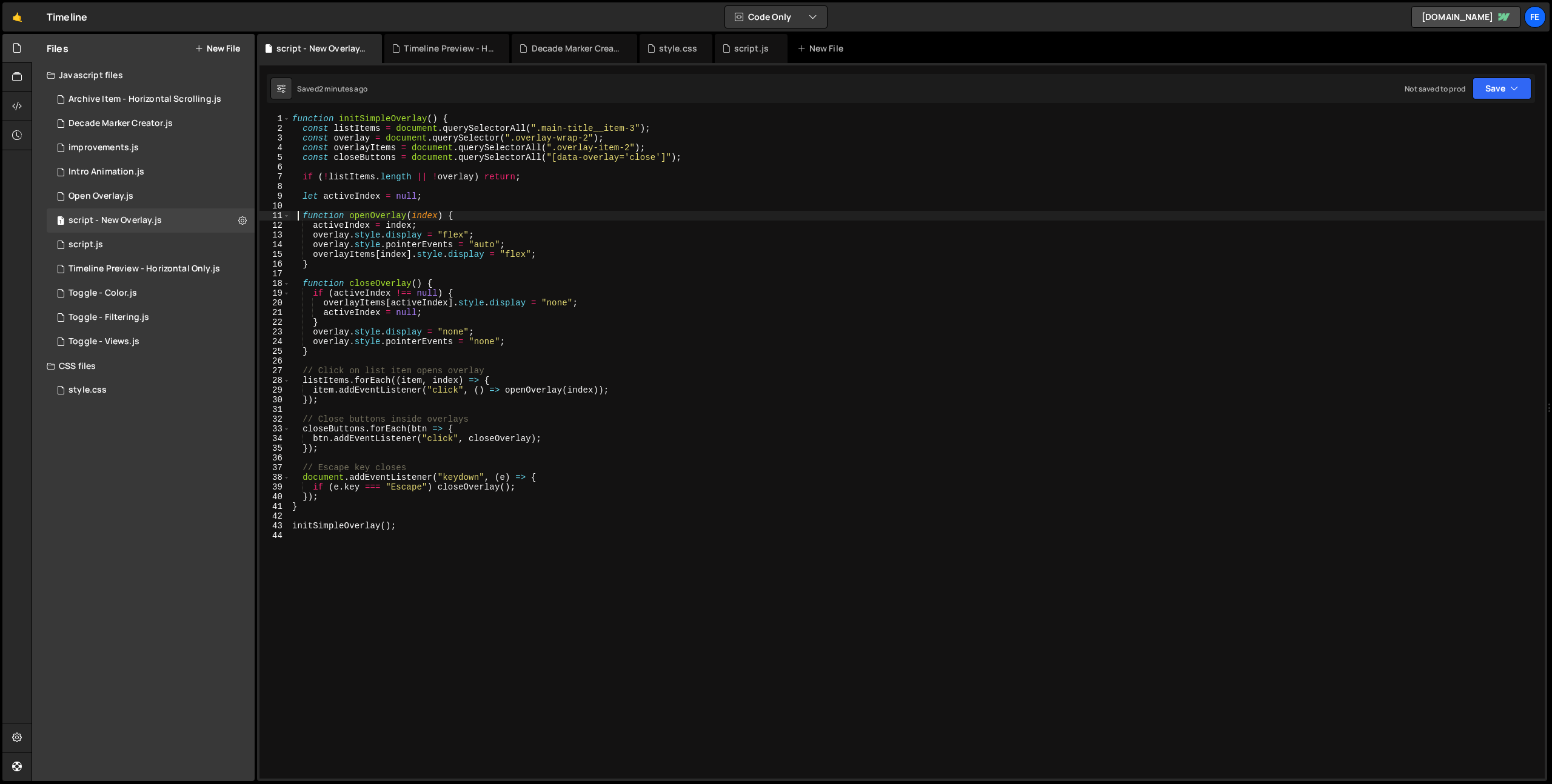
type textarea "function openOverlay(index) {"
click at [303, 206] on div "function initSimpleOverlay ( ) { const listItems = document . querySelectorAll …" at bounding box center [916, 456] width 1255 height 684
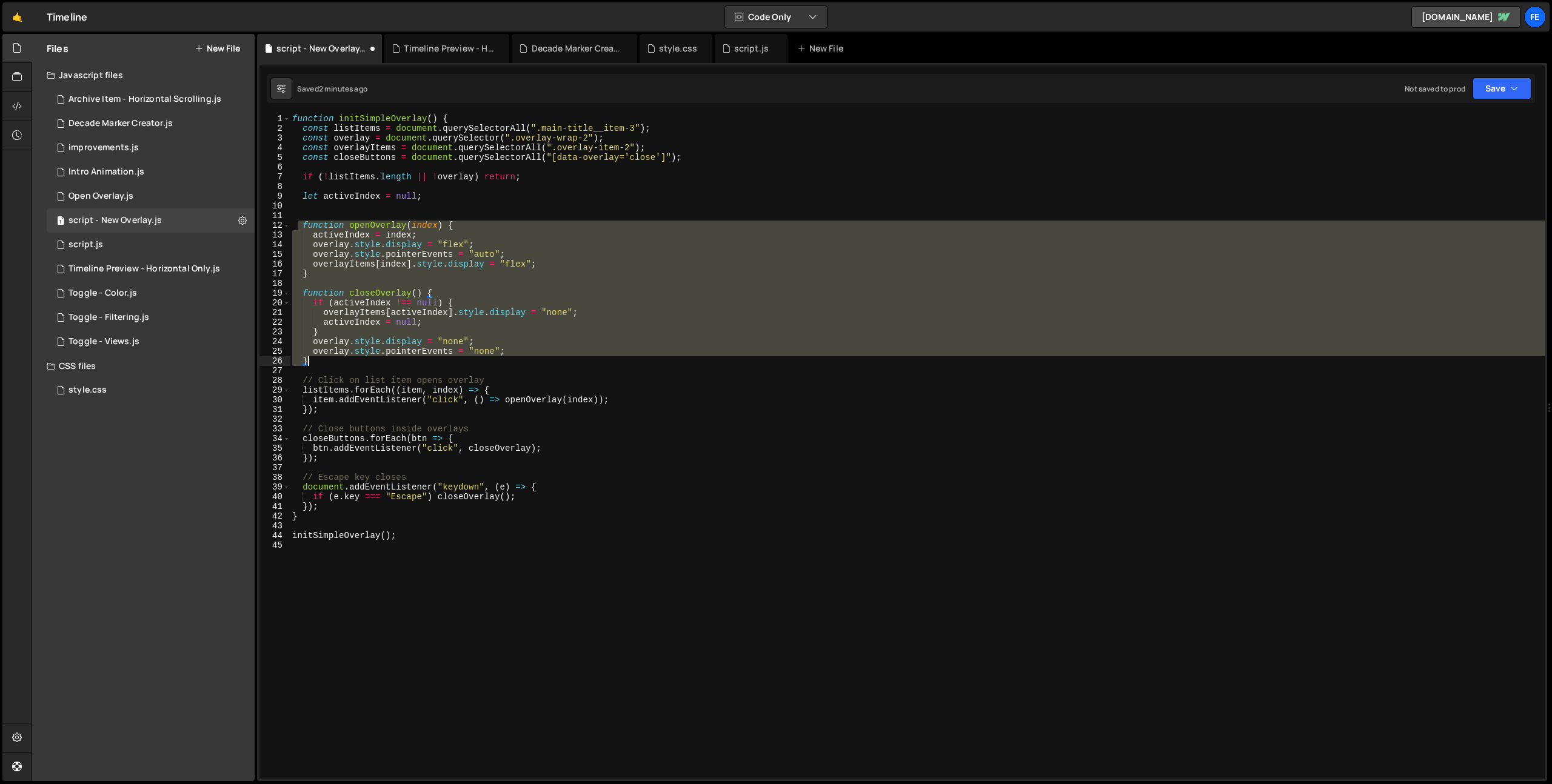
drag, startPoint x: 297, startPoint y: 223, endPoint x: 481, endPoint y: 361, distance: 230.0
click at [481, 361] on div "function initSimpleOverlay ( ) { const listItems = document . querySelectorAll …" at bounding box center [916, 456] width 1255 height 684
type textarea "overlay.style.pointerEvents = "none"; }"
paste textarea
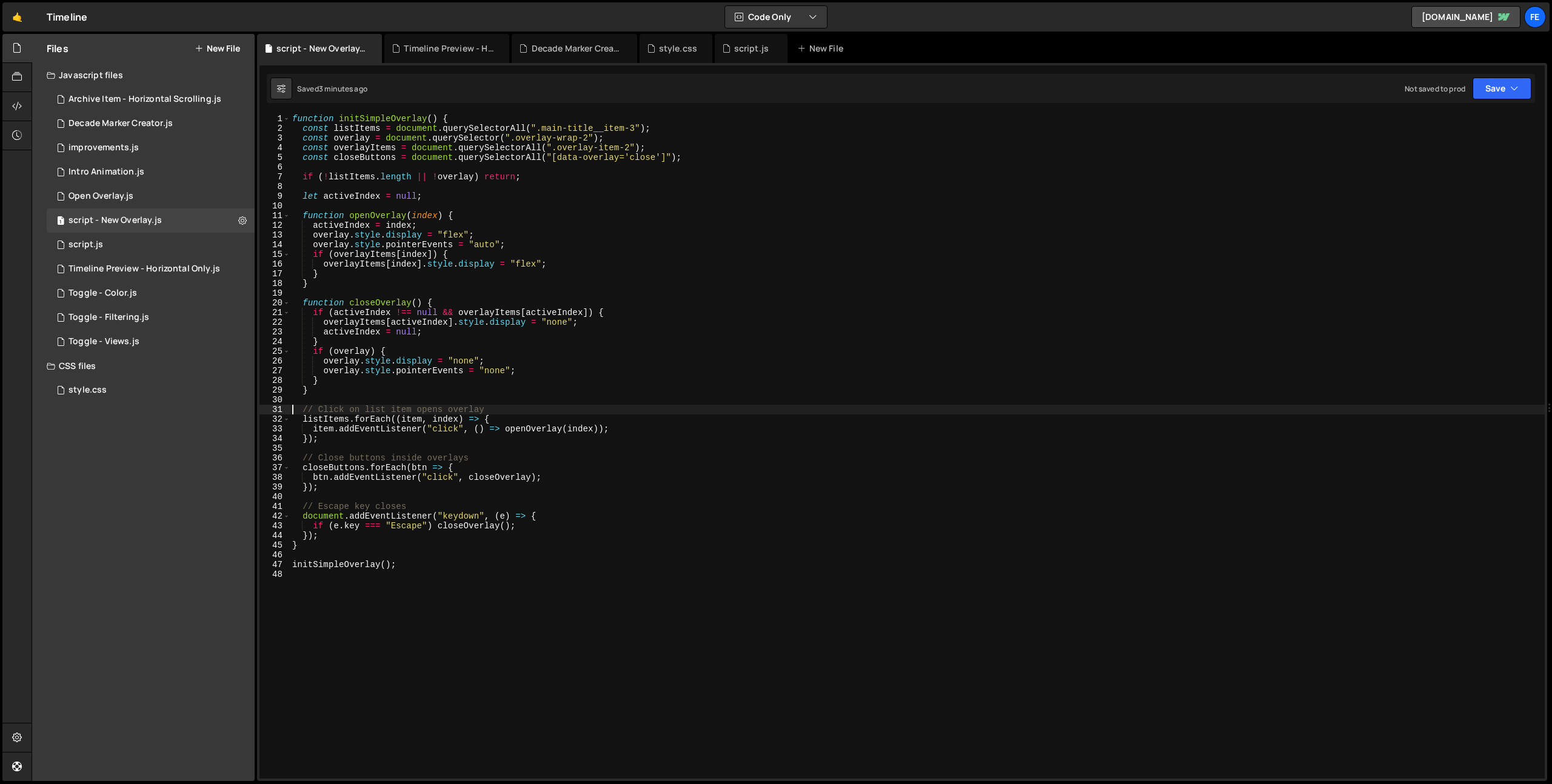
type textarea "initSimpleOverlay();"
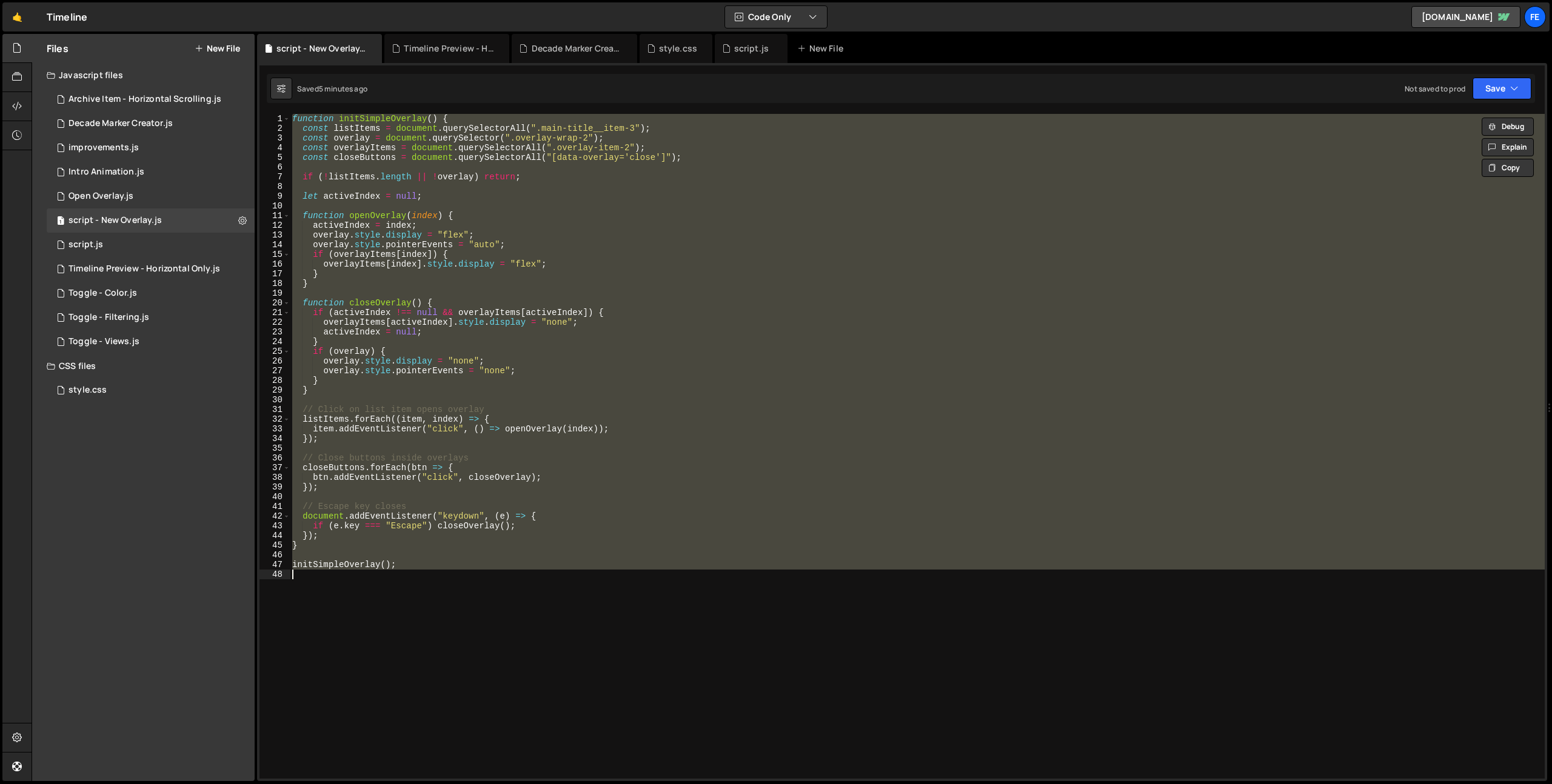
paste textarea
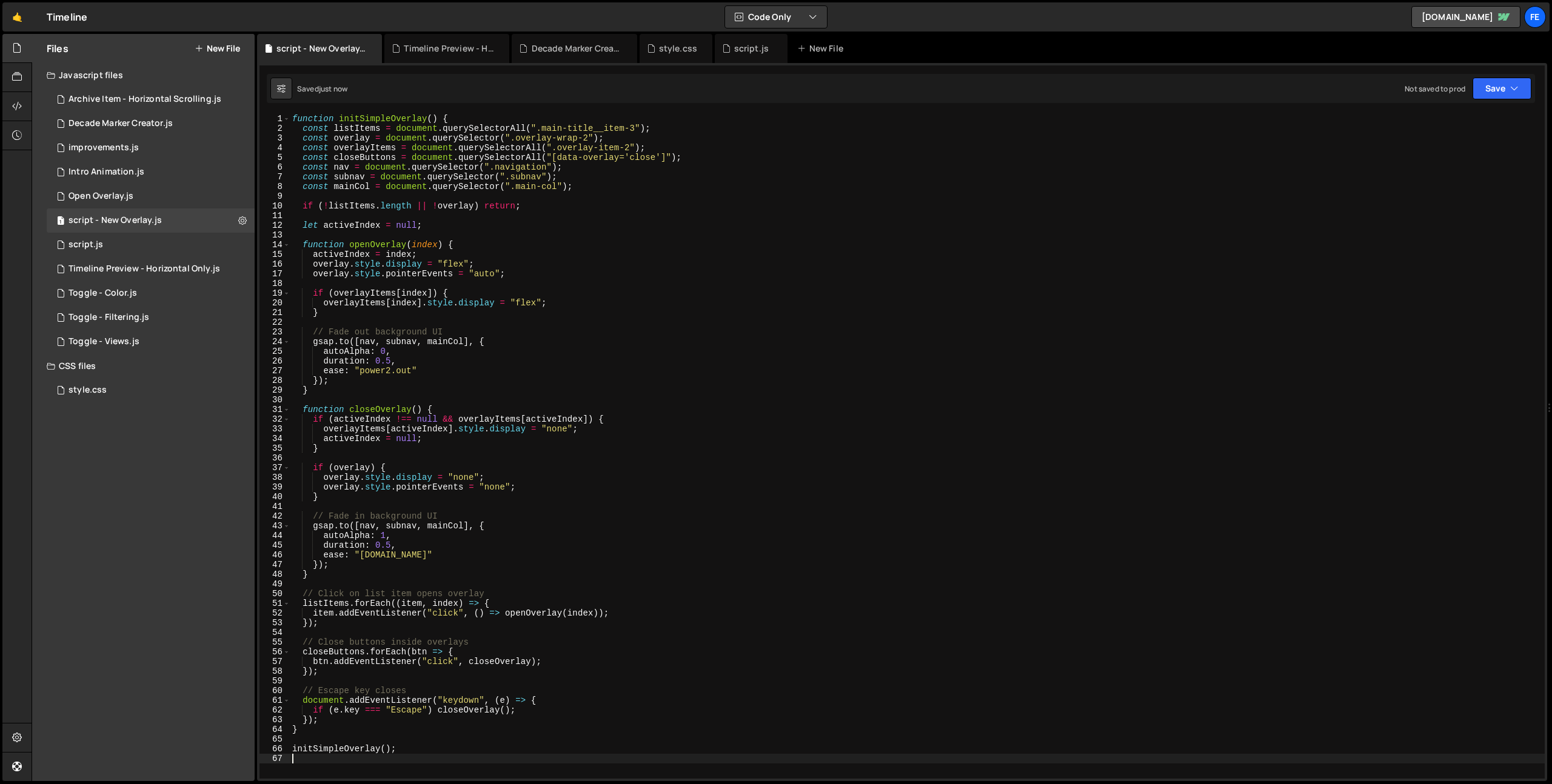
scroll to position [1, 0]
click at [791, 356] on div "function initSimpleOverlay ( ) { const listItems = document . querySelectorAll …" at bounding box center [914, 455] width 1250 height 684
type textarea "initSimpleOverlay();"
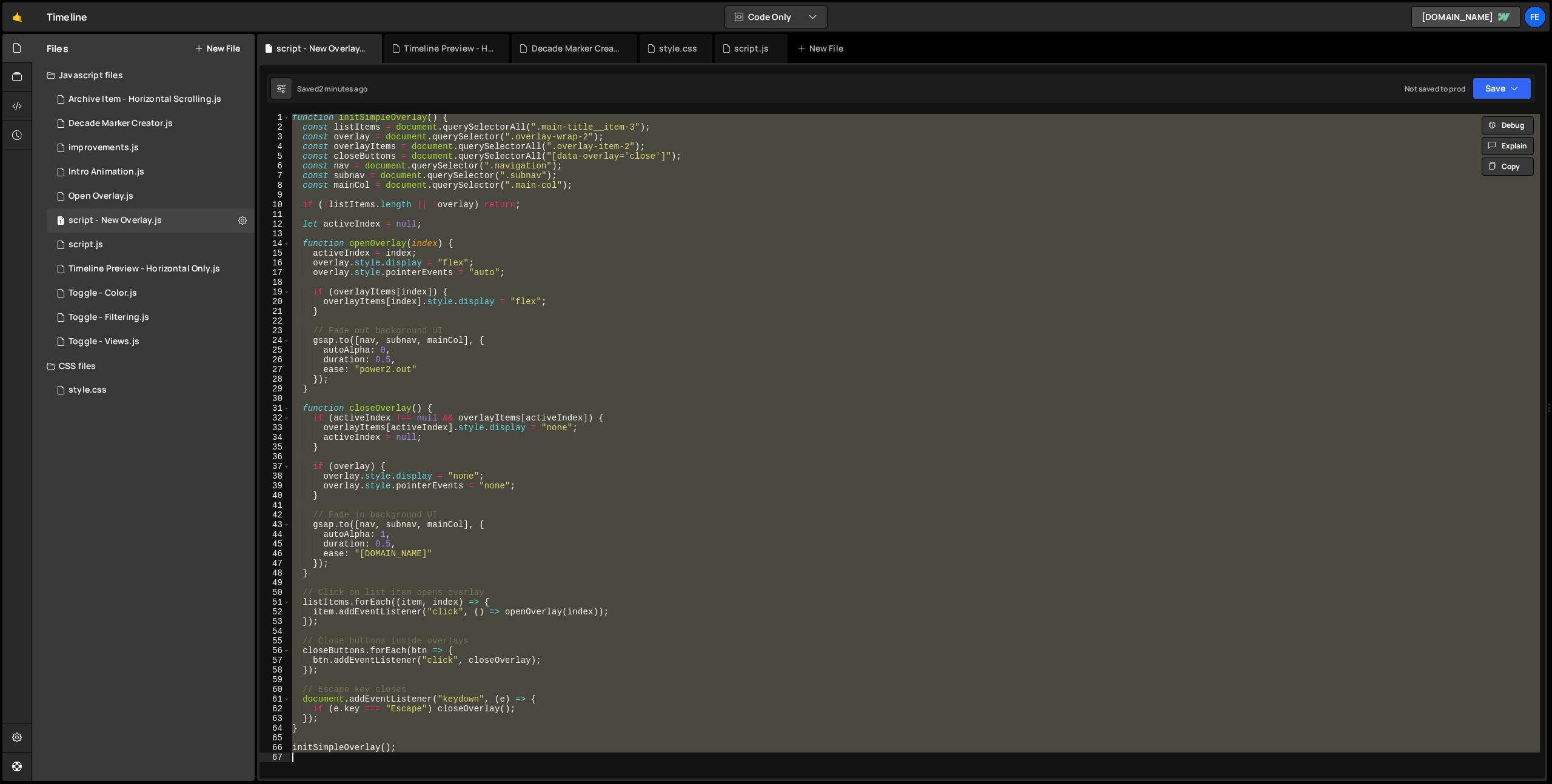
paste textarea
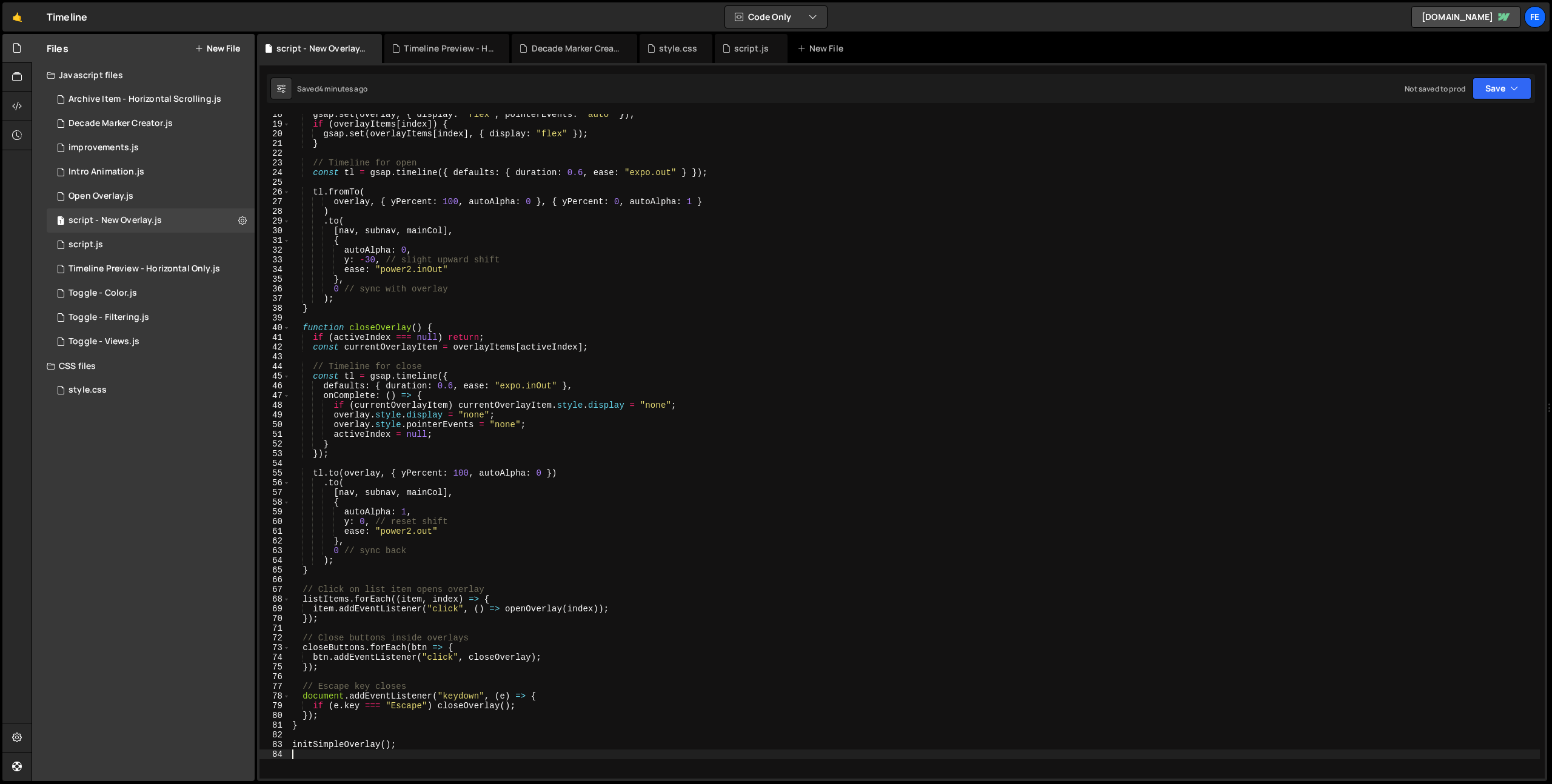
click at [726, 354] on div "gsap . set ( overlay , { display : "flex" , pointerEvents : "auto" }) ; if ( ov…" at bounding box center [914, 451] width 1250 height 684
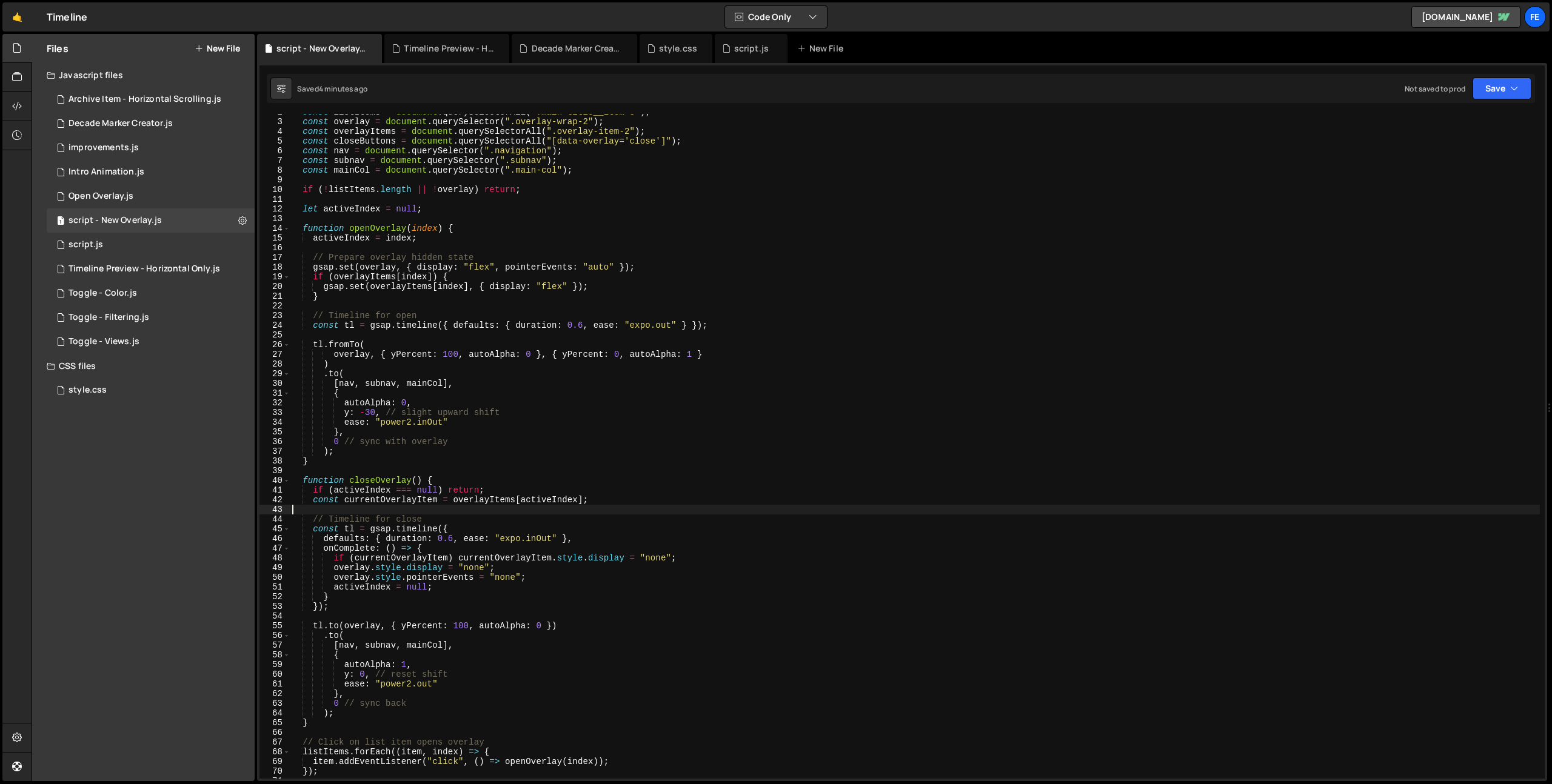
scroll to position [0, 0]
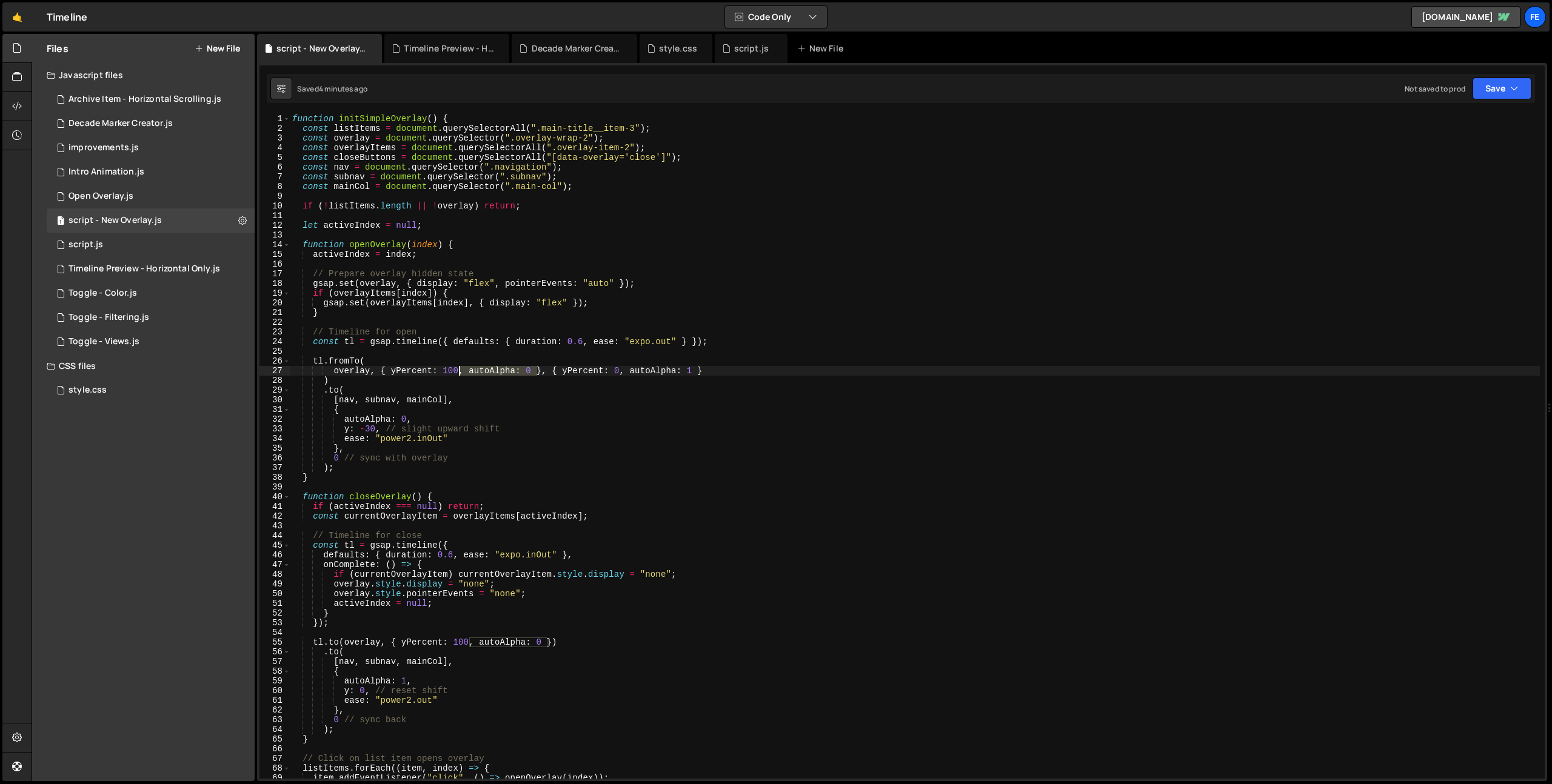
drag, startPoint x: 534, startPoint y: 371, endPoint x: 459, endPoint y: 375, distance: 75.1
click at [459, 375] on div "function initSimpleOverlay ( ) { const listItems = document . querySelectorAll …" at bounding box center [914, 456] width 1250 height 684
drag, startPoint x: 615, startPoint y: 373, endPoint x: 543, endPoint y: 375, distance: 72.0
click at [543, 375] on div "function initSimpleOverlay ( ) { const listItems = document . querySelectorAll …" at bounding box center [914, 456] width 1250 height 684
click at [420, 418] on div "function initSimpleOverlay ( ) { const listItems = document . querySelectorAll …" at bounding box center [914, 456] width 1250 height 684
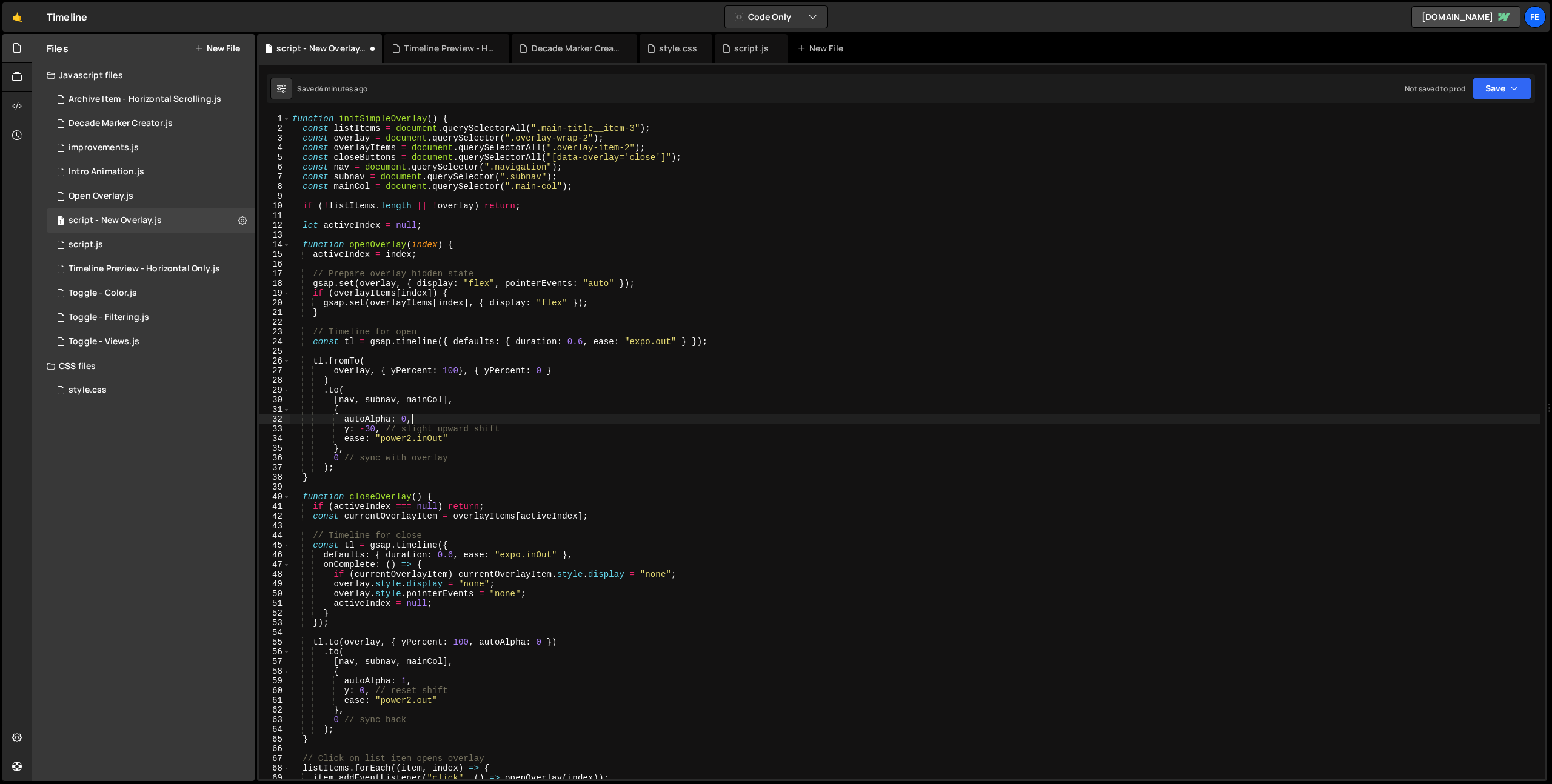
scroll to position [15, 0]
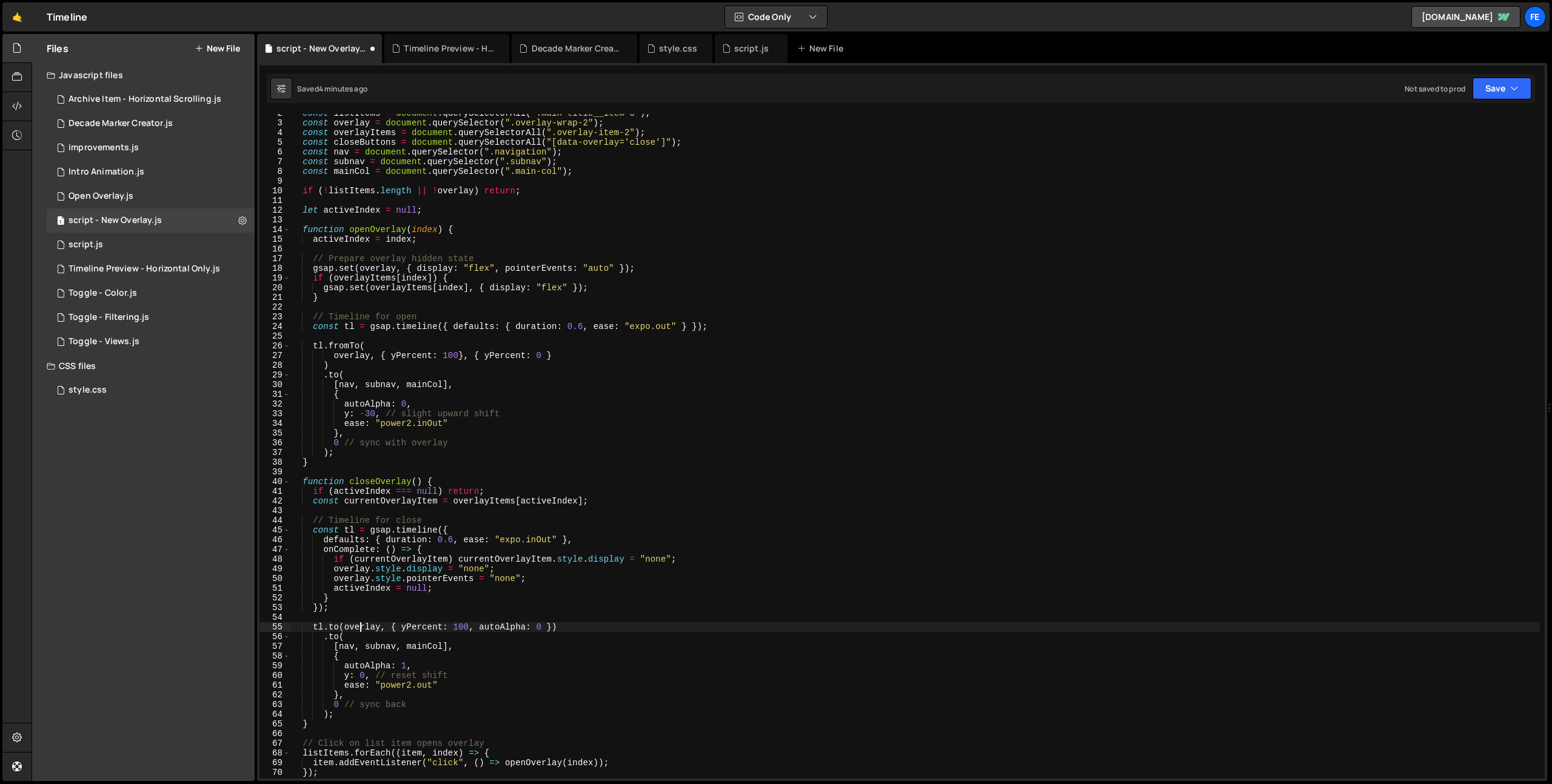
click at [359, 626] on div "const listItems = document . querySelectorAll ( ".main-title__item-3" ) ; const…" at bounding box center [914, 450] width 1250 height 684
drag, startPoint x: 477, startPoint y: 629, endPoint x: 543, endPoint y: 630, distance: 66.0
click at [543, 630] on div "const listItems = document . querySelectorAll ( ".main-title__item-3" ) ; const…" at bounding box center [914, 450] width 1250 height 684
type textarea "[DOMAIN_NAME](overlay, { yPercent: 100 })"
click at [98, 247] on div "script.js" at bounding box center [85, 245] width 35 height 11
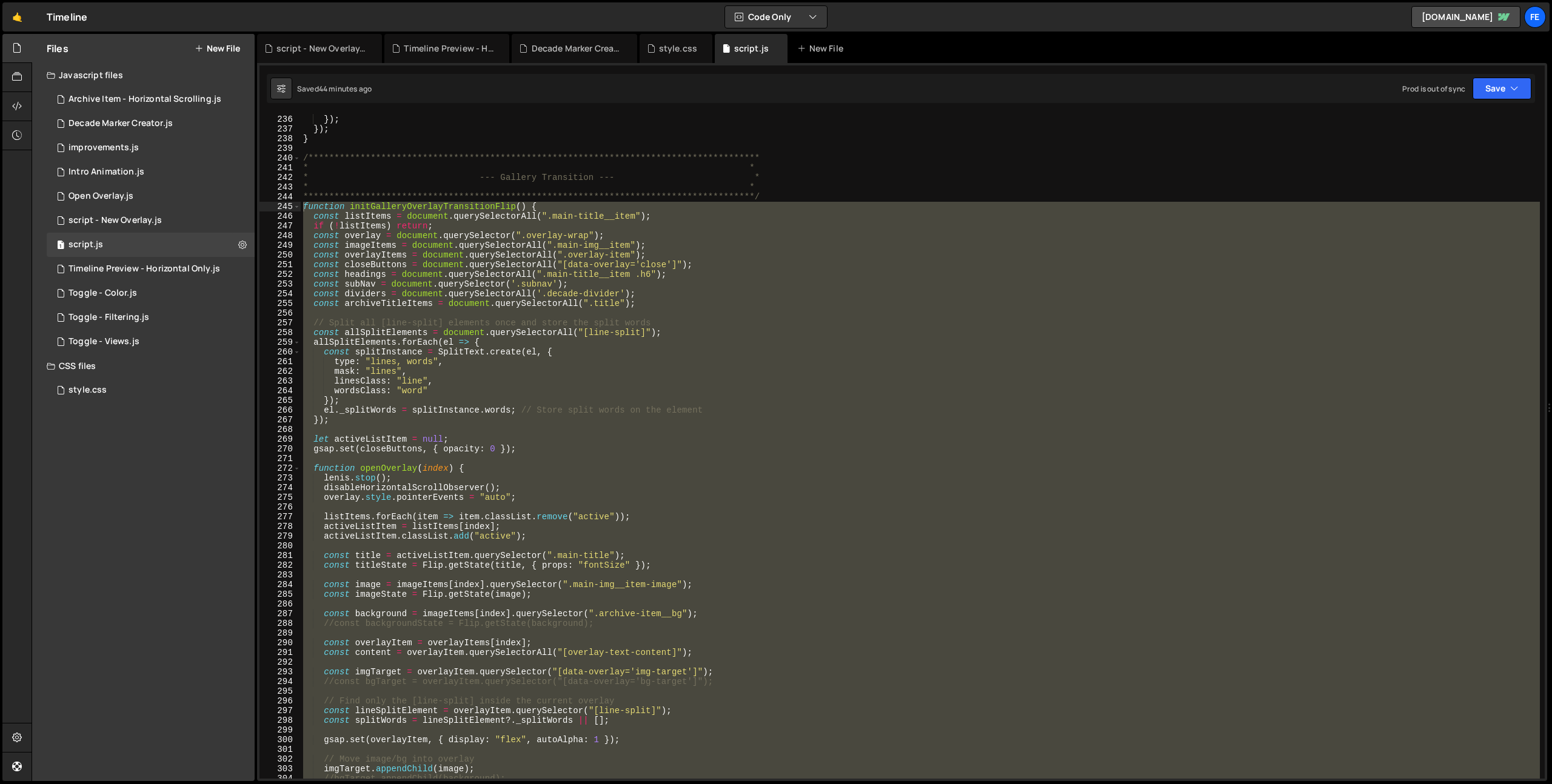
scroll to position [9832, 0]
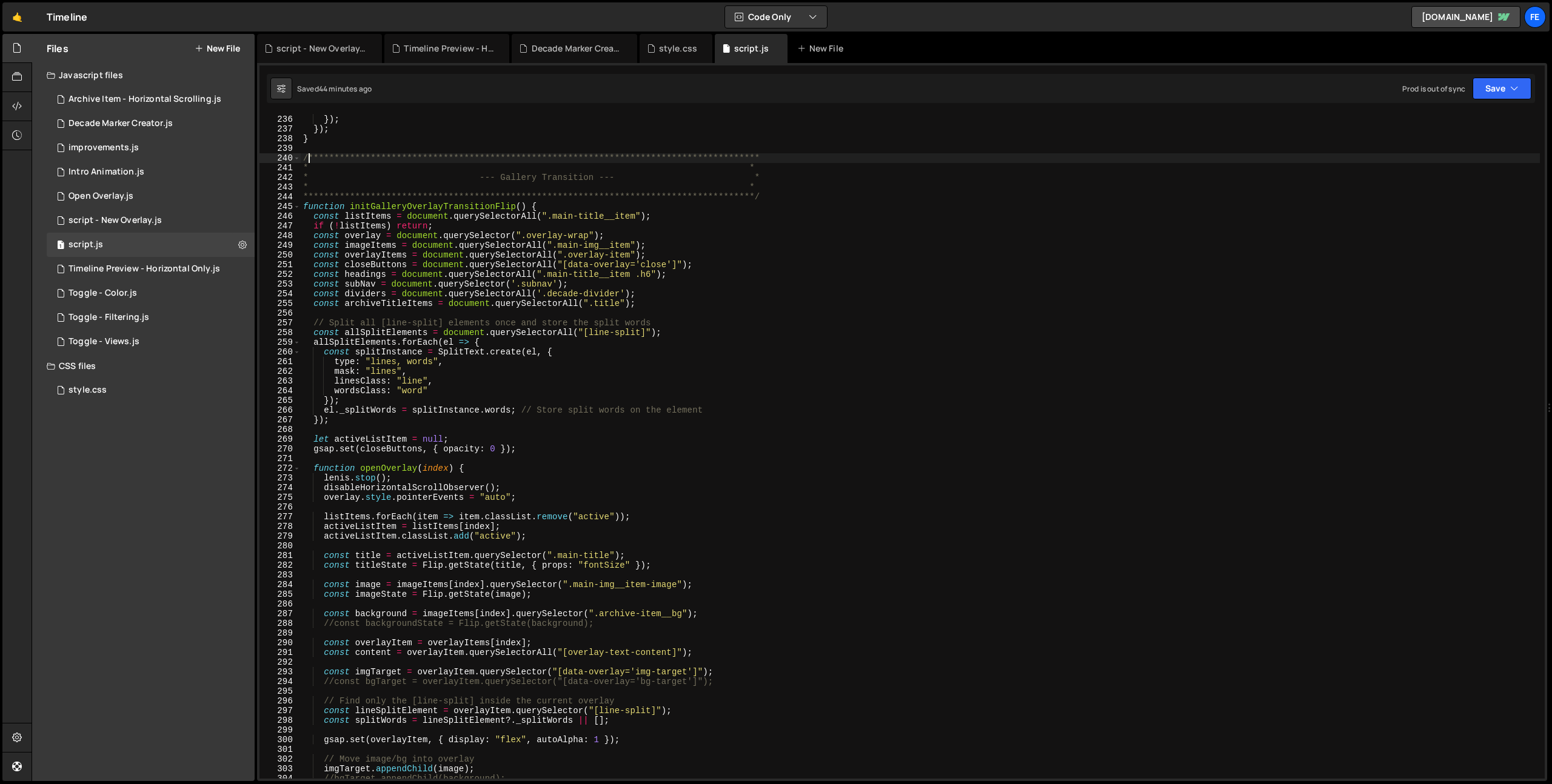
click at [308, 154] on div "**********" at bounding box center [921, 447] width 1239 height 684
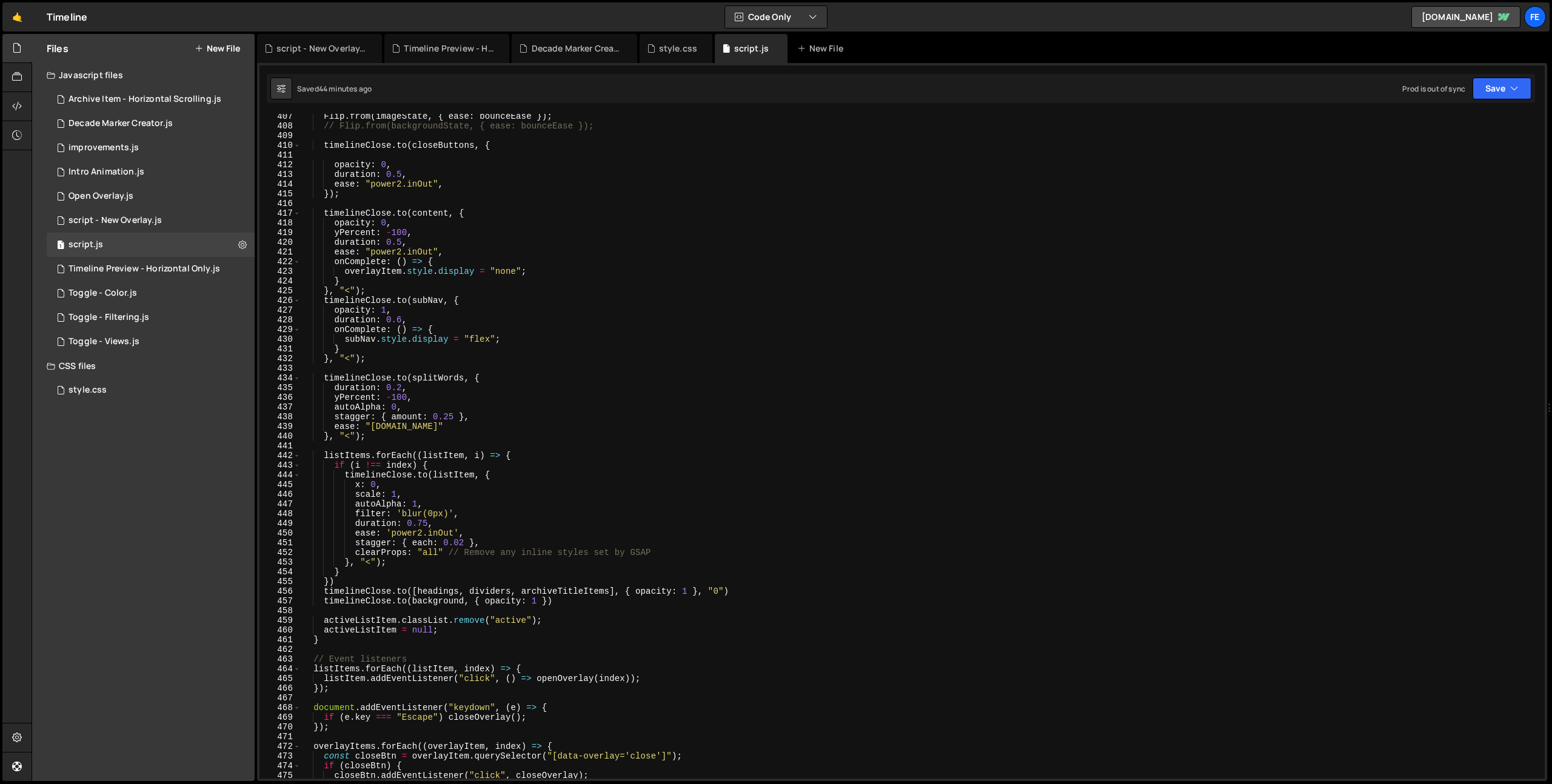
scroll to position [4091, 0]
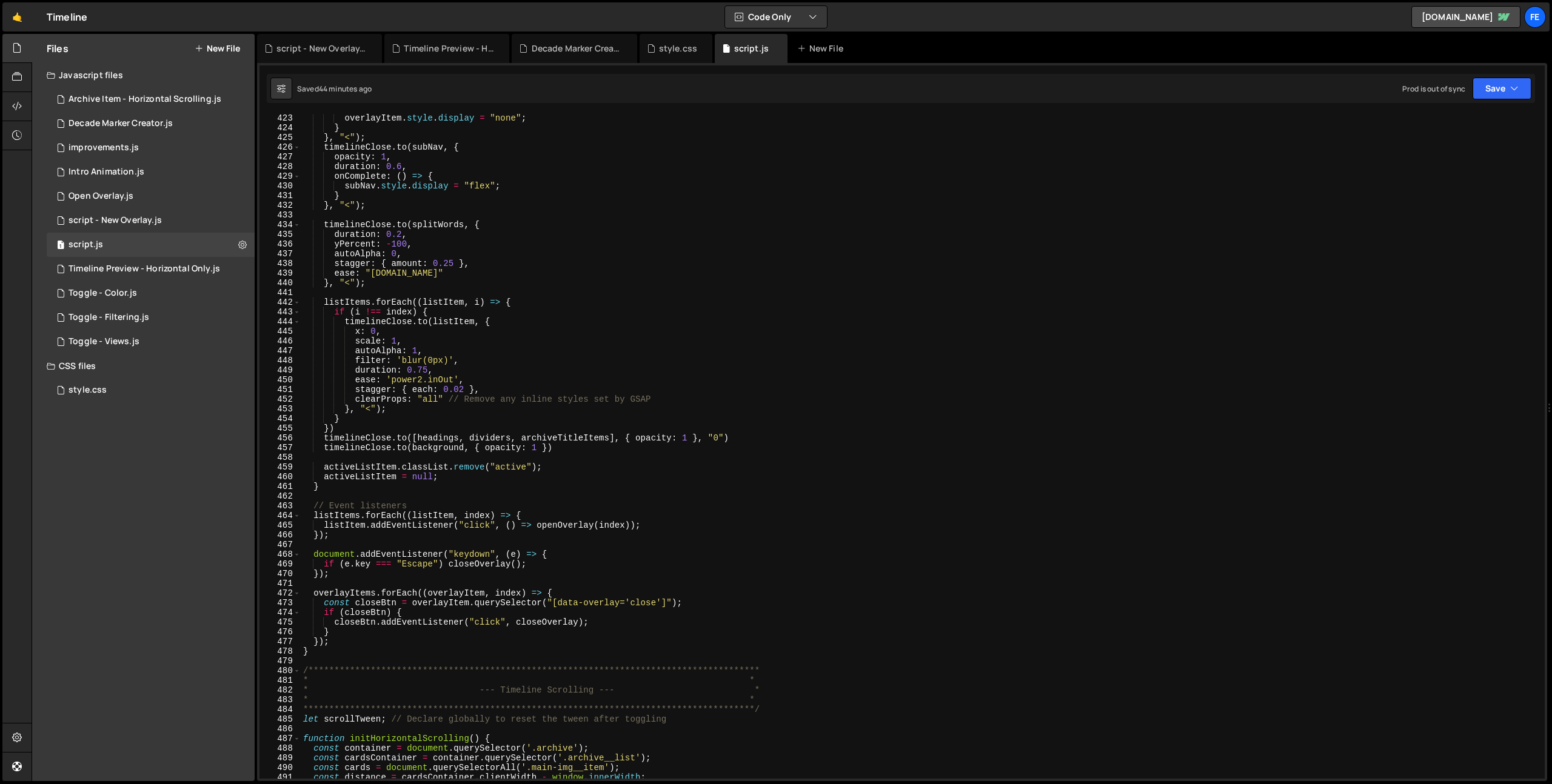
click at [353, 644] on div "overlayItem . style . display = "none" ; } } , "<" ) ; timelineClose . to ( sub…" at bounding box center [921, 455] width 1239 height 684
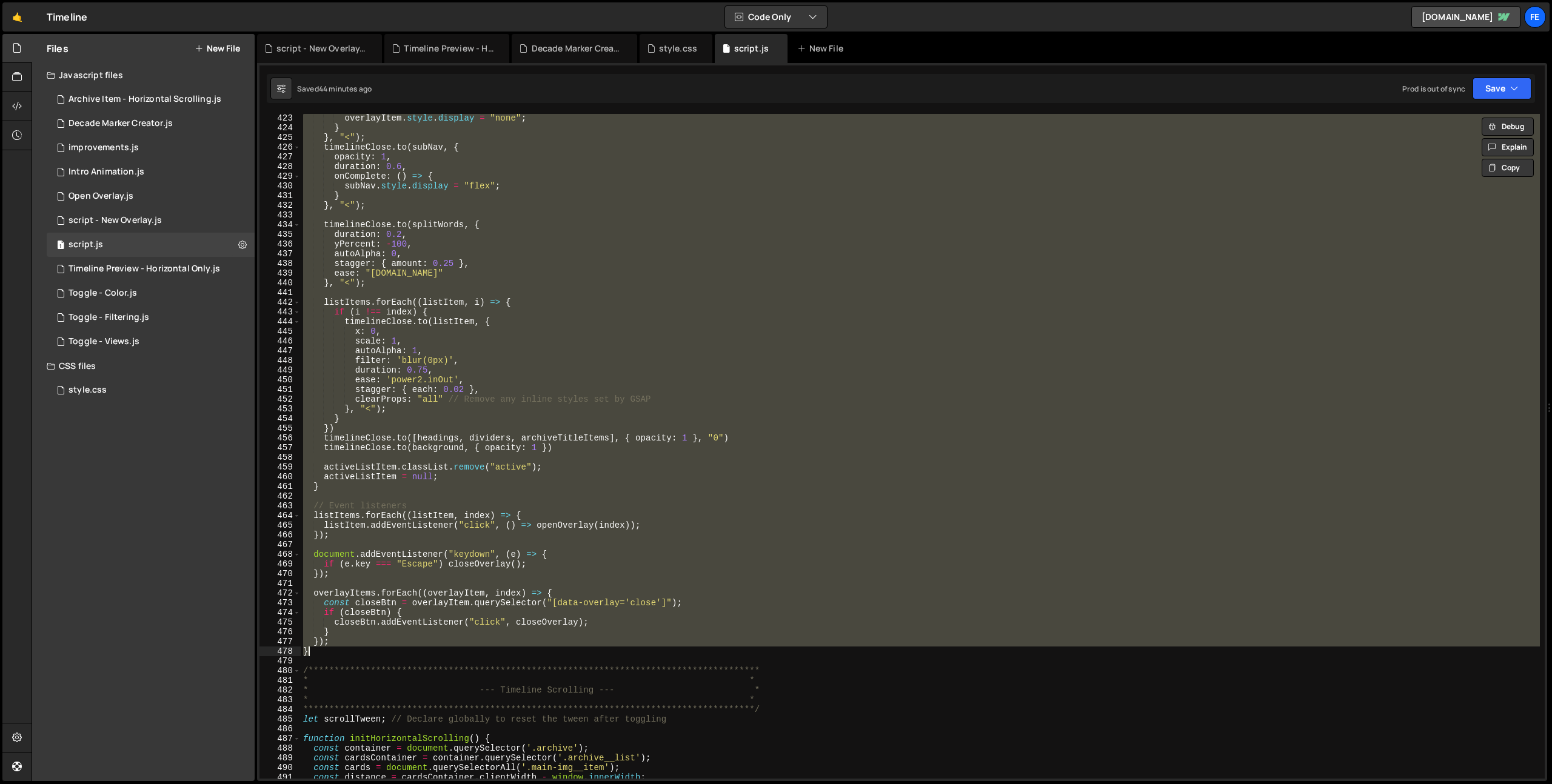
click at [348, 656] on div "overlayItem . style . display = "none" ; } } , "<" ) ; timelineClose . to ( sub…" at bounding box center [921, 455] width 1239 height 684
type textarea "}); }"
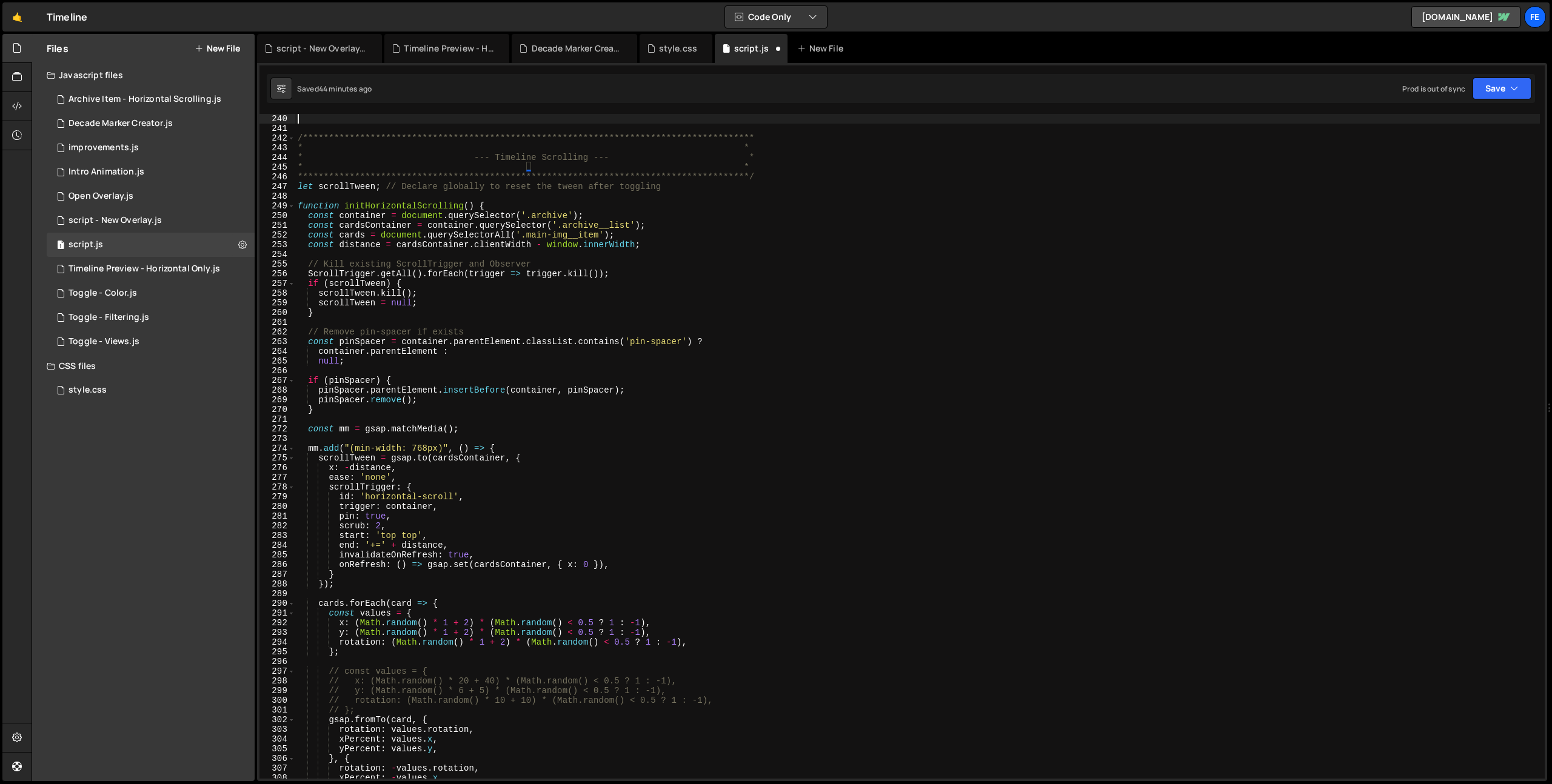
scroll to position [2316, 0]
click at [119, 191] on div "Open Overlay.js" at bounding box center [101, 196] width 65 height 11
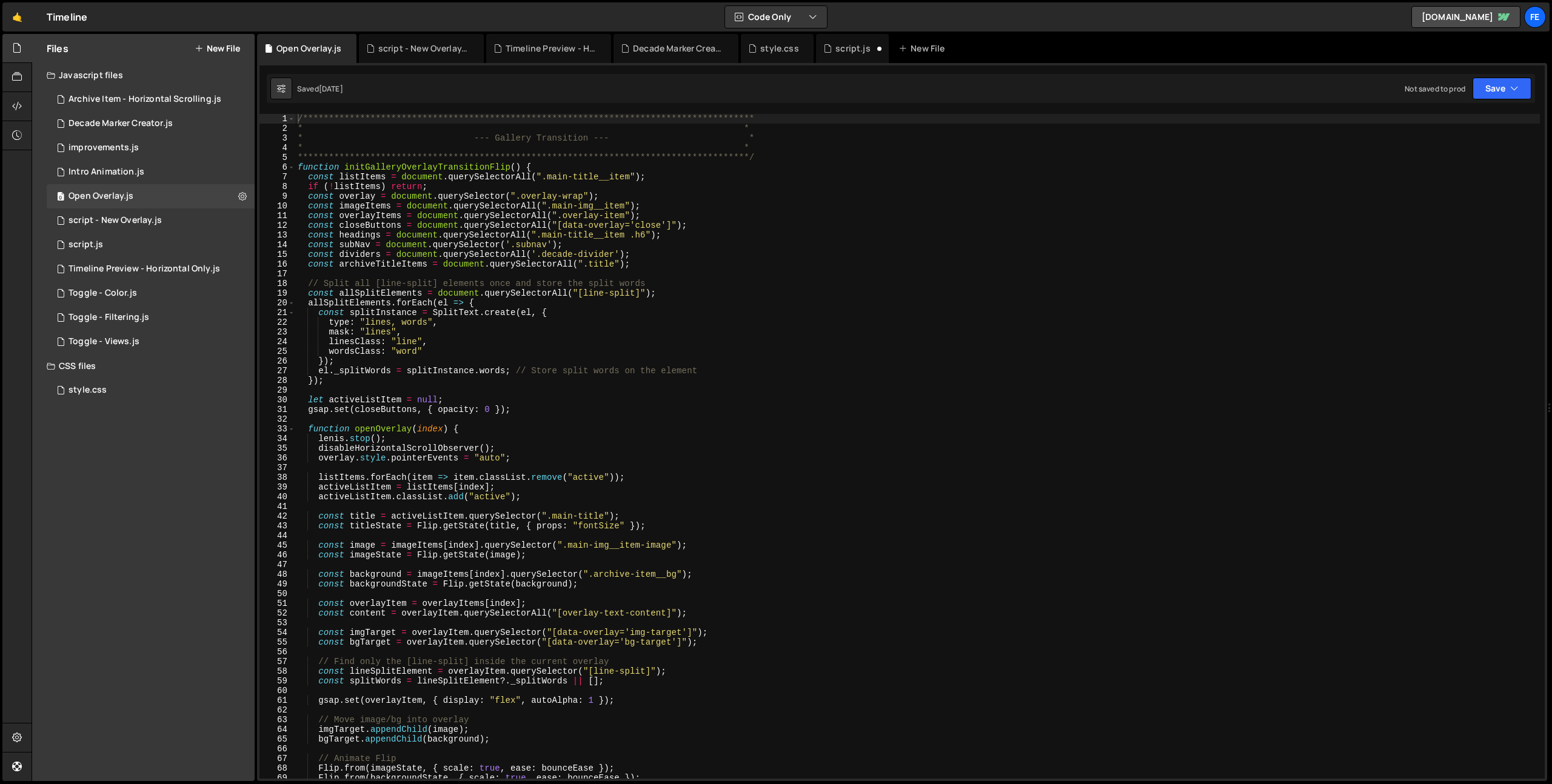
scroll to position [0, 0]
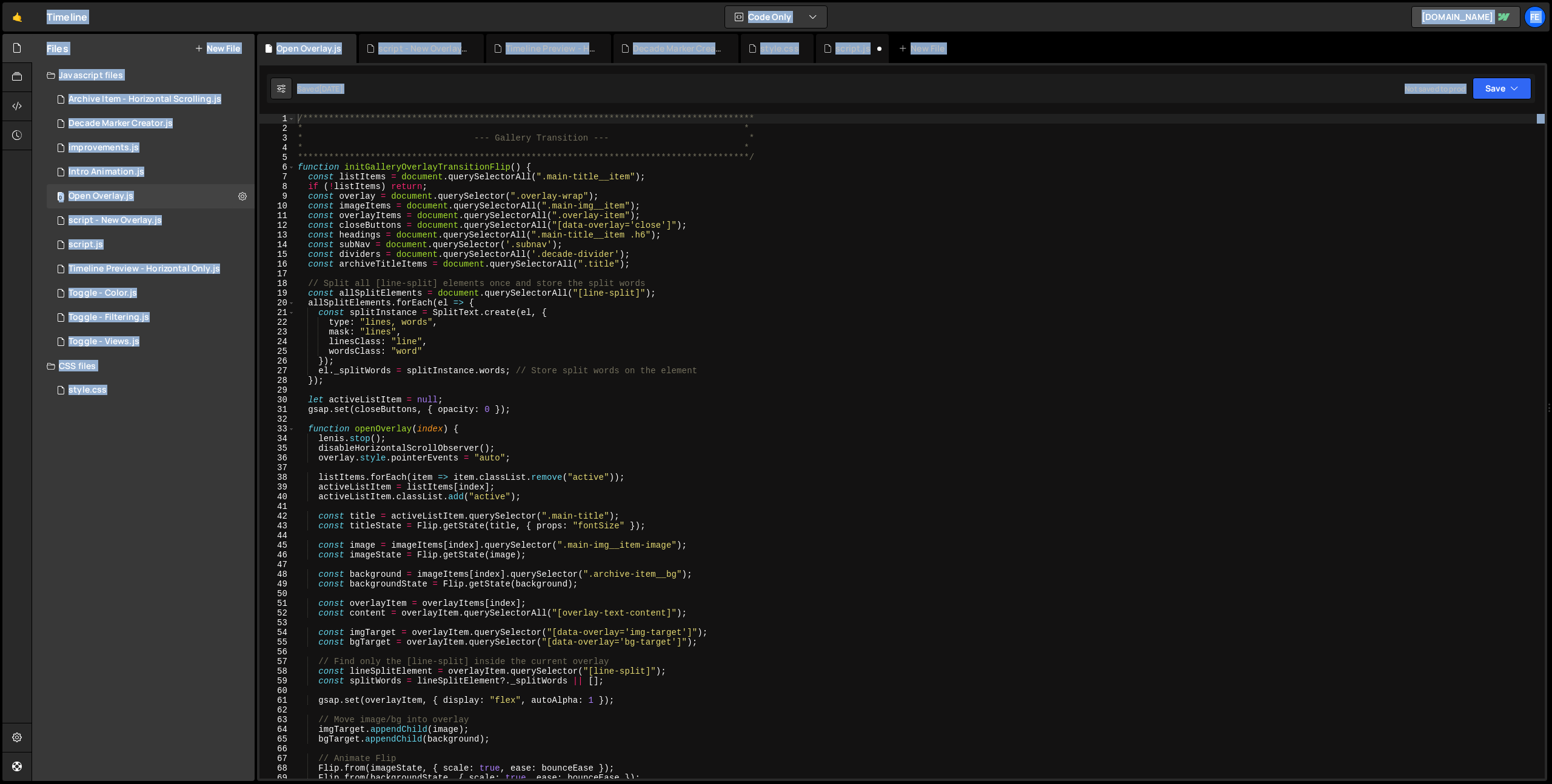
click at [749, 313] on div "**********" at bounding box center [918, 456] width 1245 height 684
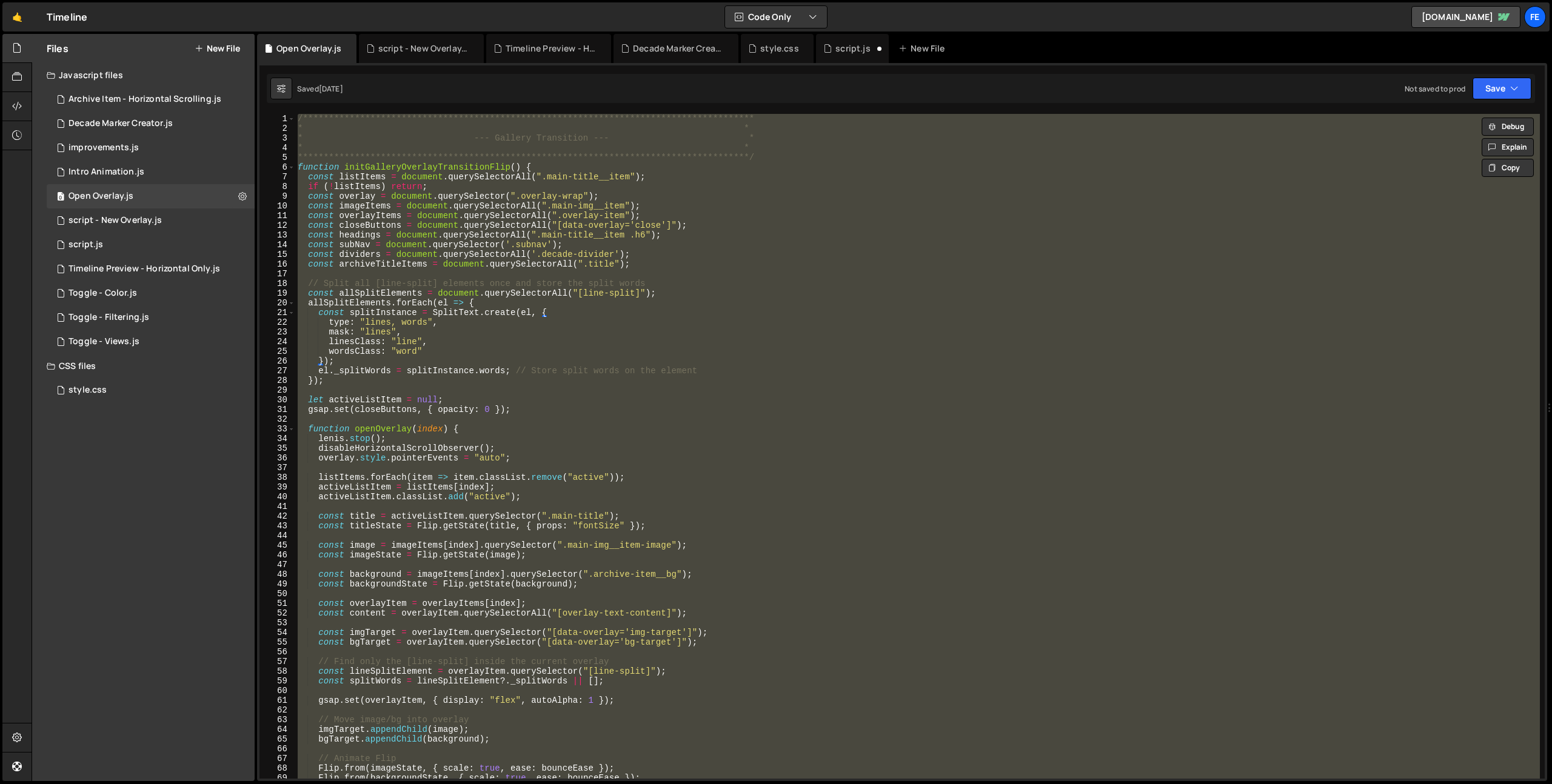
paste textarea
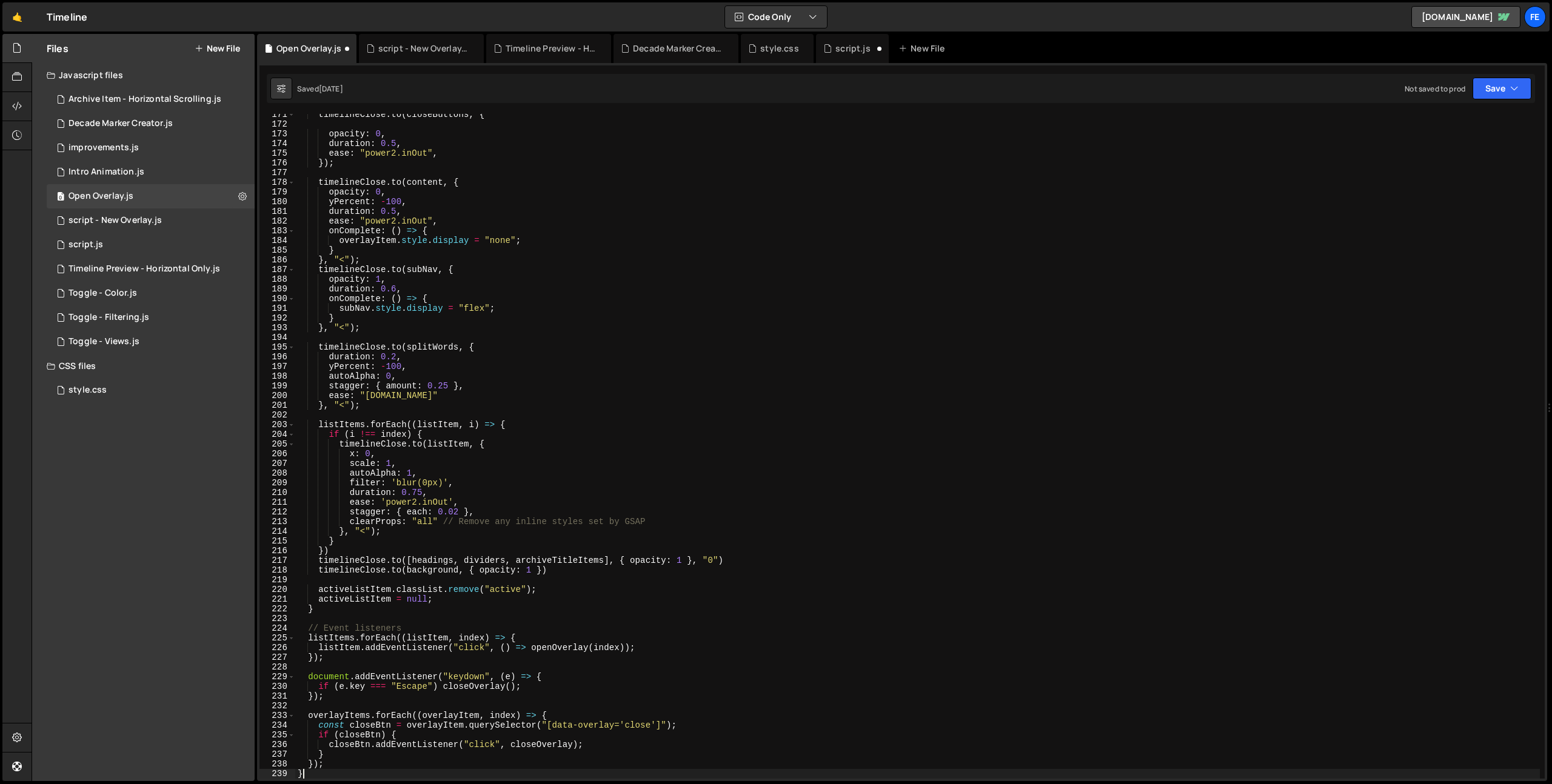
scroll to position [1653, 0]
click at [638, 304] on div "timelineClose . to ( closeButtons , { opacity : 0 , duration : 0.5 , ease : "po…" at bounding box center [918, 451] width 1245 height 684
type textarea "subNav.style.display = "flex";"
click at [118, 239] on div "1 script.js 0" at bounding box center [150, 244] width 208 height 24
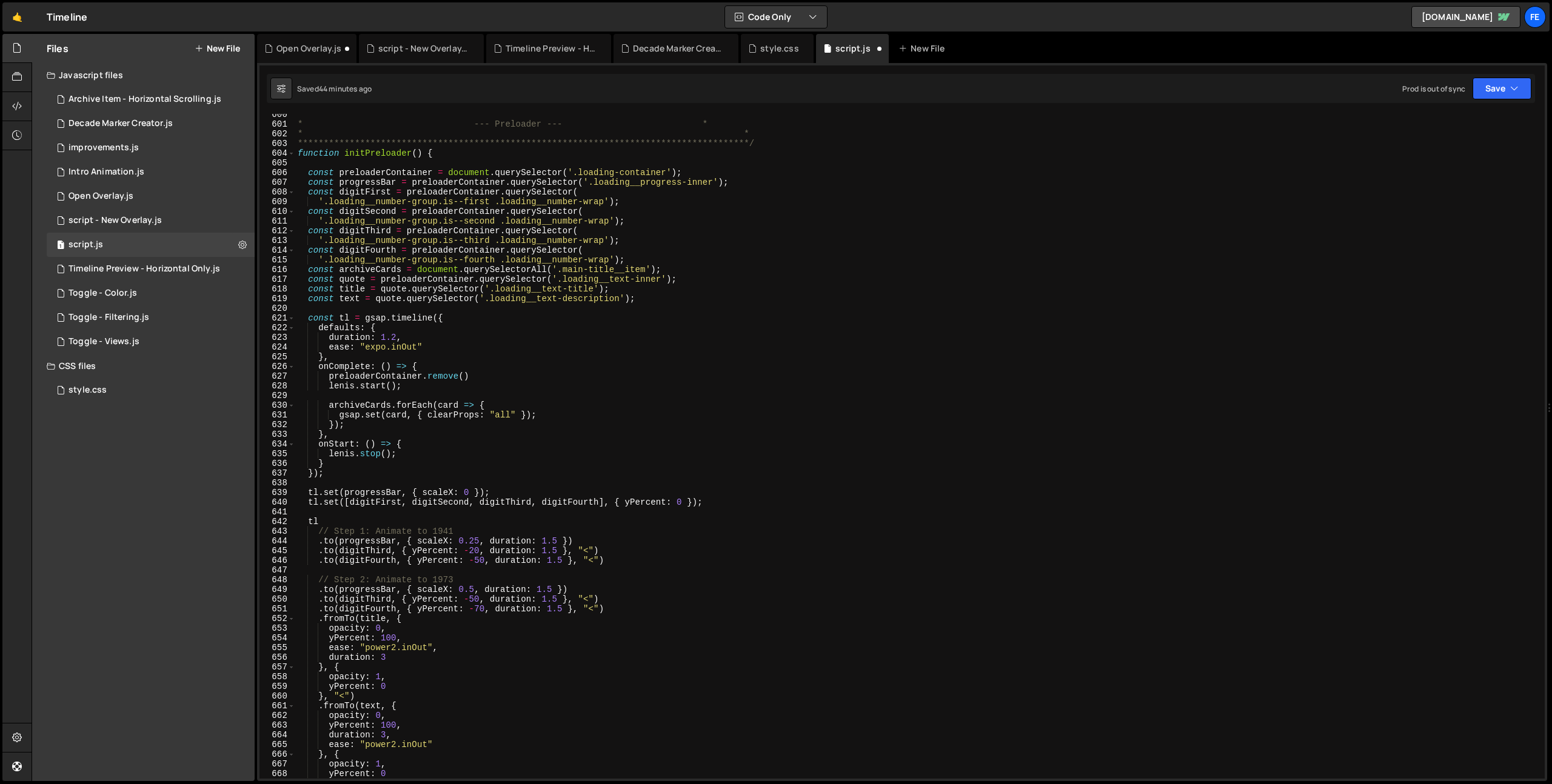
scroll to position [7224, 0]
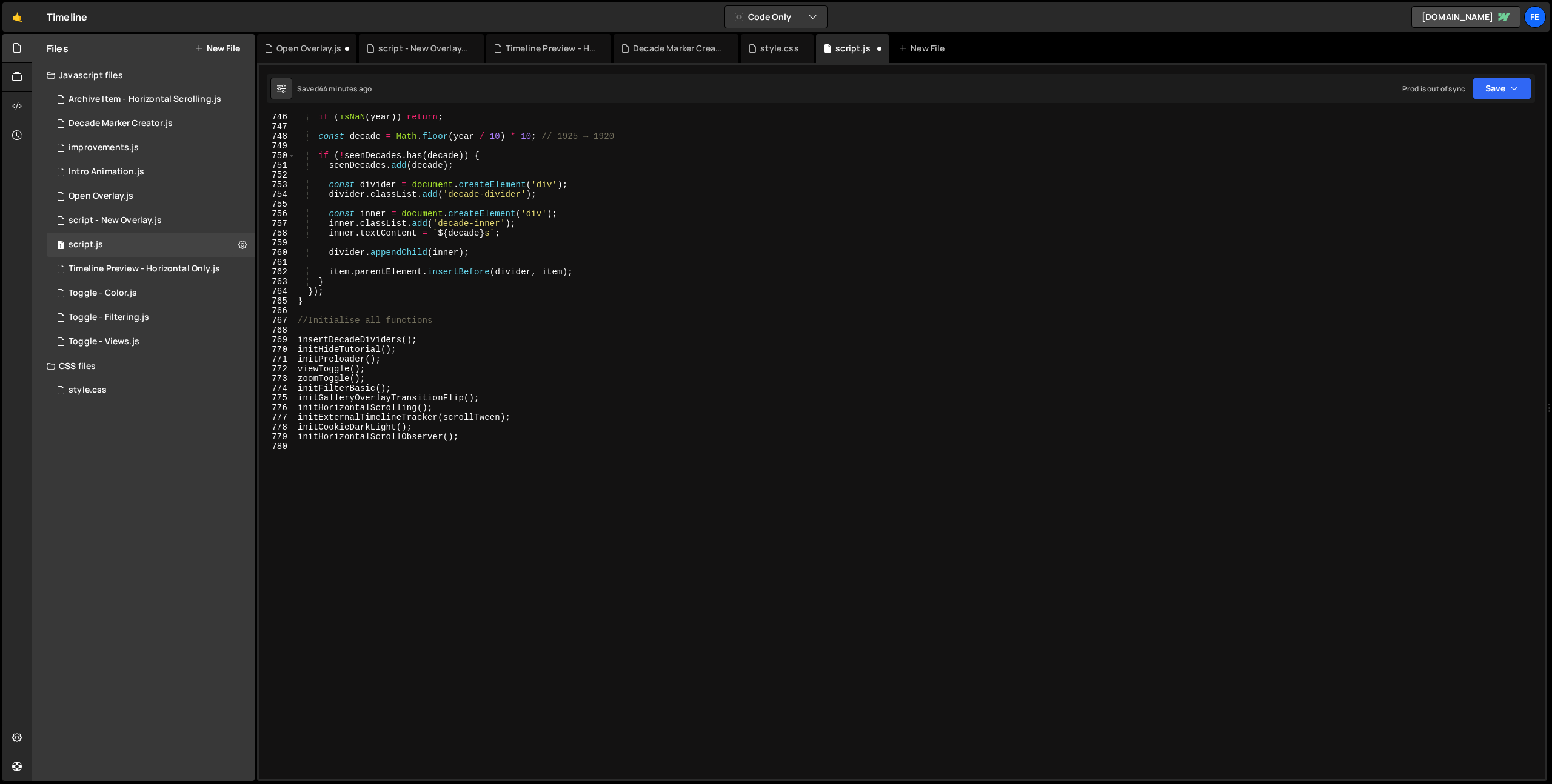
click at [408, 413] on div "if ( isNaN ( year )) return ; const decade = Math . floor ( year / 10 ) * 10 ; …" at bounding box center [918, 454] width 1245 height 684
drag, startPoint x: 457, startPoint y: 441, endPoint x: 415, endPoint y: 417, distance: 48.4
click at [457, 441] on div "if ( isNaN ( year )) return ; const decade = Math . floor ( year / 10 ) * 10 ; …" at bounding box center [918, 454] width 1245 height 684
click at [375, 369] on div "if ( isNaN ( year )) return ; const decade = Math . floor ( year / 10 ) * 10 ; …" at bounding box center [918, 454] width 1245 height 684
click at [381, 336] on div "if ( isNaN ( year )) return ; const decade = Math . floor ( year / 10 ) * 10 ; …" at bounding box center [918, 454] width 1245 height 684
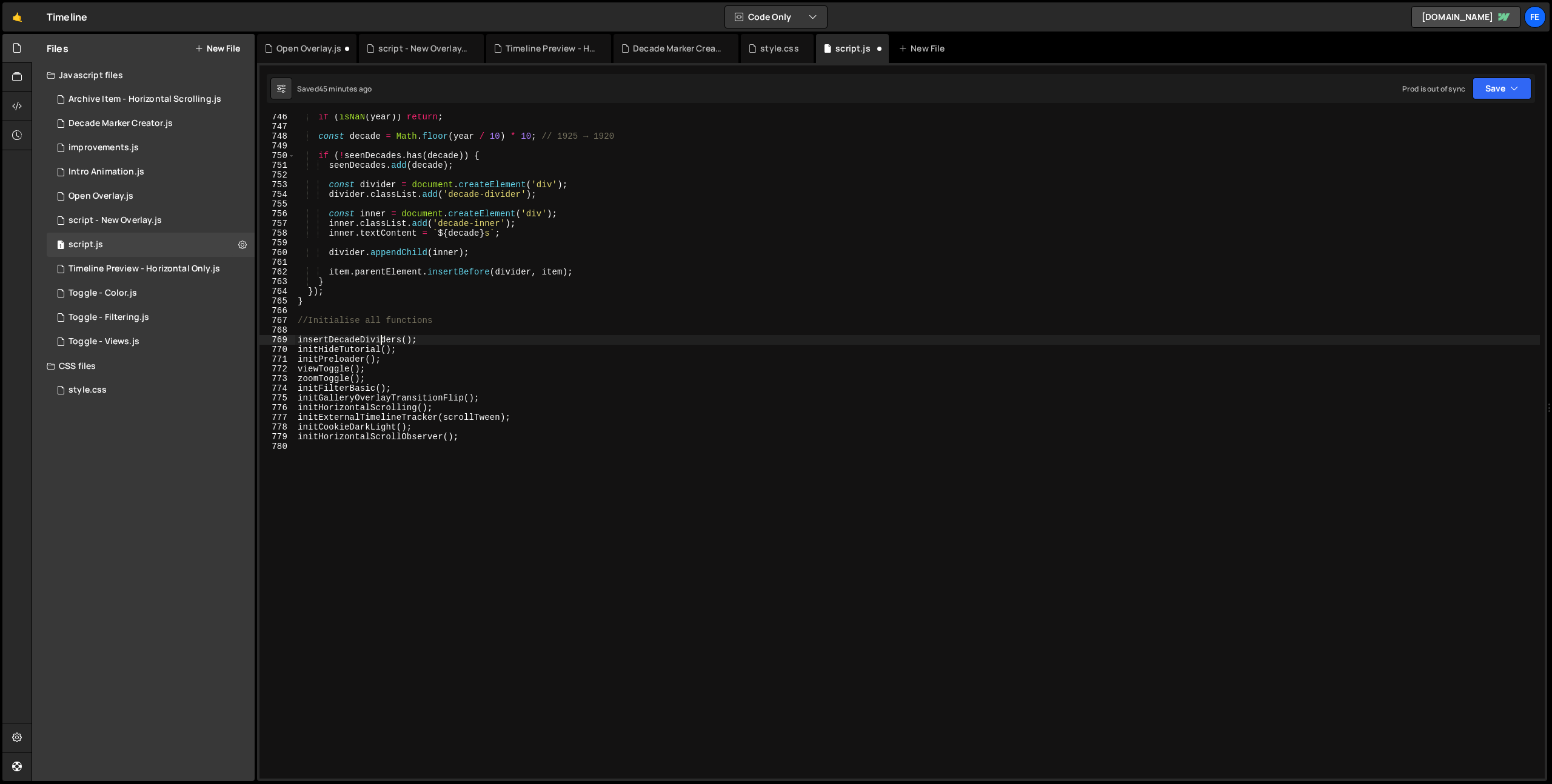
click at [535, 401] on div "if ( isNaN ( year )) return ; const decade = Math . floor ( year / 10 ) * 10 ; …" at bounding box center [918, 454] width 1245 height 684
type textarea "initGalleryOverlayTransitionFlip();"
drag, startPoint x: 532, startPoint y: 400, endPoint x: 280, endPoint y: 398, distance: 252.0
click at [280, 398] on div "initGalleryOverlayTransitionFlip(); 746 747 748 749 750 751 752 753 754 755 756…" at bounding box center [901, 446] width 1285 height 665
click at [117, 196] on div "Open Overlay.js" at bounding box center [101, 196] width 65 height 11
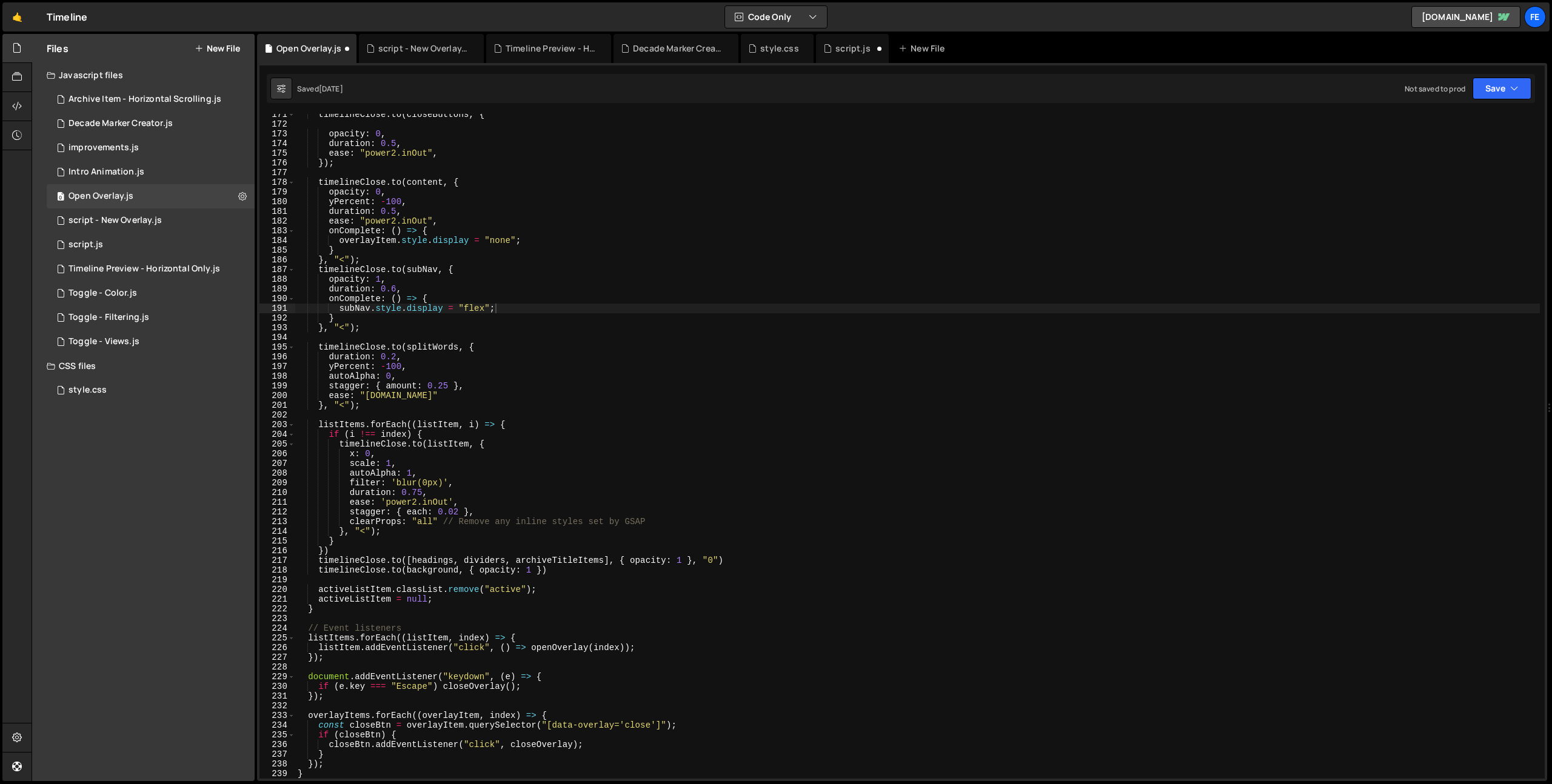
scroll to position [1980, 0]
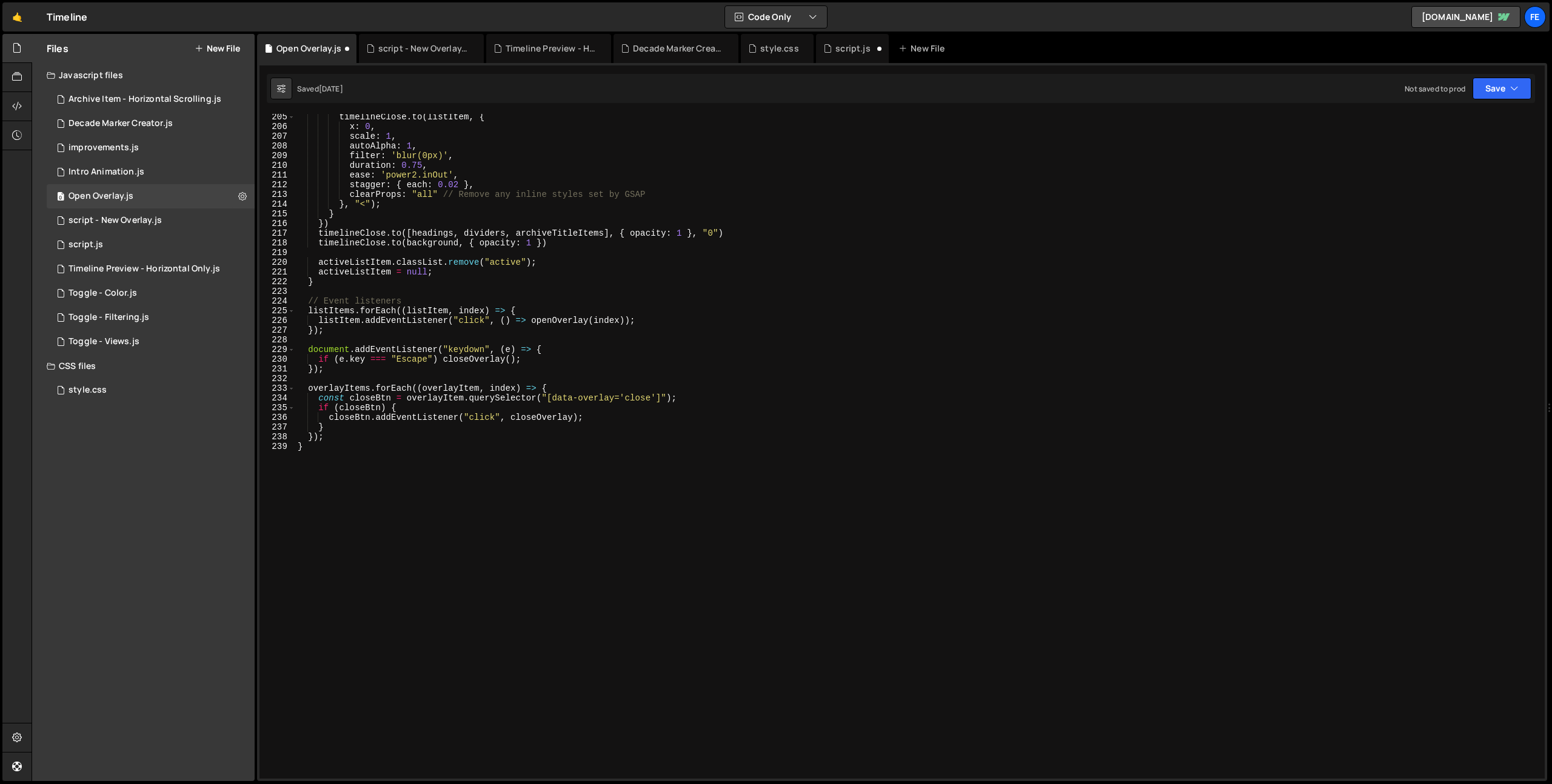
type textarea "}"
click at [388, 519] on div "timelineClose . to ( listItem , { x : 0 , scale : 1 , autoAlpha : 1 , filter : …" at bounding box center [918, 454] width 1245 height 684
paste textarea "initGalleryOverlayTransitionFlip();"
click at [382, 533] on div "timelineClose . to ( listItem , { x : 0 , scale : 1 , autoAlpha : 1 , filter : …" at bounding box center [918, 454] width 1245 height 684
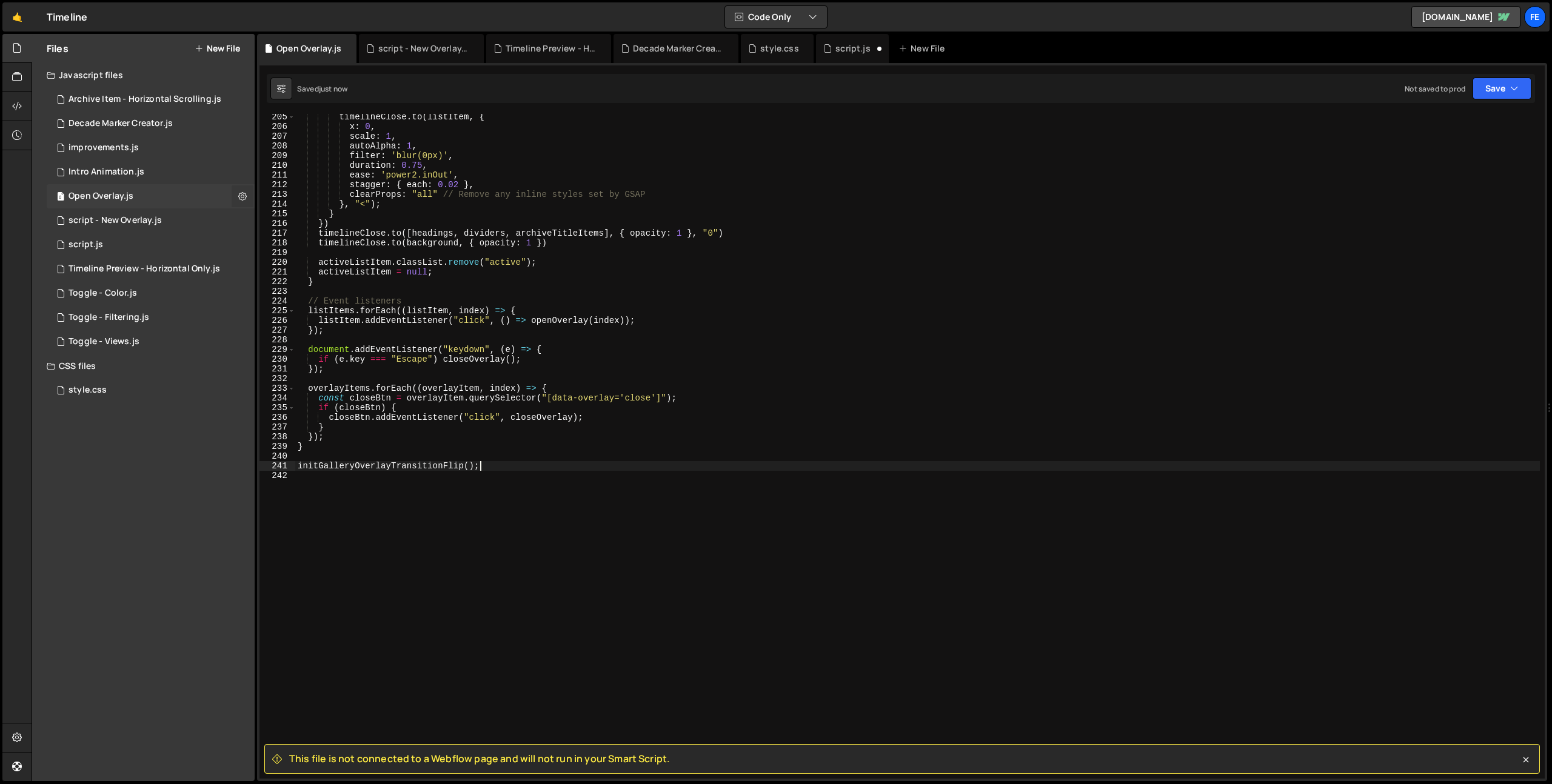
type textarea "initGalleryOverlayTransitionFlip();"
click at [240, 194] on icon at bounding box center [243, 196] width 9 height 12
type input "Open Overlay"
radio input "true"
click at [317, 216] on button "Edit File Settings" at bounding box center [316, 222] width 118 height 24
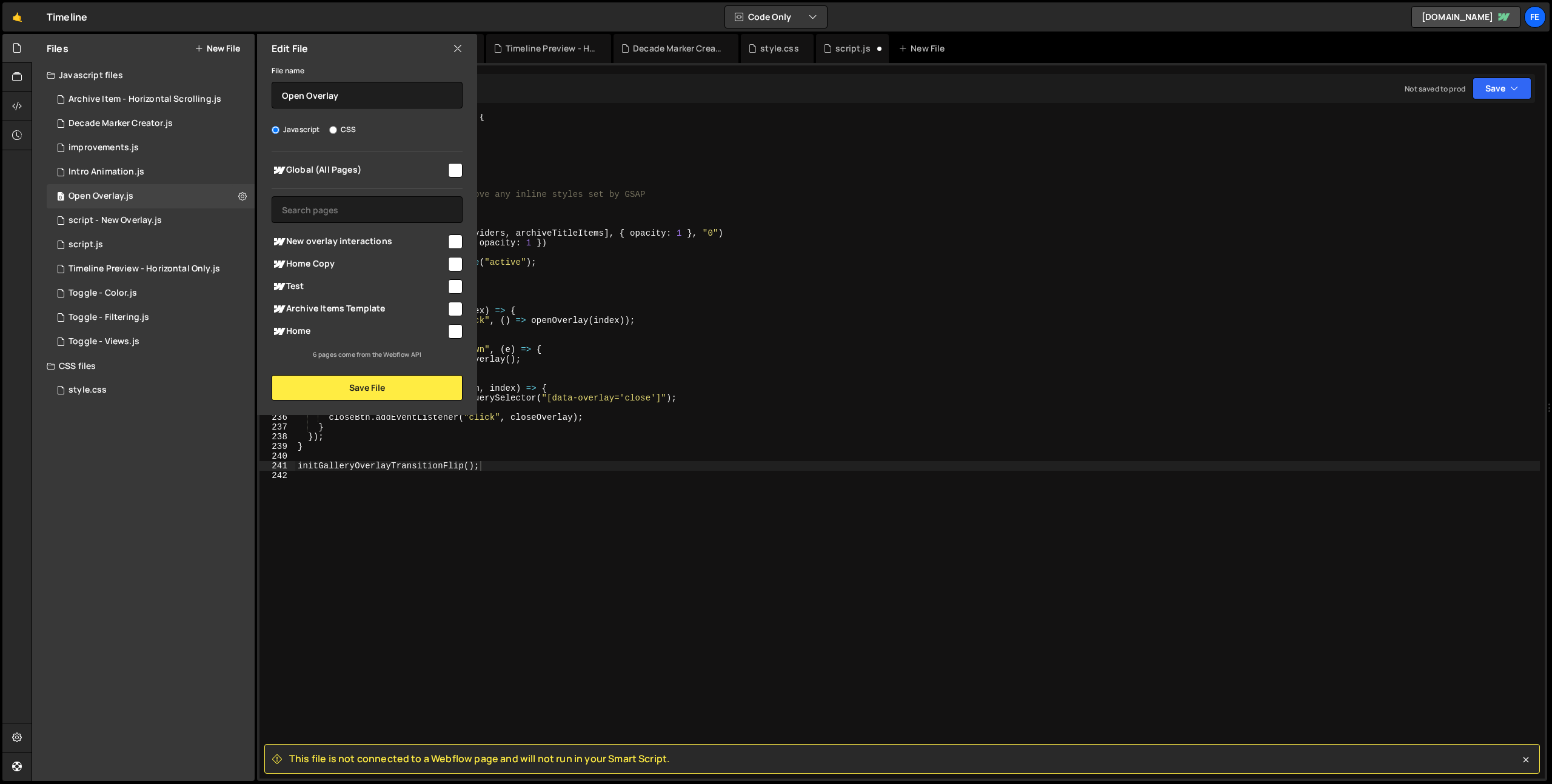
click at [453, 326] on input "checkbox" at bounding box center [455, 331] width 14 height 14
checkbox input "true"
click at [434, 392] on button "Save File" at bounding box center [367, 387] width 191 height 26
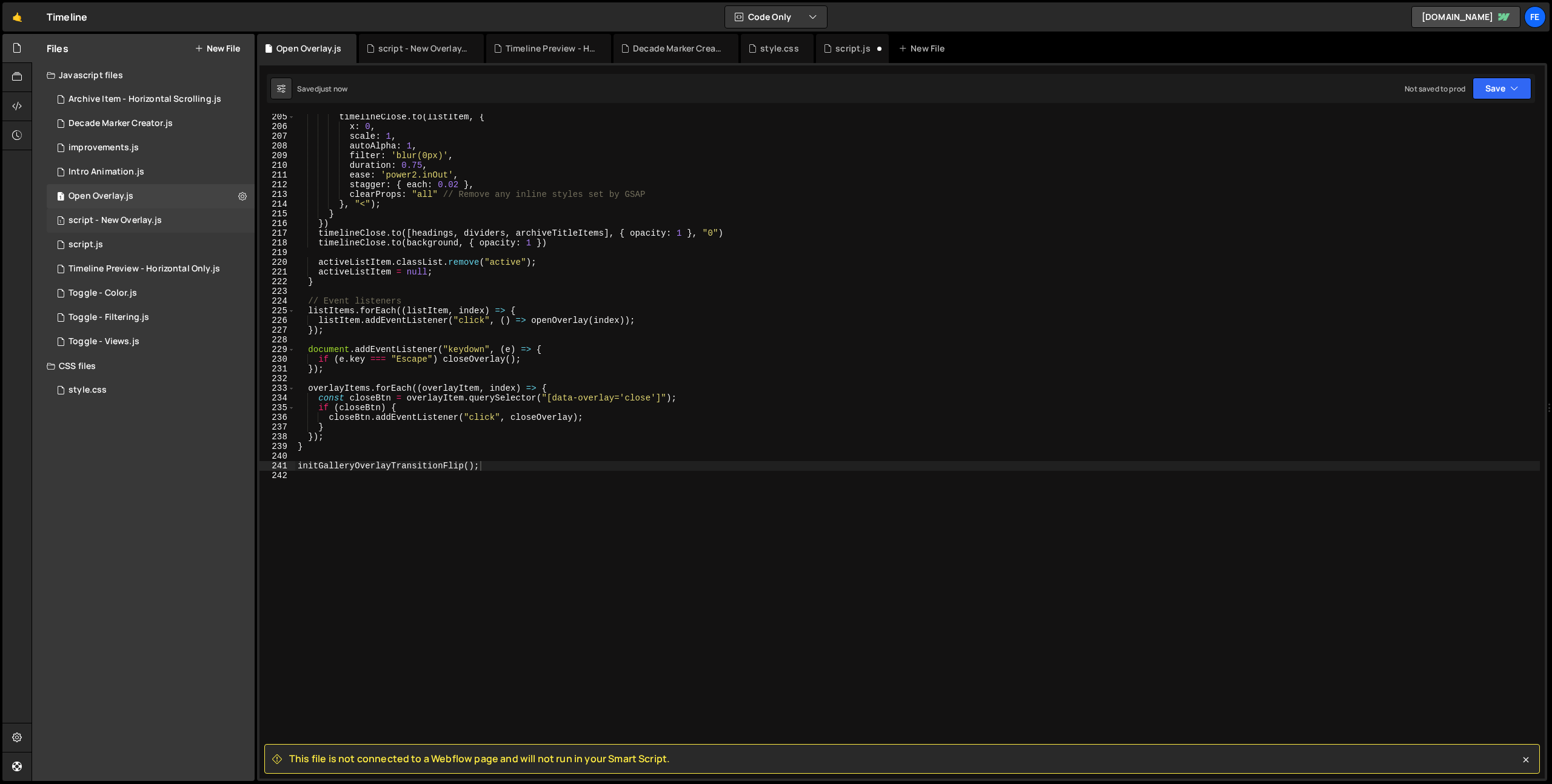
click at [135, 217] on div "script - New Overlay.js" at bounding box center [115, 221] width 93 height 11
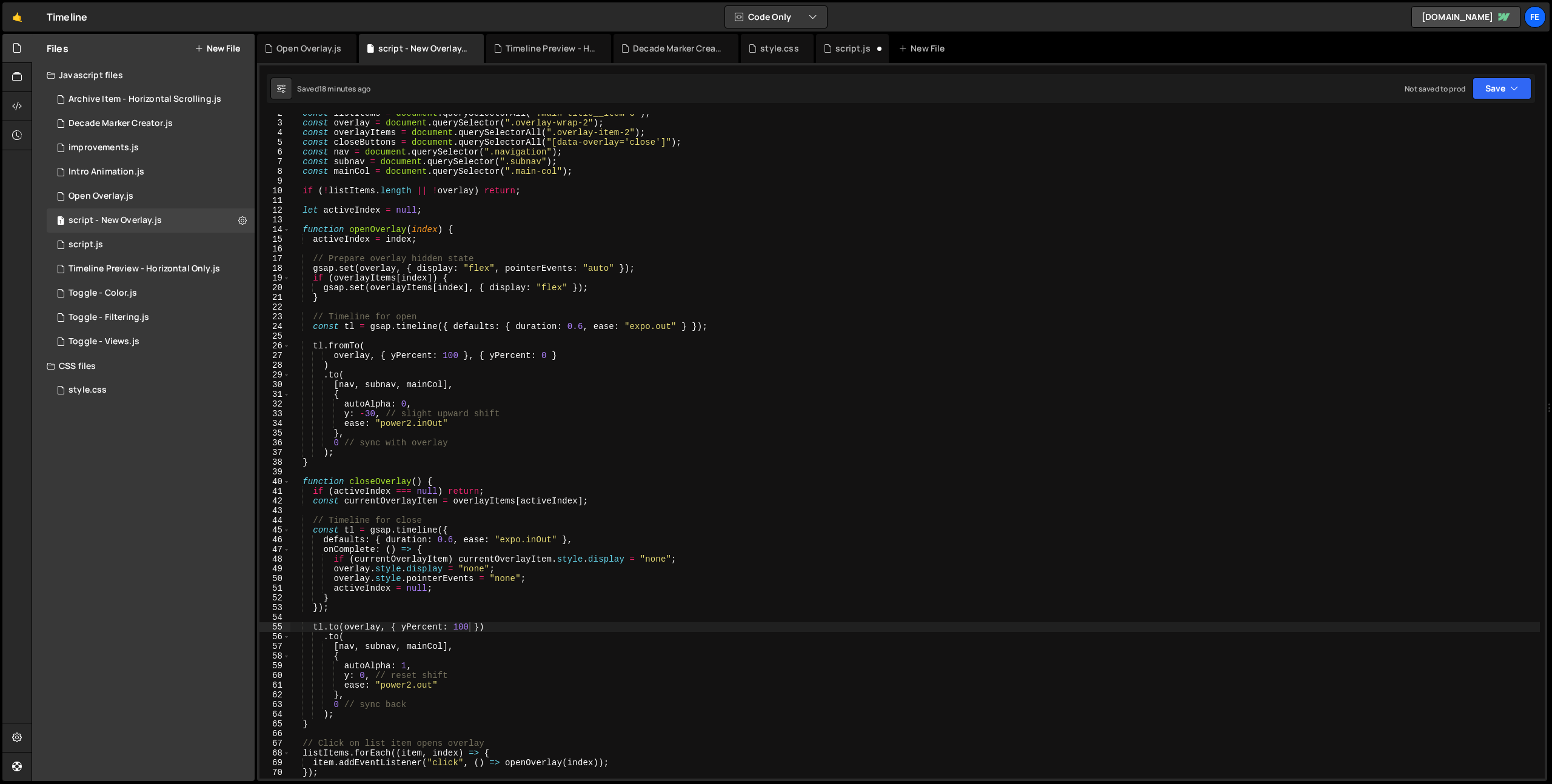
type textarea "{"
click at [571, 392] on div "const listItems = document . querySelectorAll ( ".main-title__item-3" ) ; const…" at bounding box center [914, 450] width 1250 height 684
